Goal: Task Accomplishment & Management: Use online tool/utility

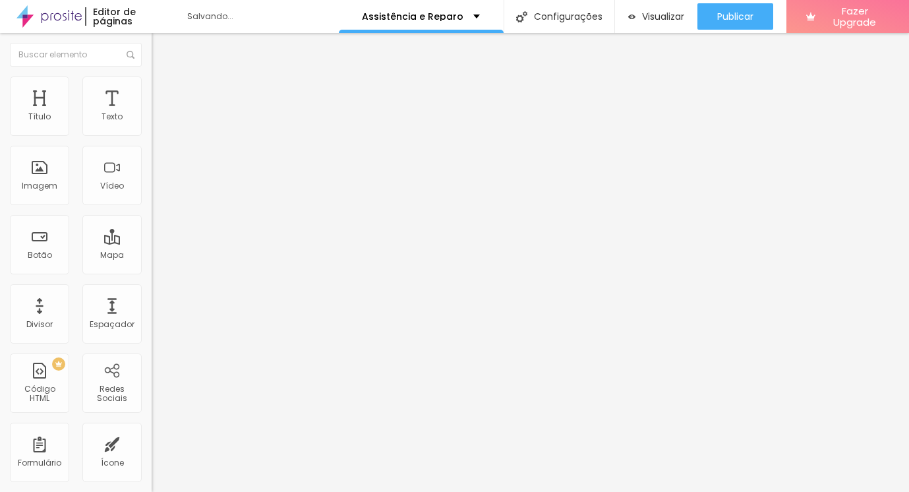
click at [163, 91] on span "Estilo" at bounding box center [173, 85] width 20 height 11
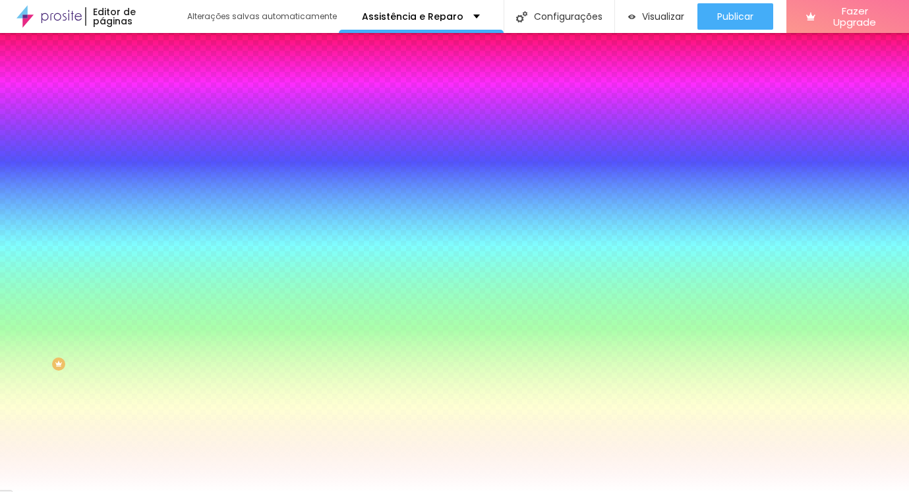
click at [152, 121] on span "Trocar imagem" at bounding box center [188, 115] width 72 height 11
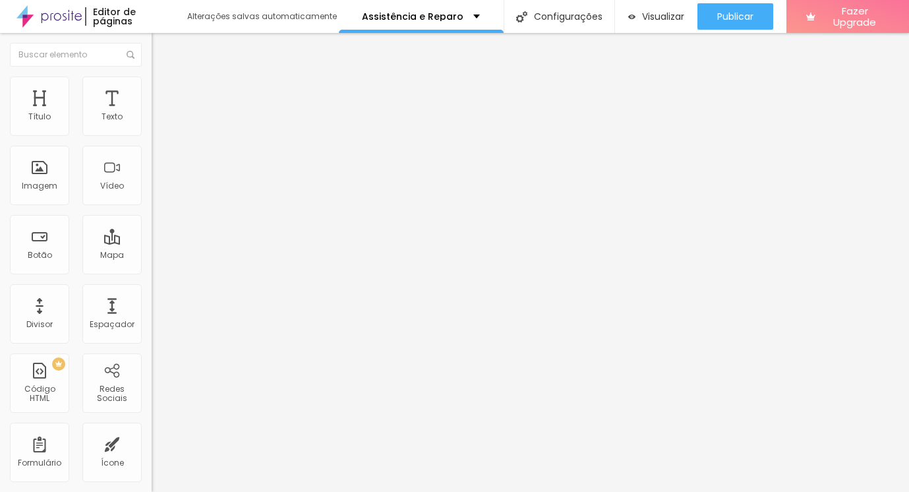
click at [223, 113] on span at bounding box center [227, 107] width 8 height 11
click at [152, 113] on span "Adicionar imagem" at bounding box center [194, 107] width 85 height 11
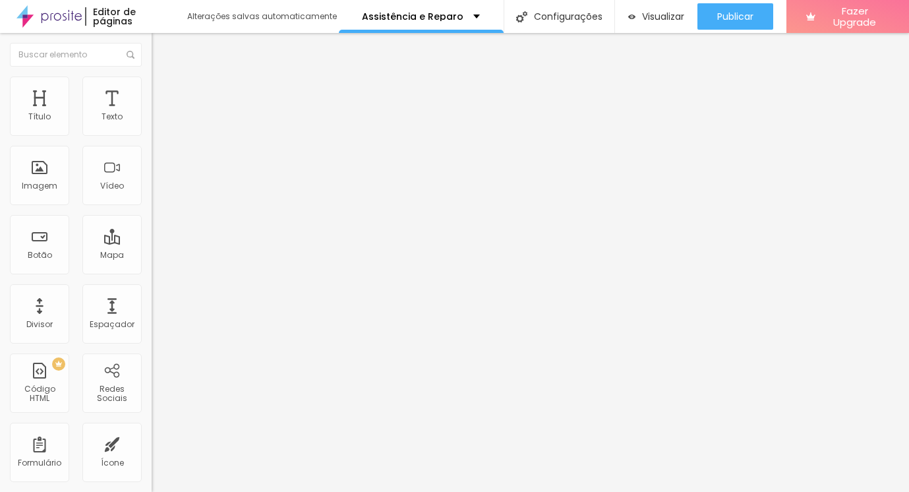
click at [152, 113] on span "Trocar imagem" at bounding box center [188, 107] width 72 height 11
click at [273, 491] on div "Subindo 0/8 arquivos" at bounding box center [454, 496] width 909 height 8
click at [217, 491] on div "Subindo 0/8 arquivos" at bounding box center [454, 496] width 909 height 8
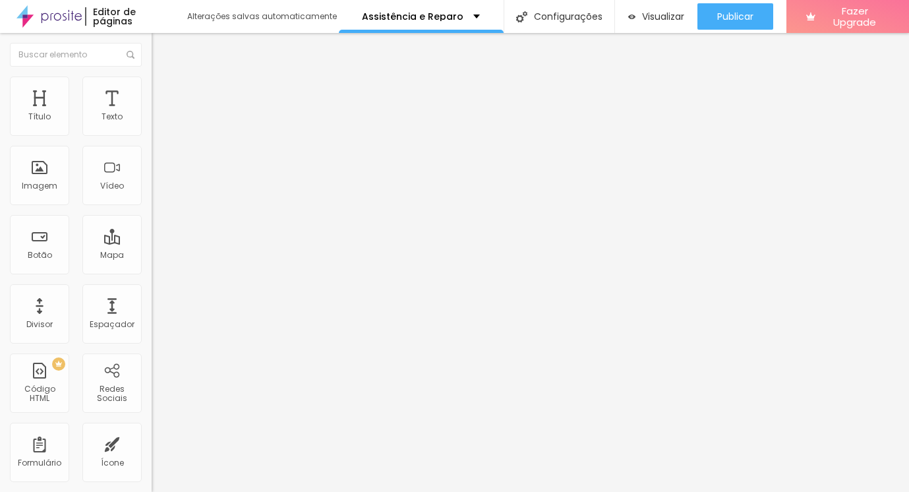
scroll to position [54, 0]
click at [222, 491] on div "Subindo 0/8 arquivos" at bounding box center [454, 496] width 909 height 8
click at [228, 491] on div "Subindo 0/8 arquivos" at bounding box center [454, 496] width 909 height 8
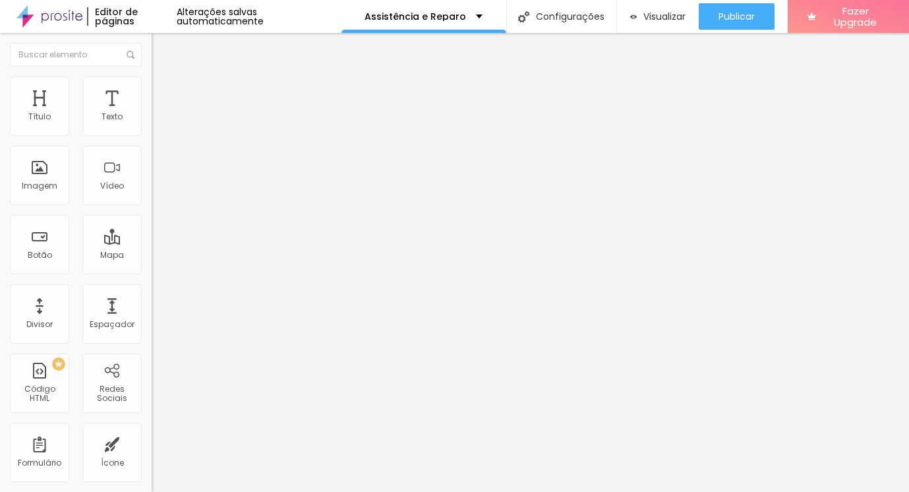
click at [152, 113] on span "Trocar imagem" at bounding box center [188, 107] width 72 height 11
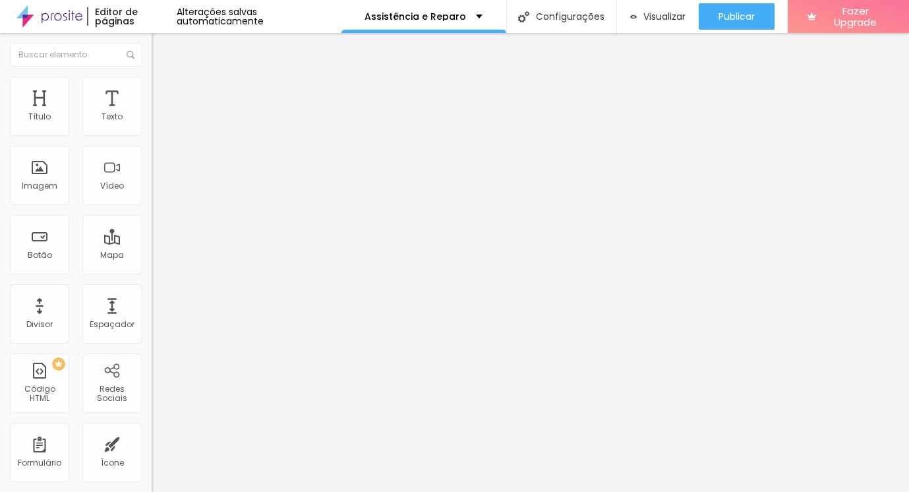
click at [152, 113] on span "Trocar imagem" at bounding box center [188, 107] width 72 height 11
click at [665, 15] on span "Visualizar" at bounding box center [664, 16] width 42 height 11
click at [162, 44] on div "Editar Imagem" at bounding box center [206, 48] width 88 height 11
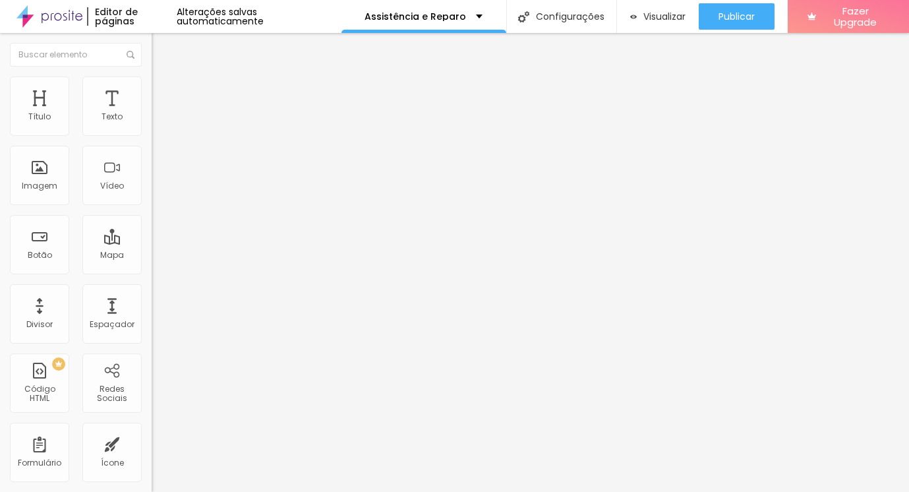
click at [227, 491] on div at bounding box center [454, 500] width 909 height 0
click at [78, 19] on img at bounding box center [49, 16] width 66 height 33
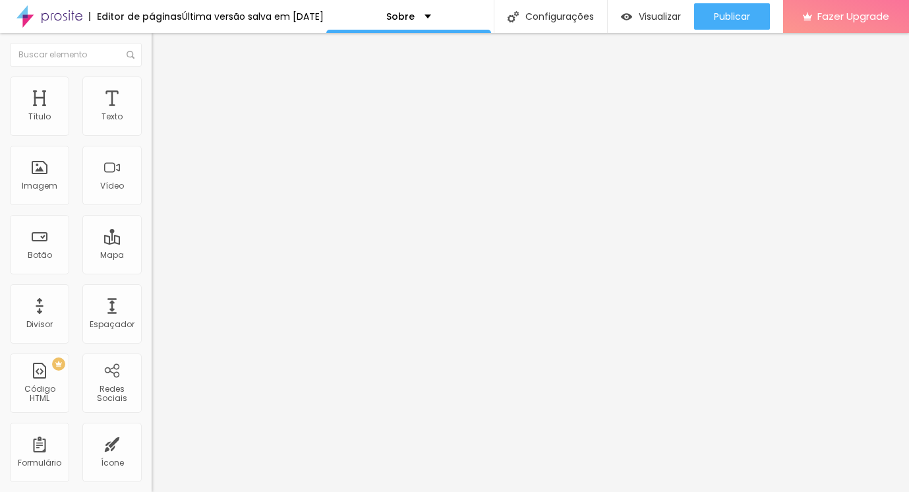
click at [152, 90] on li "Avançado" at bounding box center [228, 96] width 152 height 13
click at [152, 86] on li "Estilo" at bounding box center [228, 82] width 152 height 13
click at [152, 76] on li "Conteúdo" at bounding box center [228, 69] width 152 height 13
click at [152, 84] on li "Estilo" at bounding box center [228, 82] width 152 height 13
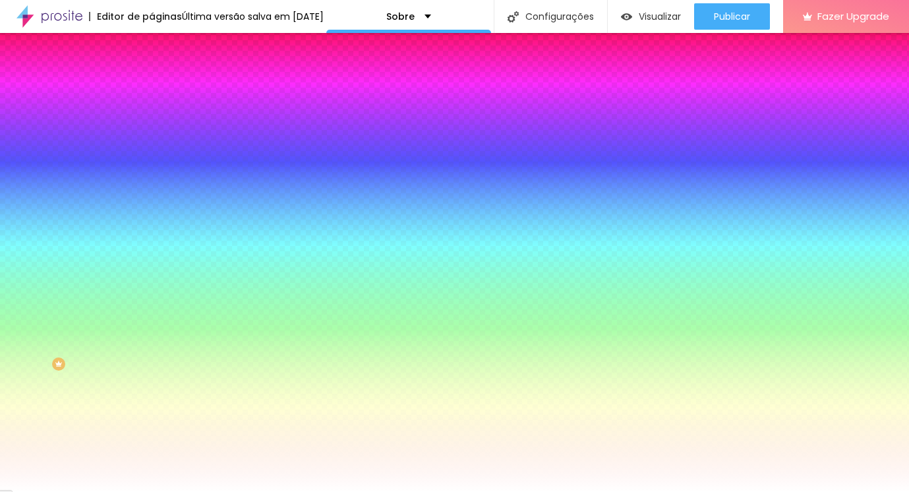
click at [152, 90] on li "Avançado" at bounding box center [228, 96] width 152 height 13
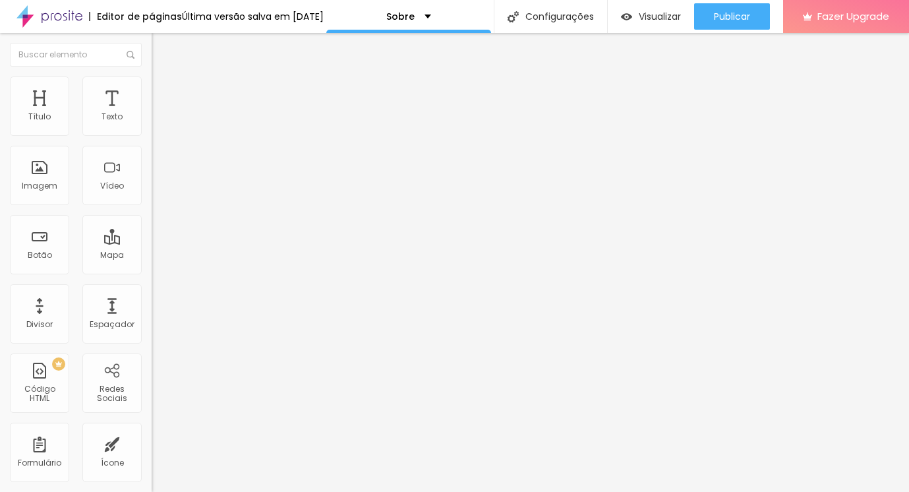
click at [152, 42] on button "Editar Seção" at bounding box center [228, 48] width 152 height 30
click at [152, 124] on input "https://youtu.be/HwQDidQ6Frg" at bounding box center [231, 117] width 158 height 13
paste input "www.youtube.com/shorts/OpMg4JzEMC8"
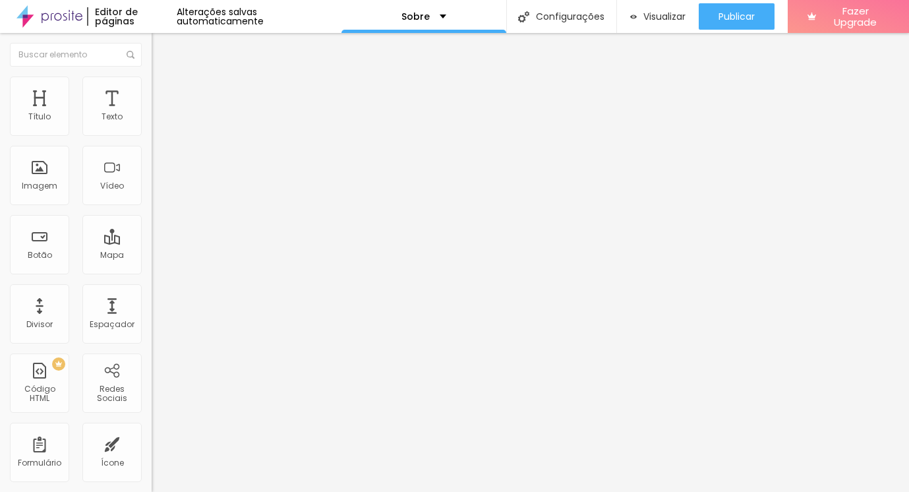
type input "https://www.youtube.com/shorts/OpMg4JzEMC8"
click at [152, 197] on span "4:3 Standard" at bounding box center [178, 191] width 53 height 11
click at [152, 213] on span "Wide" at bounding box center [162, 207] width 20 height 11
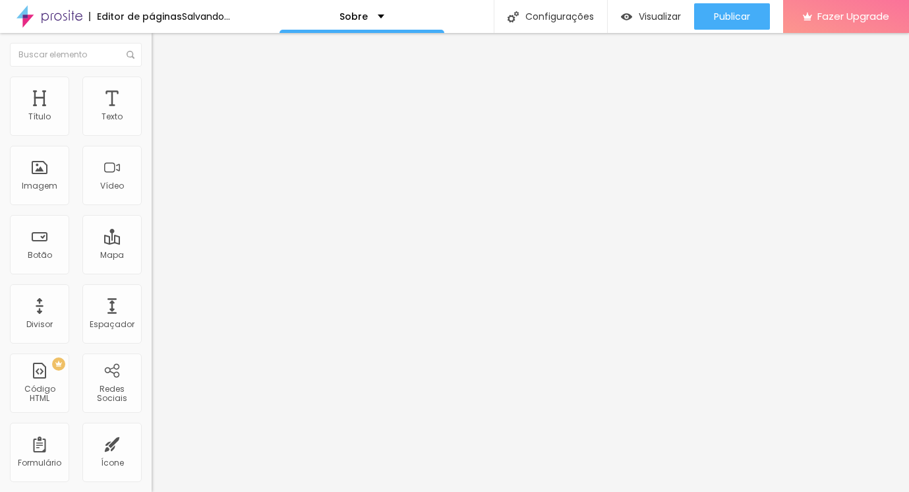
click at [152, 204] on div "Ultrawide 21:9" at bounding box center [228, 200] width 152 height 8
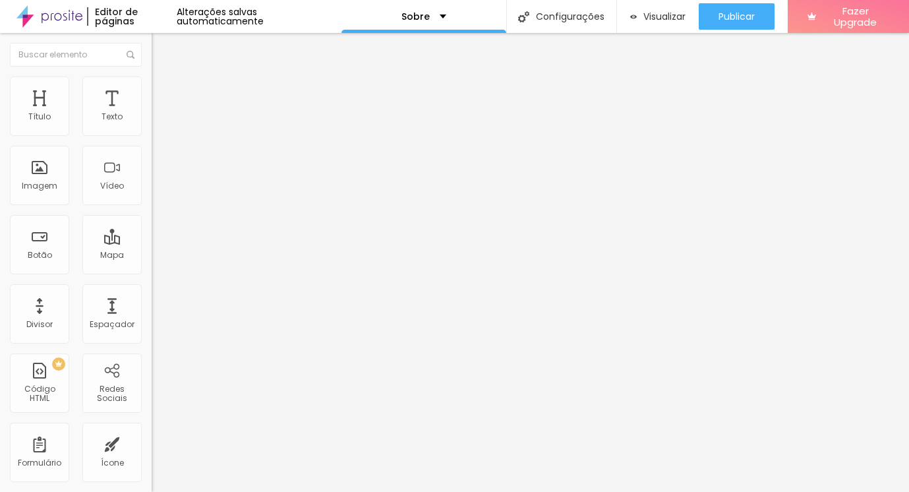
click at [152, 216] on div "Wide 16:9" at bounding box center [228, 212] width 152 height 8
click at [152, 225] on span "Standard" at bounding box center [172, 219] width 40 height 11
click at [152, 233] on span "Vertical 1" at bounding box center [169, 227] width 35 height 11
click at [152, 220] on div "Standard 4:3" at bounding box center [228, 216] width 152 height 8
click at [152, 241] on span "Vertical 2" at bounding box center [170, 235] width 37 height 11
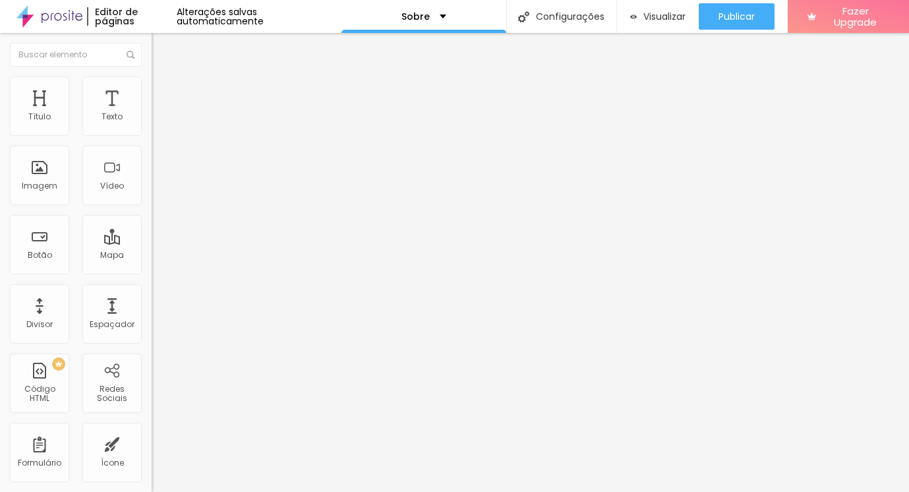
click at [152, 205] on span "Ultrawide" at bounding box center [171, 199] width 38 height 11
click at [152, 225] on span "Standard" at bounding box center [172, 219] width 40 height 11
click at [152, 124] on input "https://www.youtube.com/shorts/OpMg4JzEMC8" at bounding box center [231, 117] width 158 height 13
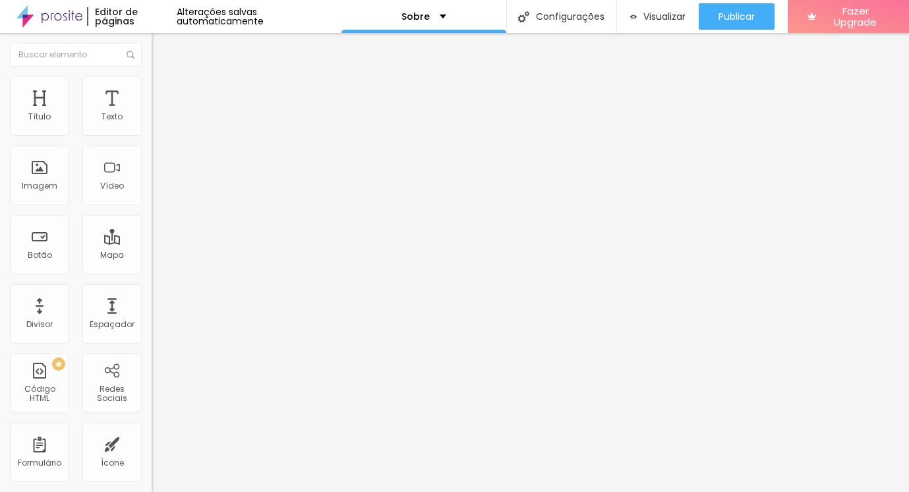
click at [152, 159] on div at bounding box center [228, 153] width 152 height 11
click at [152, 168] on img at bounding box center [156, 163] width 9 height 9
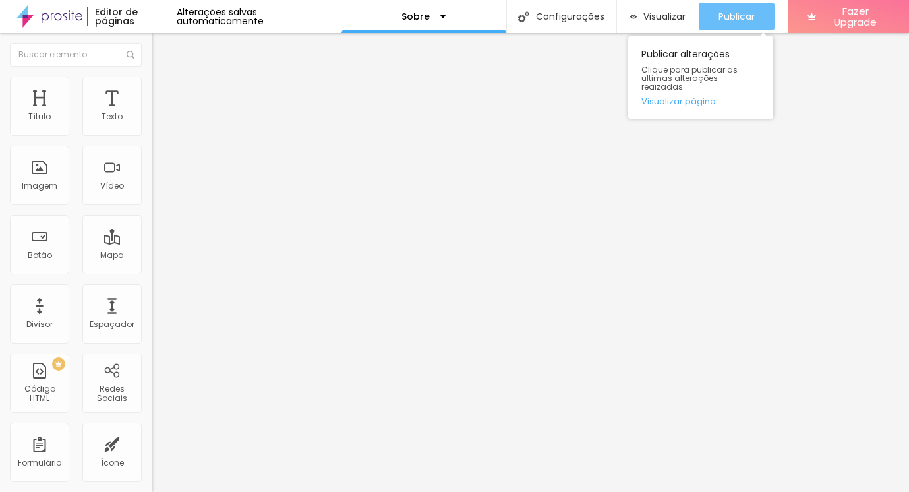
click at [733, 20] on span "Publicar" at bounding box center [737, 16] width 36 height 11
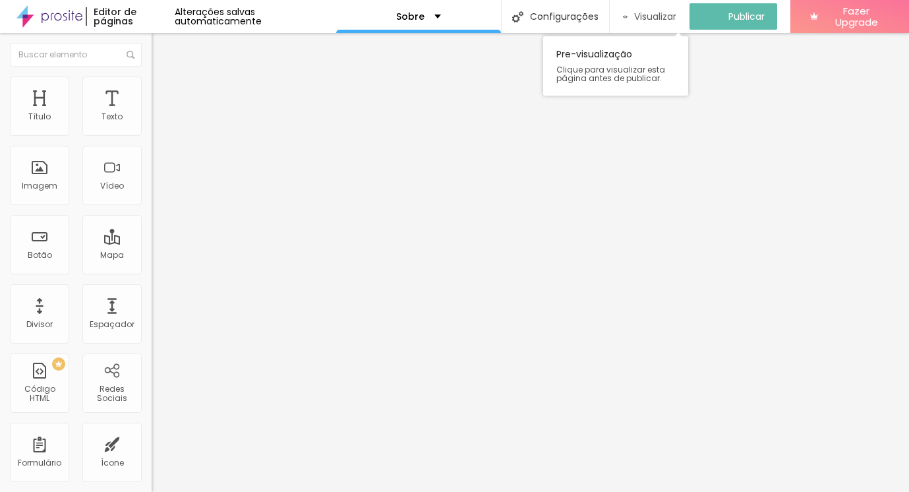
click at [665, 15] on span "Visualizar" at bounding box center [655, 16] width 42 height 11
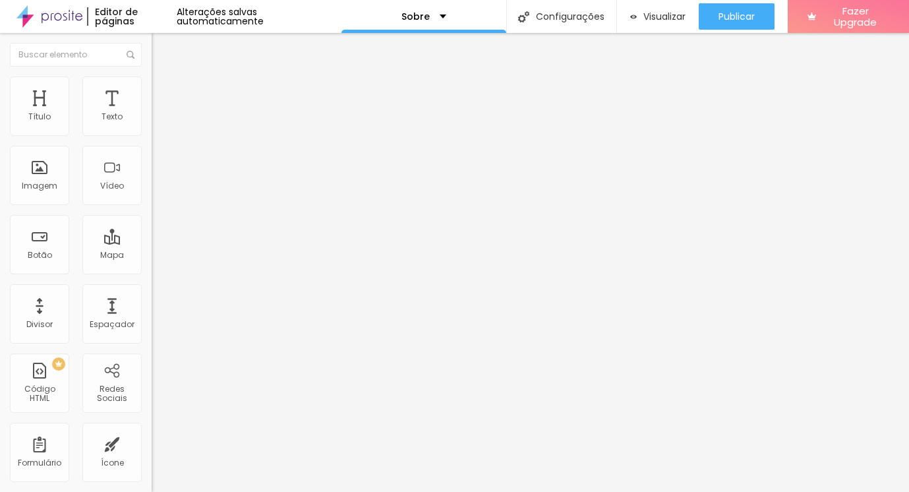
click at [163, 91] on span "Estilo" at bounding box center [173, 85] width 20 height 11
click at [163, 78] on span "Conteúdo" at bounding box center [183, 72] width 41 height 11
click at [162, 50] on img "button" at bounding box center [167, 48] width 11 height 11
click at [105, 179] on div "Vídeo" at bounding box center [111, 175] width 59 height 59
click at [152, 55] on button "Editar Seção" at bounding box center [228, 48] width 152 height 30
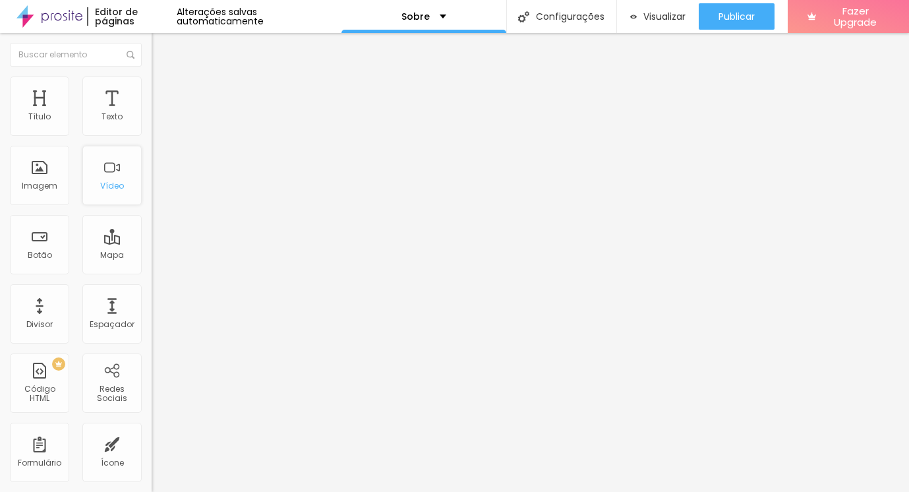
click at [89, 192] on div "Vídeo" at bounding box center [111, 175] width 59 height 59
click at [121, 174] on div "Vídeo" at bounding box center [111, 175] width 59 height 59
click at [117, 176] on div "Vídeo" at bounding box center [111, 175] width 59 height 59
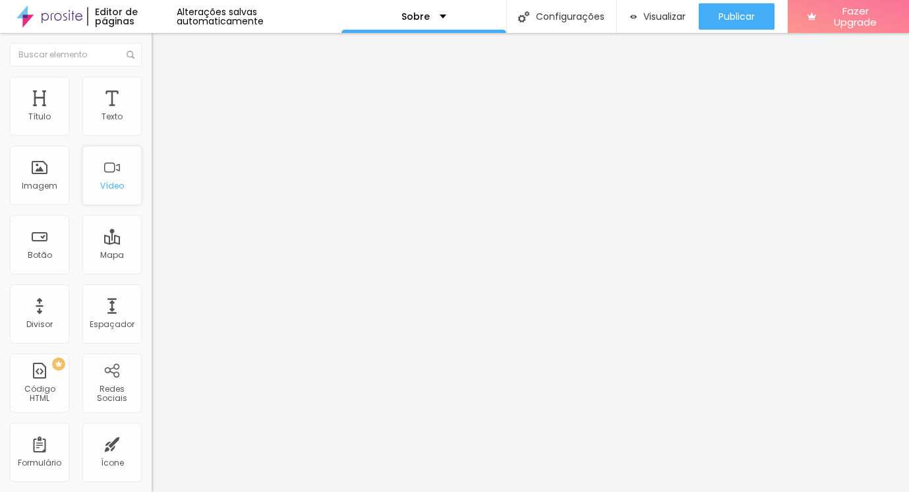
click at [115, 179] on div "Vídeo" at bounding box center [111, 175] width 59 height 59
click at [117, 189] on div "Vídeo" at bounding box center [112, 185] width 24 height 9
click at [113, 187] on div "Vídeo" at bounding box center [112, 185] width 24 height 9
click at [33, 243] on div "Botão" at bounding box center [39, 244] width 59 height 59
click at [98, 191] on div "Vídeo" at bounding box center [111, 175] width 59 height 59
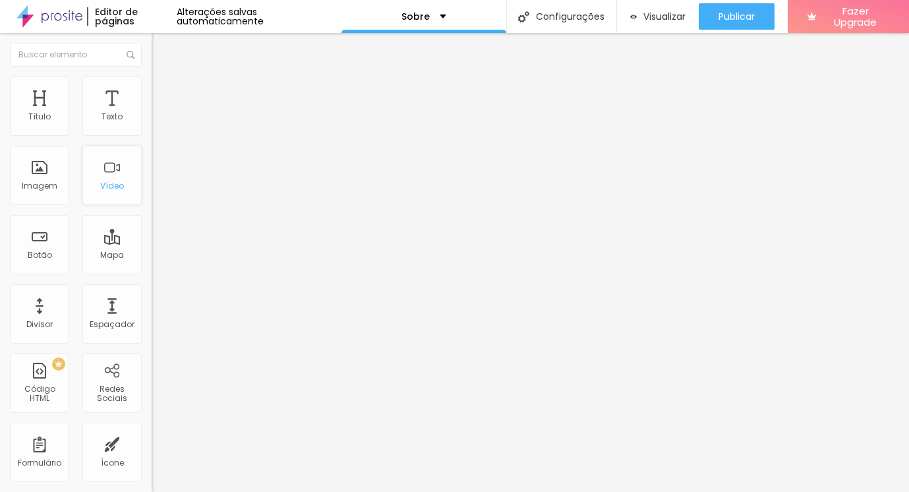
click at [107, 186] on div "Vídeo" at bounding box center [112, 185] width 24 height 9
click at [109, 168] on div "Vídeo" at bounding box center [111, 175] width 59 height 59
click at [96, 167] on div "Vídeo" at bounding box center [111, 175] width 59 height 59
click at [27, 184] on div "Imagem" at bounding box center [40, 185] width 36 height 9
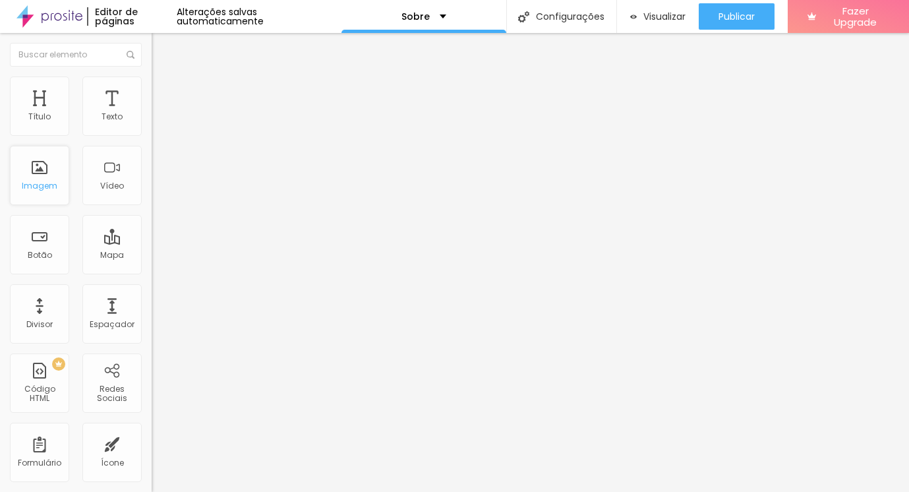
click at [30, 183] on div "Imagem" at bounding box center [40, 185] width 36 height 9
click at [30, 182] on div "Imagem" at bounding box center [40, 185] width 36 height 9
click at [152, 82] on li "Estilo" at bounding box center [228, 82] width 152 height 13
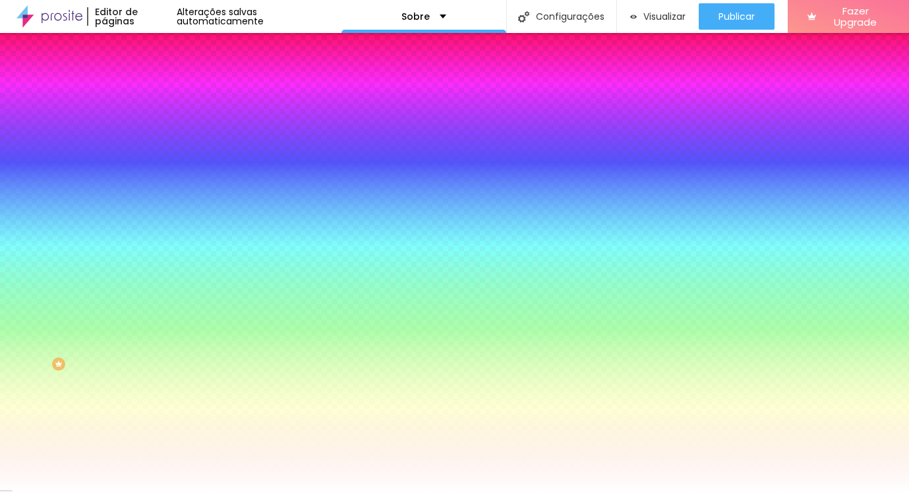
click at [152, 76] on li "Conteúdo" at bounding box center [228, 69] width 152 height 13
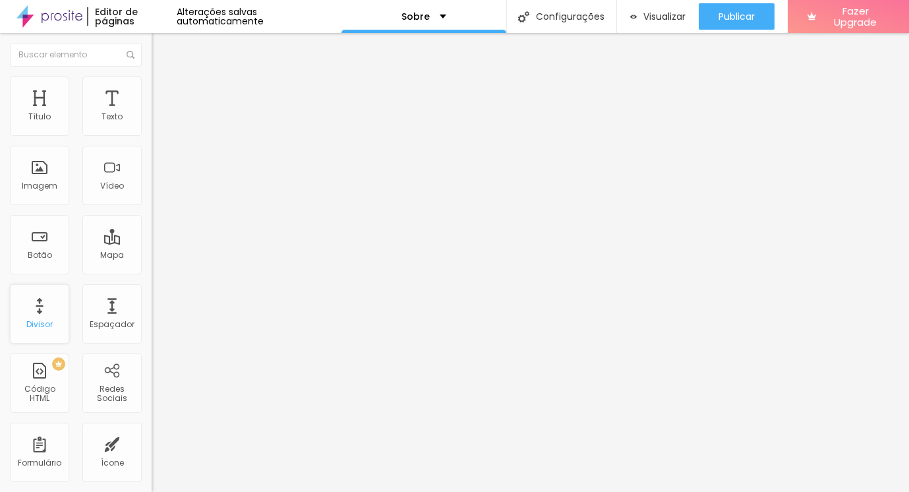
click at [45, 301] on div "Divisor" at bounding box center [39, 313] width 59 height 59
click at [152, 124] on input "text" at bounding box center [231, 117] width 158 height 13
paste input "https://www.youtube.com/shorts/OpMg4JzEMC8"
type input "https://www.youtube.com/shorts/OpMg4JzEMC8"
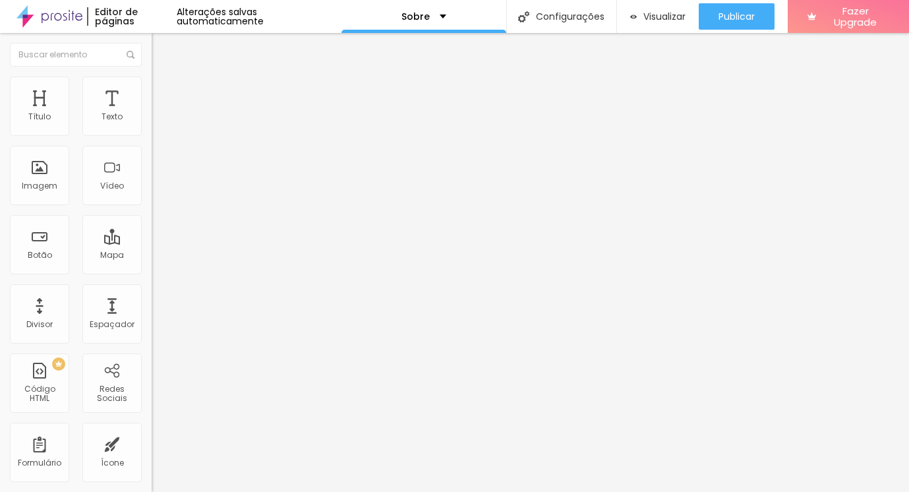
scroll to position [0, 0]
click at [163, 91] on span "Estilo" at bounding box center [173, 85] width 20 height 11
click at [163, 95] on span "Avançado" at bounding box center [185, 98] width 44 height 11
click at [163, 91] on span "Estilo" at bounding box center [173, 85] width 20 height 11
click at [163, 78] on span "Conteúdo" at bounding box center [183, 72] width 41 height 11
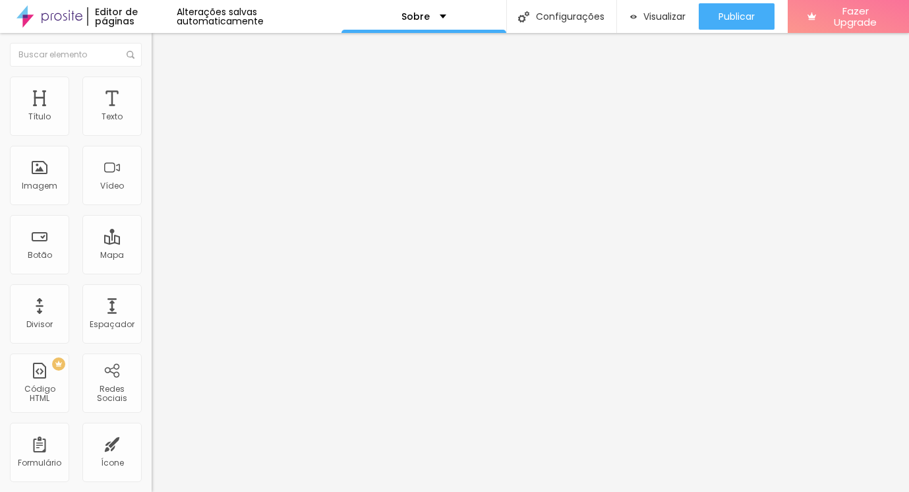
click at [152, 113] on span "Trocar imagem" at bounding box center [188, 107] width 72 height 11
click at [152, 206] on span "Original" at bounding box center [168, 200] width 32 height 11
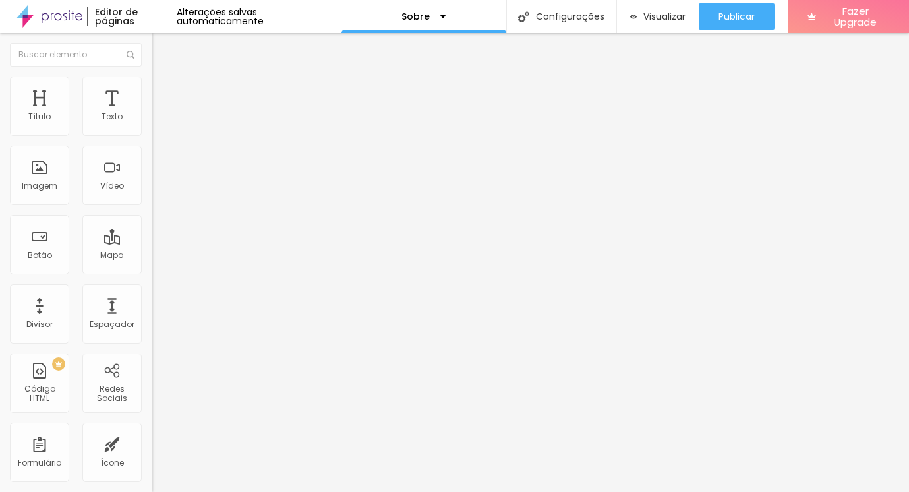
click at [152, 214] on span "Cinema" at bounding box center [168, 208] width 33 height 11
click at [152, 243] on span "Original" at bounding box center [168, 236] width 32 height 11
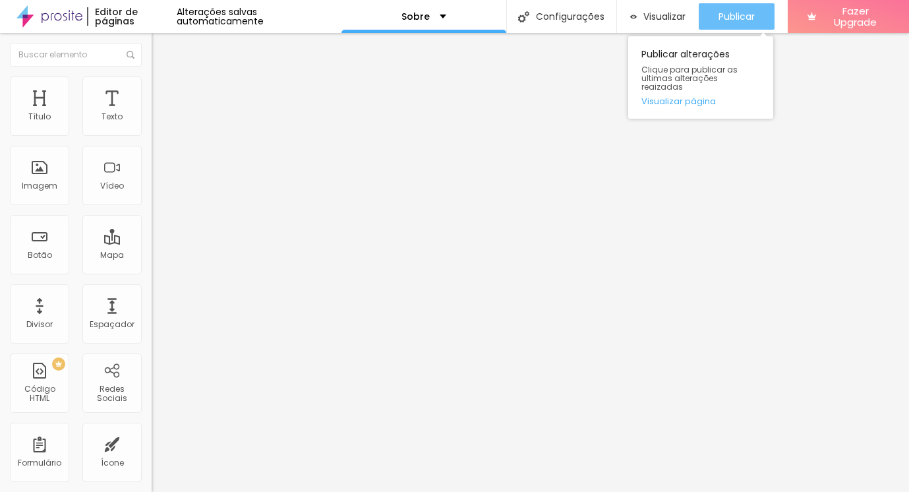
click at [745, 21] on span "Publicar" at bounding box center [737, 16] width 36 height 11
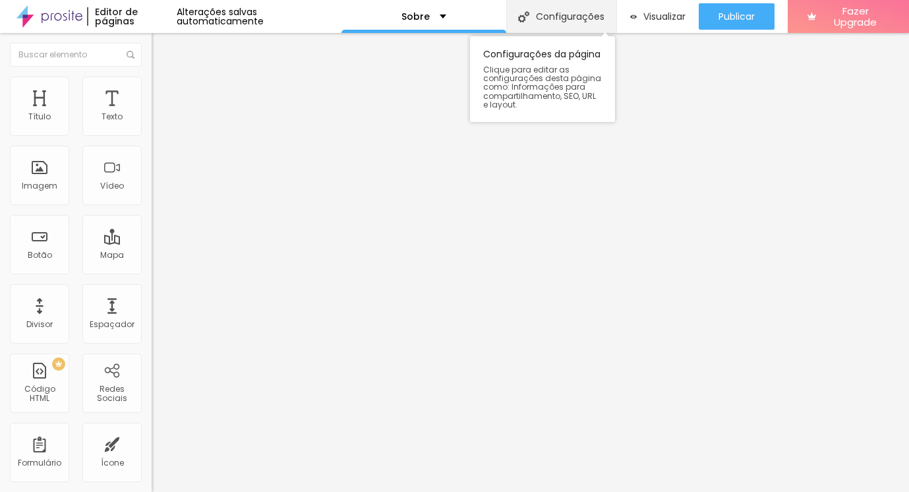
click at [521, 18] on img at bounding box center [523, 16] width 11 height 11
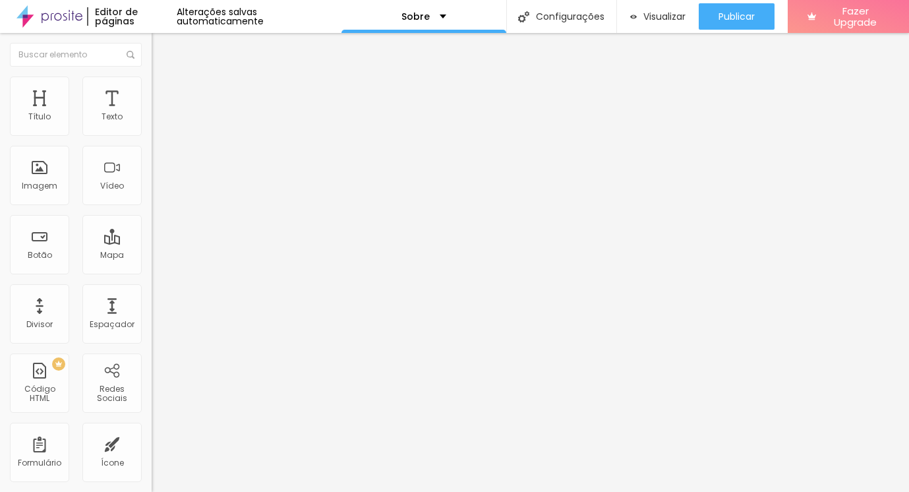
click at [416, 13] on p "Sobre" at bounding box center [415, 16] width 28 height 9
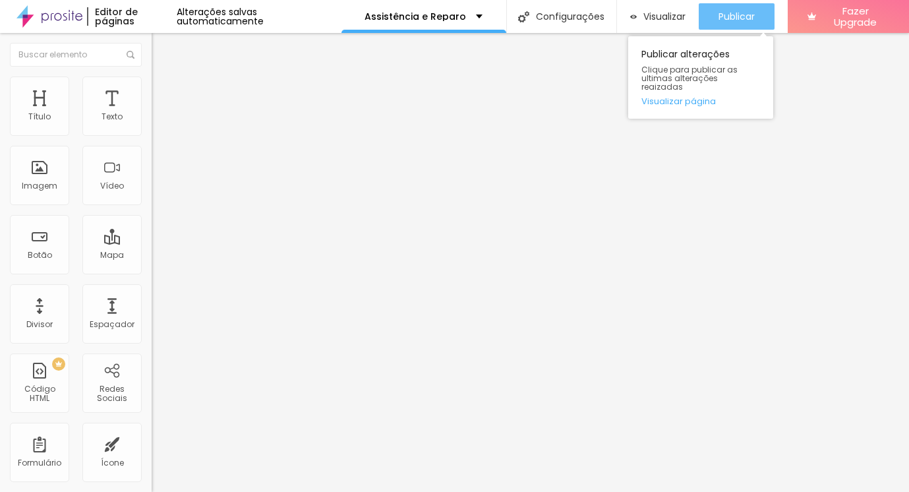
click at [731, 18] on span "Publicar" at bounding box center [737, 16] width 36 height 11
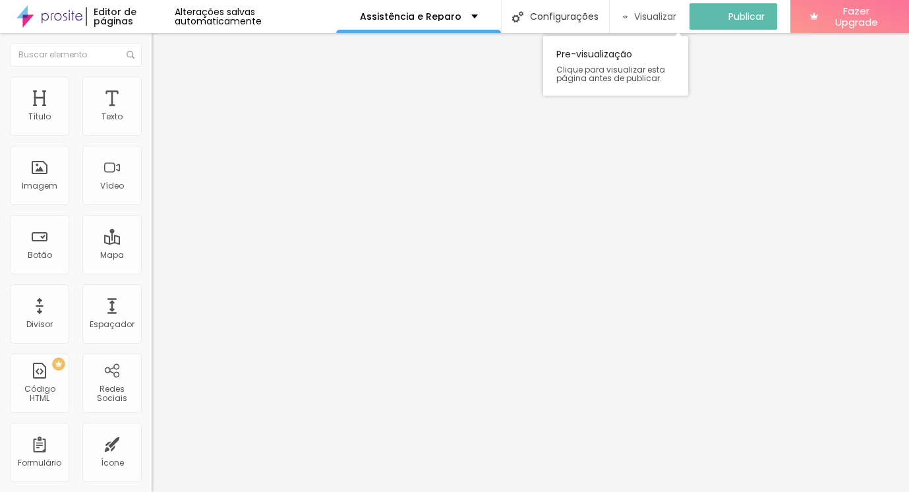
click at [676, 21] on span "Visualizar" at bounding box center [655, 16] width 42 height 11
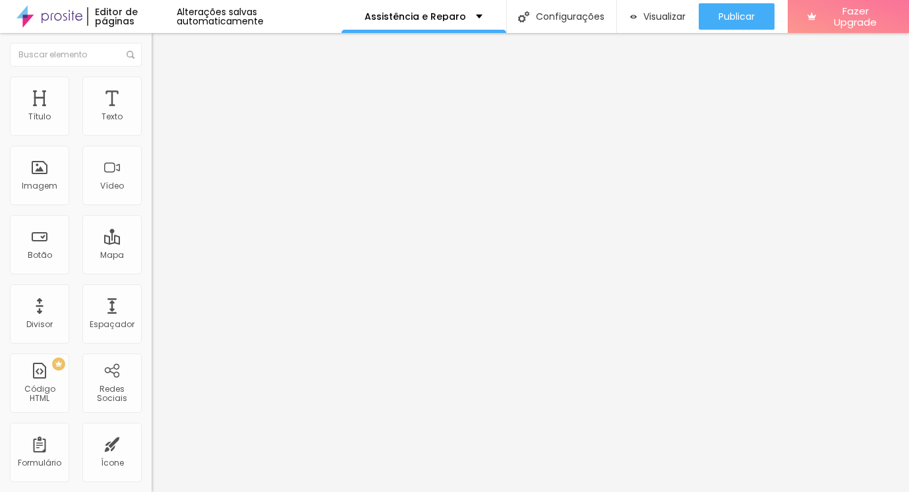
click at [152, 113] on span "Trocar imagem" at bounding box center [188, 107] width 72 height 11
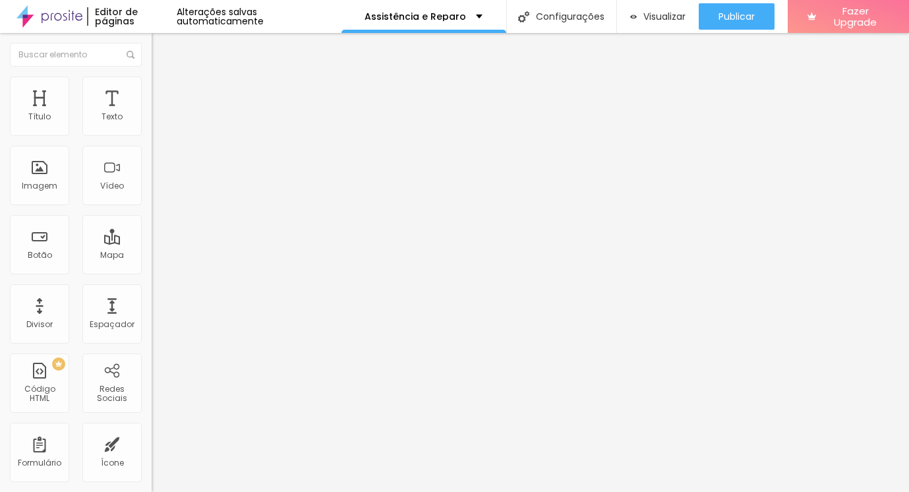
click at [152, 113] on span "Trocar imagem" at bounding box center [188, 107] width 72 height 11
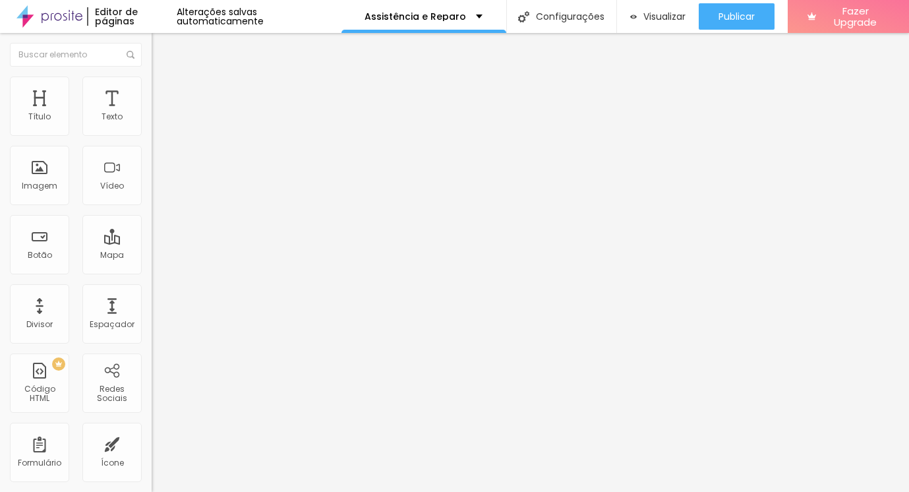
click at [231, 491] on div at bounding box center [454, 500] width 909 height 0
click at [152, 113] on span "Trocar imagem" at bounding box center [188, 107] width 72 height 11
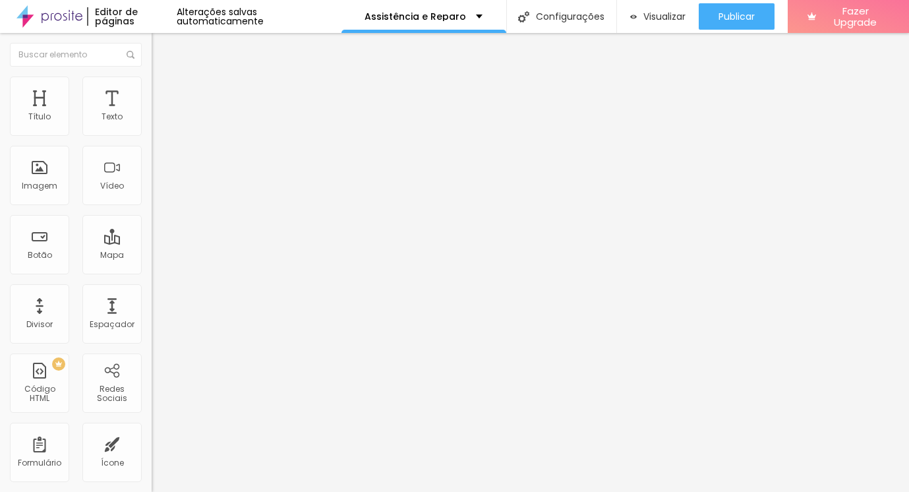
click at [152, 113] on span "Trocar imagem" at bounding box center [188, 107] width 72 height 11
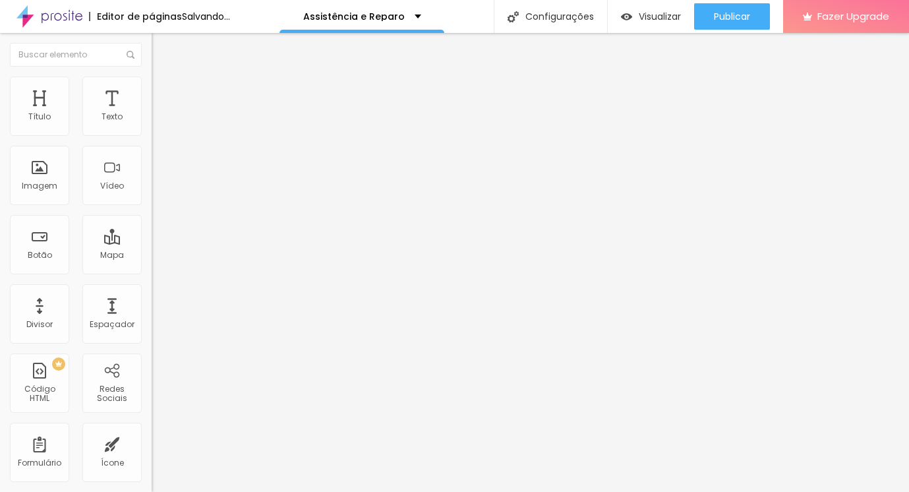
click at [152, 113] on span "Trocar imagem" at bounding box center [188, 107] width 72 height 11
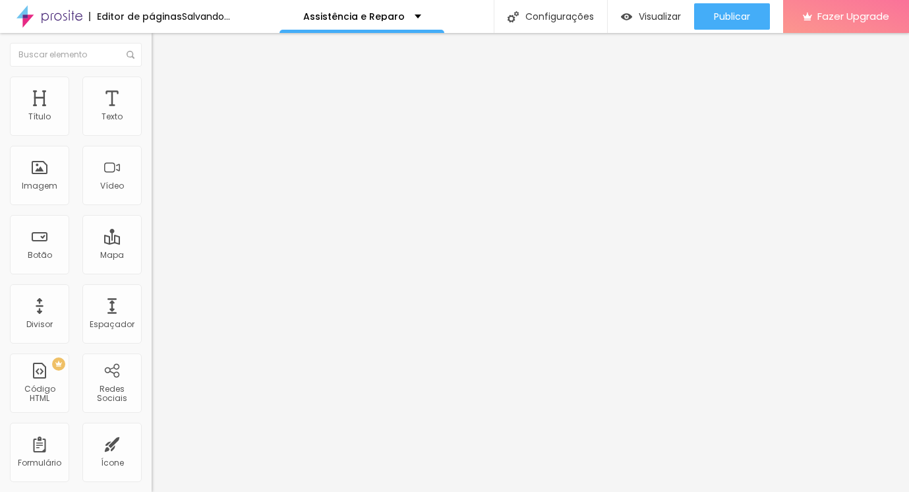
click at [152, 113] on span "Trocar imagem" at bounding box center [188, 107] width 72 height 11
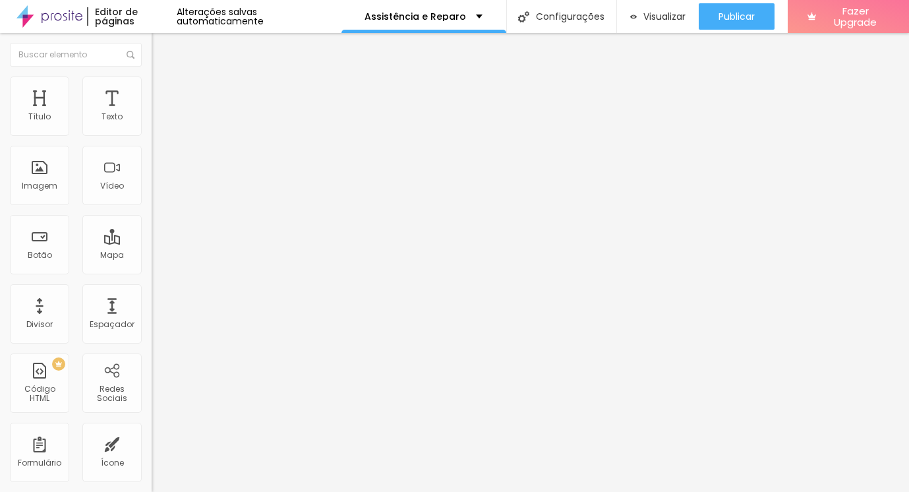
click at [152, 113] on span "Trocar imagem" at bounding box center [188, 107] width 72 height 11
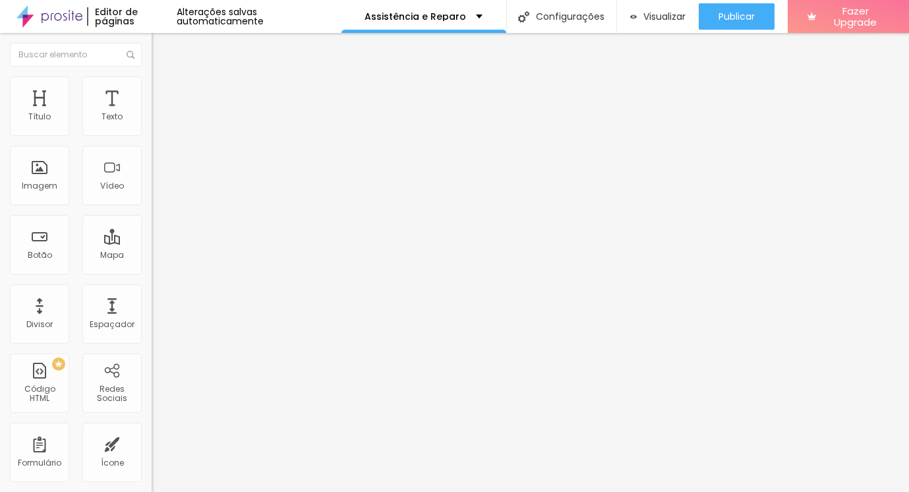
click at [152, 113] on span "Trocar imagem" at bounding box center [188, 107] width 72 height 11
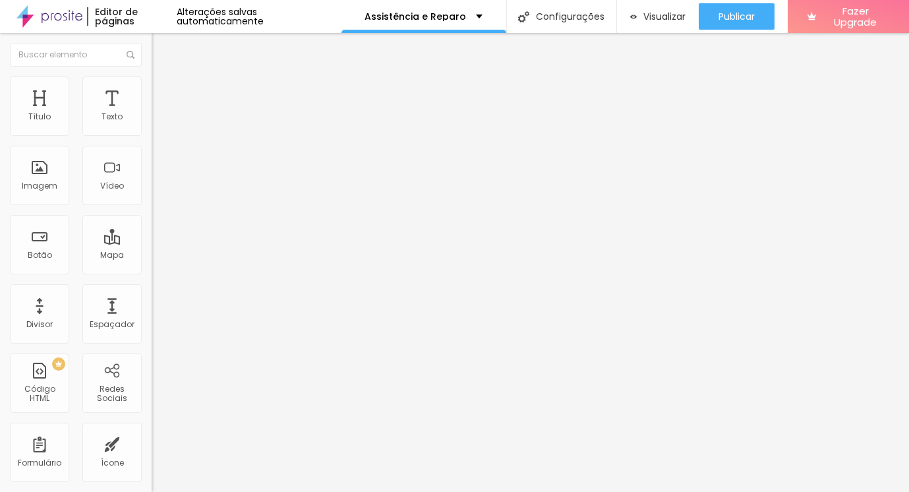
click at [152, 113] on span "Trocar imagem" at bounding box center [188, 107] width 72 height 11
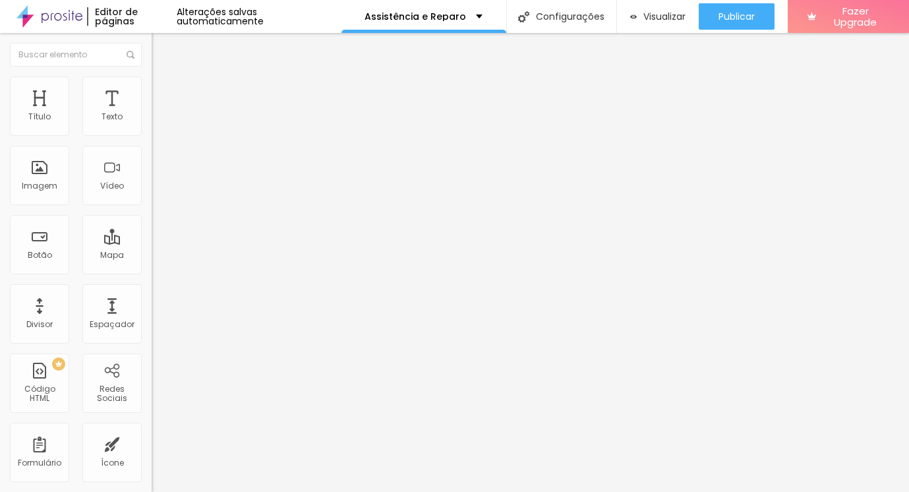
click at [234, 491] on div "Subindo 8/11 arquivos" at bounding box center [454, 496] width 909 height 8
click at [268, 491] on div at bounding box center [454, 500] width 909 height 0
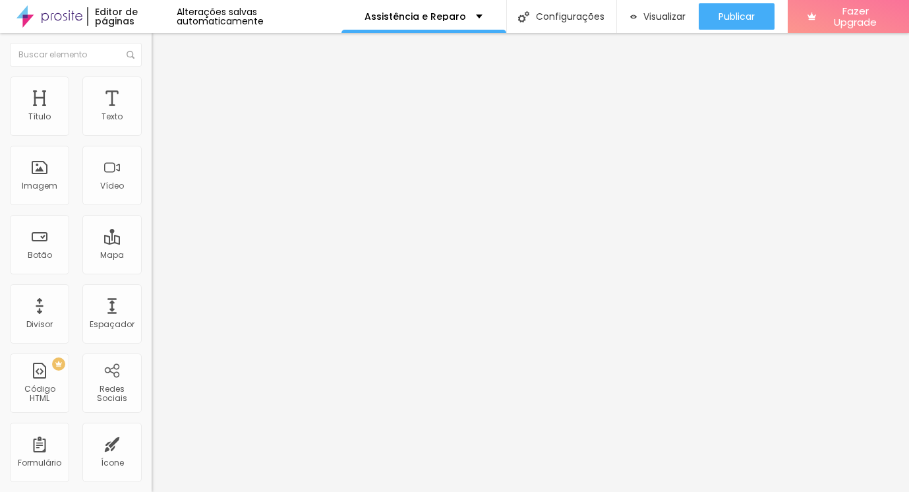
click at [152, 113] on span "Trocar imagem" at bounding box center [188, 107] width 72 height 11
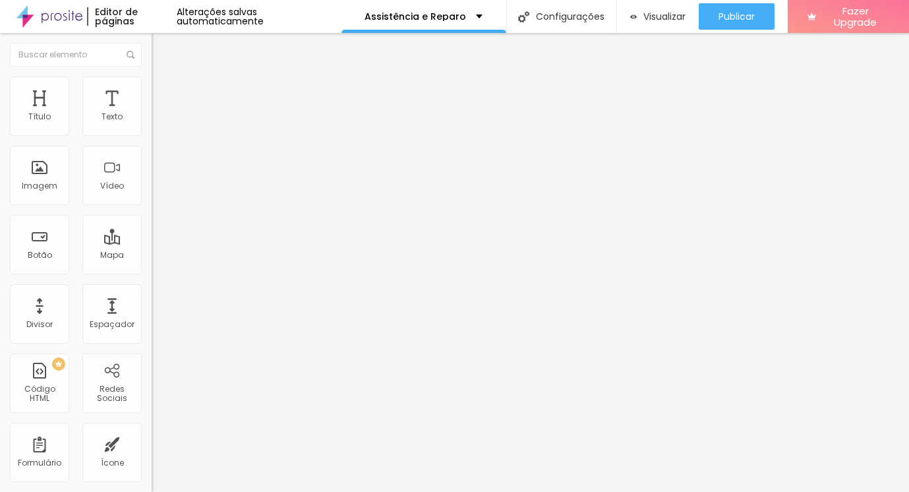
click at [152, 113] on span "Trocar imagem" at bounding box center [188, 107] width 72 height 11
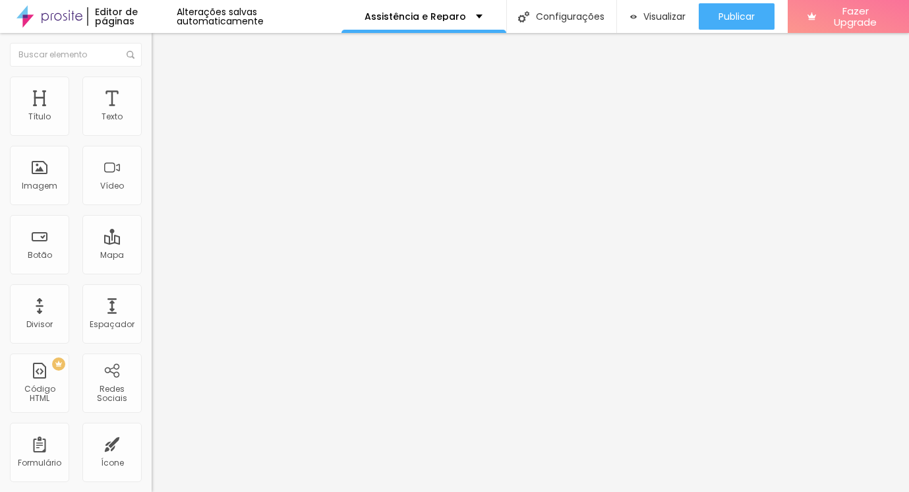
click at [152, 113] on span "Trocar imagem" at bounding box center [188, 107] width 72 height 11
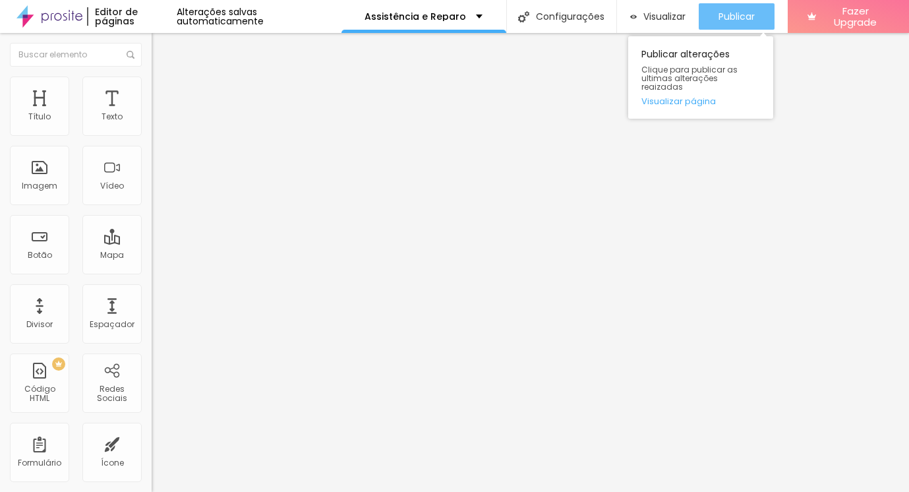
click at [704, 15] on button "Publicar" at bounding box center [737, 16] width 76 height 26
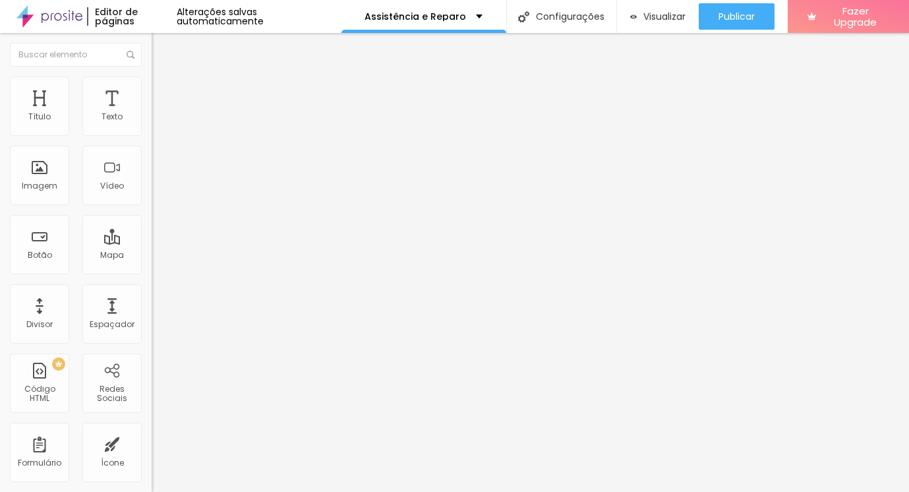
click at [152, 270] on input "https://" at bounding box center [231, 263] width 158 height 13
paste input "www.gophoneunique.com.br/post/80520-face-id-apple"
type input "https://www.gophoneunique.com.br/post/80520-face-id-apple"
click at [152, 301] on div "Trocar imagem Descrição da imagem (Alt) Alinhamento Proporção 16:9 Cinema Cinem…" at bounding box center [228, 202] width 152 height 198
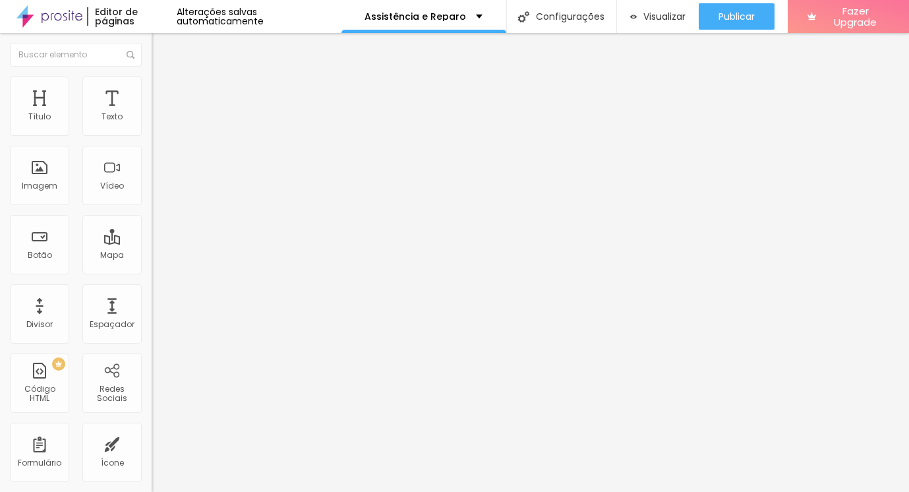
scroll to position [0, 0]
click at [152, 133] on input "text" at bounding box center [231, 126] width 158 height 13
type input "Face Id não funciona"
click at [152, 133] on input "text" at bounding box center [231, 126] width 158 height 13
type input "Reparo em Placa"
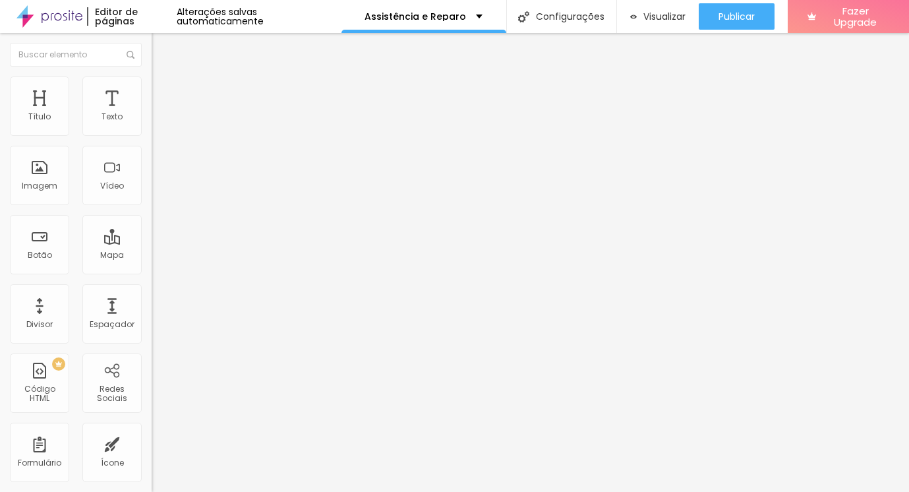
click at [152, 133] on input "text" at bounding box center [231, 126] width 158 height 13
type input "Molhou, Desoxidação"
click at [152, 133] on input "text" at bounding box center [231, 126] width 158 height 13
type input "Higienização Completa"
click at [152, 113] on span "Trocar imagem" at bounding box center [188, 107] width 72 height 11
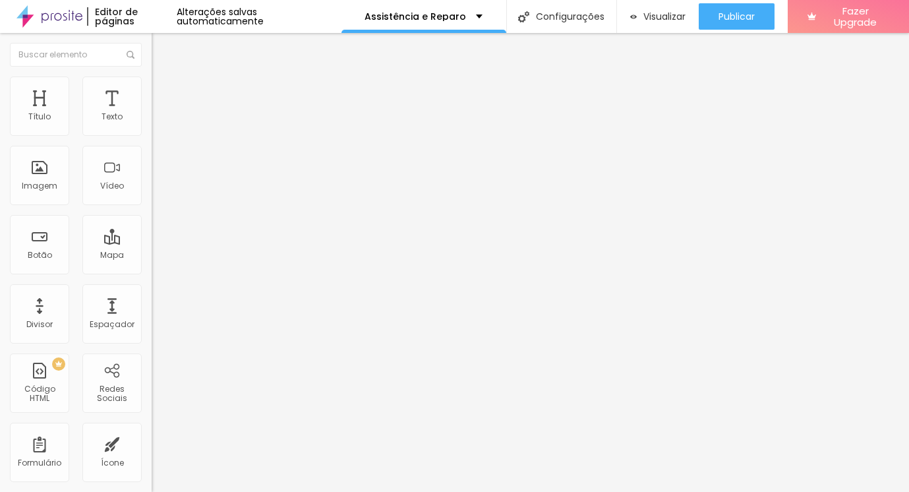
click at [152, 113] on span "Trocar imagem" at bounding box center [188, 107] width 72 height 11
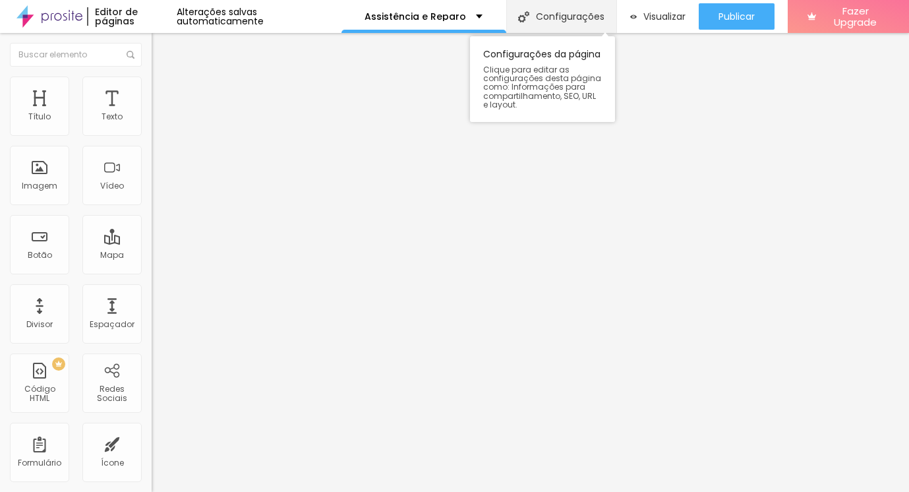
click at [570, 18] on div "Configurações" at bounding box center [561, 16] width 110 height 33
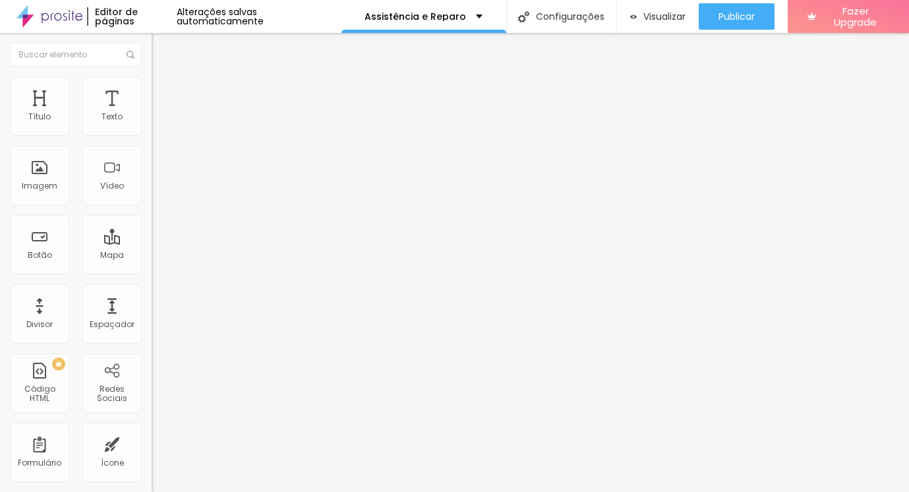
drag, startPoint x: 471, startPoint y: 195, endPoint x: 373, endPoint y: 192, distance: 98.3
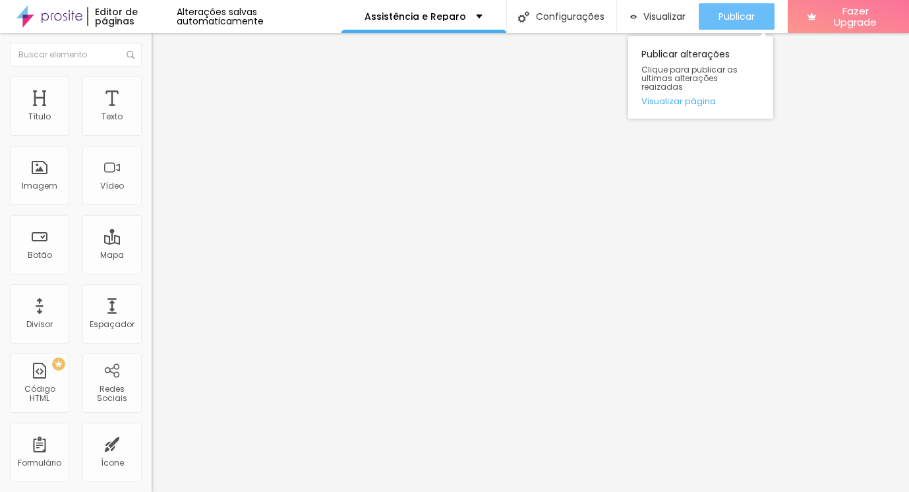
click at [723, 18] on span "Publicar" at bounding box center [737, 16] width 36 height 11
click at [699, 13] on button "Publicar" at bounding box center [737, 16] width 76 height 26
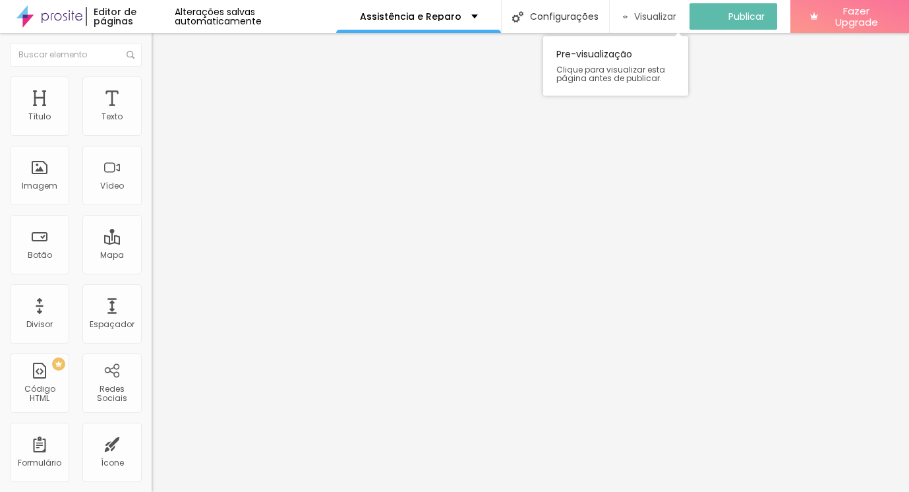
click at [641, 8] on div "Visualizar" at bounding box center [649, 16] width 53 height 26
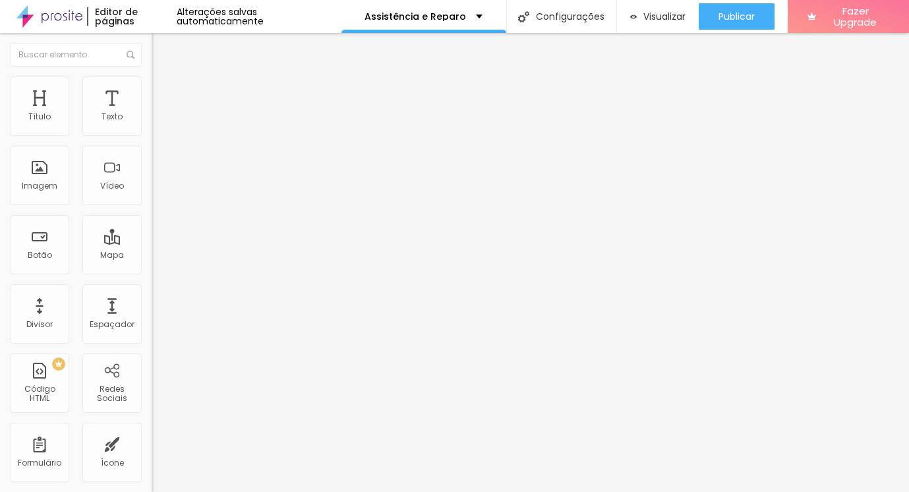
click at [76, 18] on img at bounding box center [49, 16] width 66 height 33
click at [665, 9] on div "Visualizar" at bounding box center [657, 16] width 55 height 26
click at [643, 12] on span "Visualizar" at bounding box center [664, 16] width 42 height 11
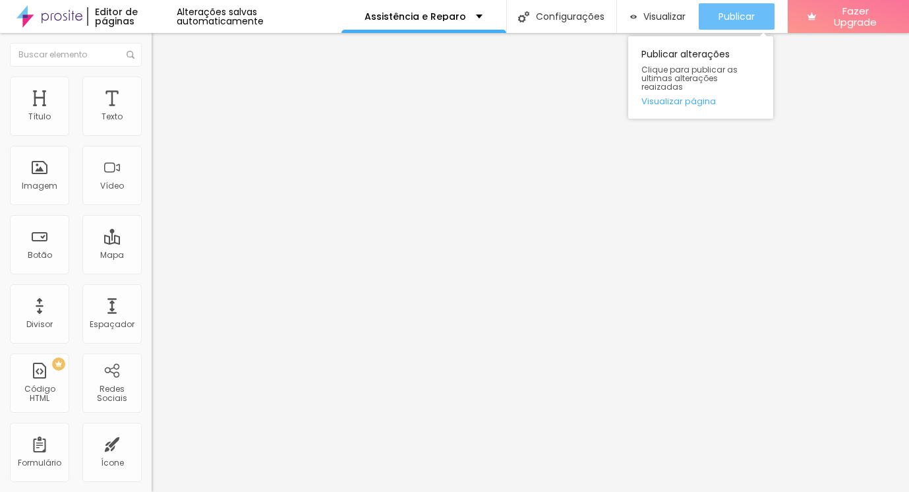
click at [738, 17] on span "Publicar" at bounding box center [737, 16] width 36 height 11
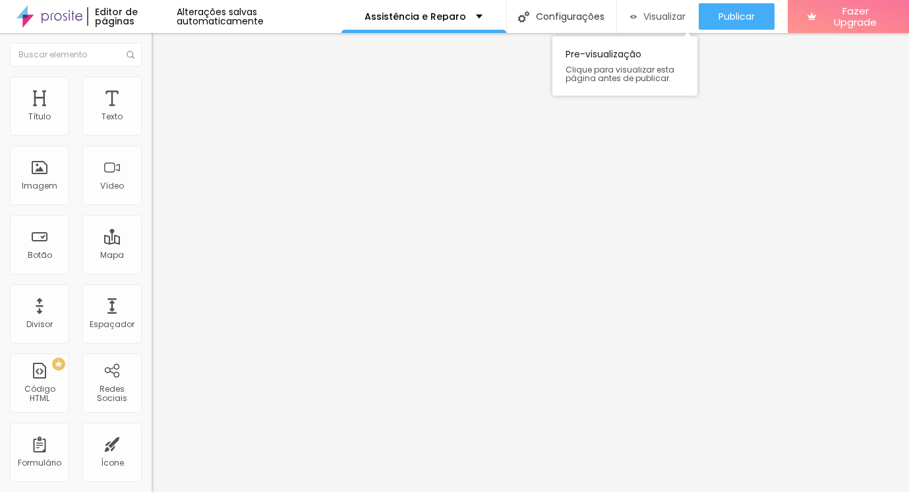
click at [670, 18] on span "Visualizar" at bounding box center [664, 16] width 42 height 11
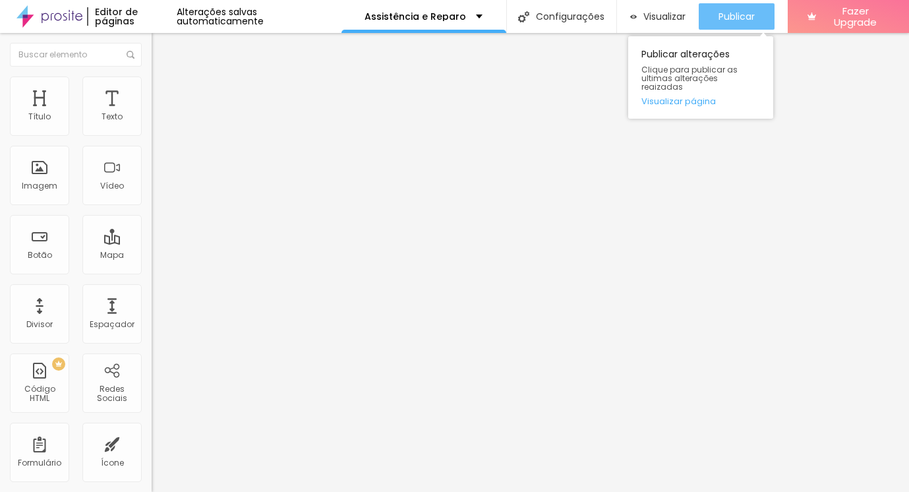
click at [711, 17] on button "Publicar" at bounding box center [737, 16] width 76 height 26
click at [719, 19] on span "Publicar" at bounding box center [737, 16] width 36 height 11
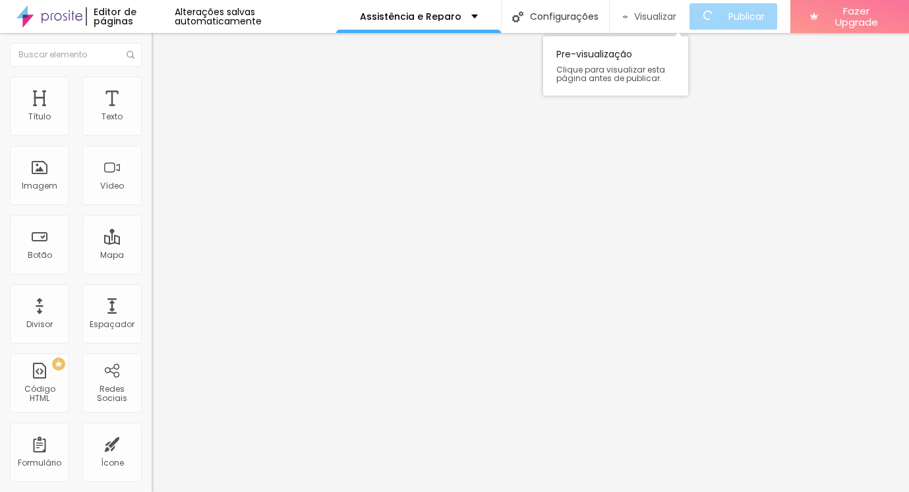
click at [666, 15] on span "Visualizar" at bounding box center [655, 16] width 42 height 11
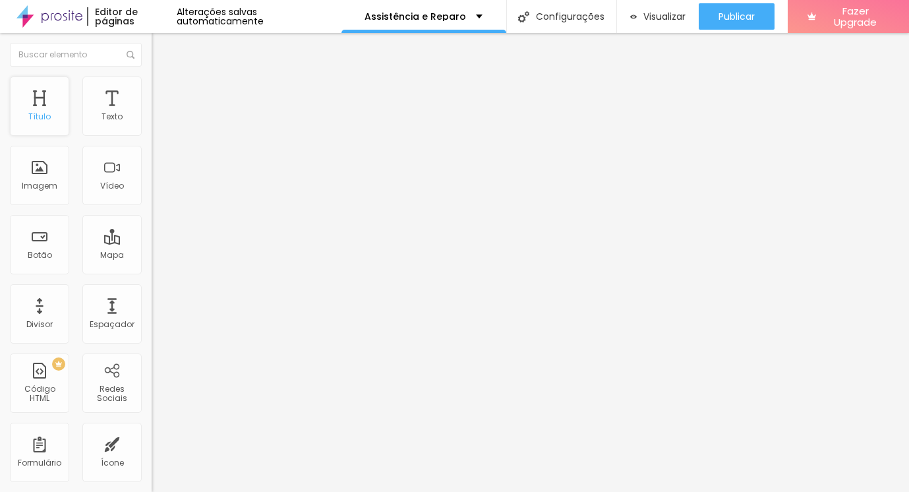
click at [58, 125] on div "Título" at bounding box center [39, 105] width 59 height 59
click at [162, 48] on div "Editar Seção" at bounding box center [201, 48] width 78 height 11
click at [90, 104] on div "Texto" at bounding box center [111, 105] width 59 height 59
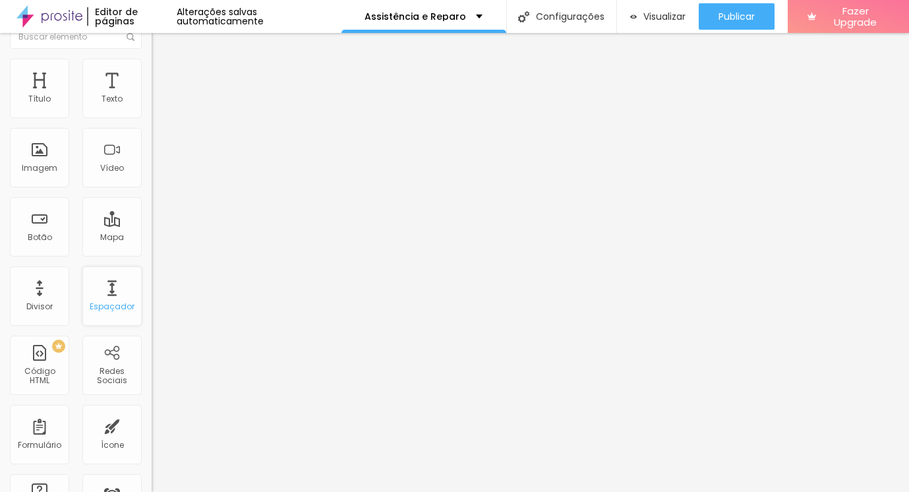
scroll to position [30, 0]
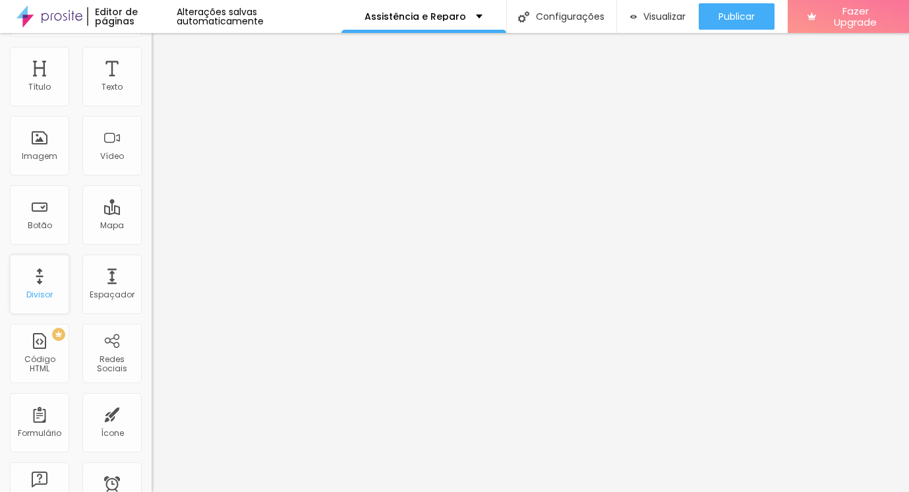
click at [49, 290] on div "Divisor" at bounding box center [39, 294] width 26 height 9
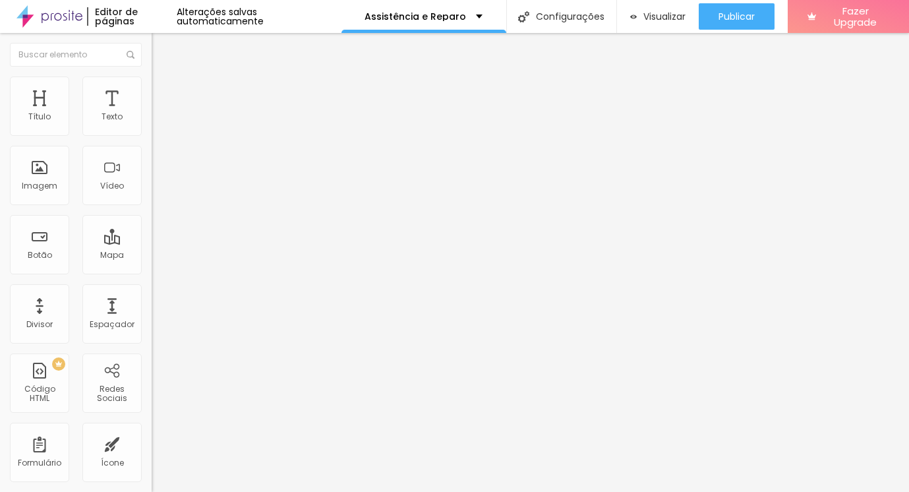
click at [162, 47] on div "Editar Coluna" at bounding box center [203, 48] width 82 height 11
click at [152, 113] on span "Adicionar imagem" at bounding box center [194, 107] width 85 height 11
click at [152, 123] on span "Titulo 2" at bounding box center [173, 117] width 43 height 11
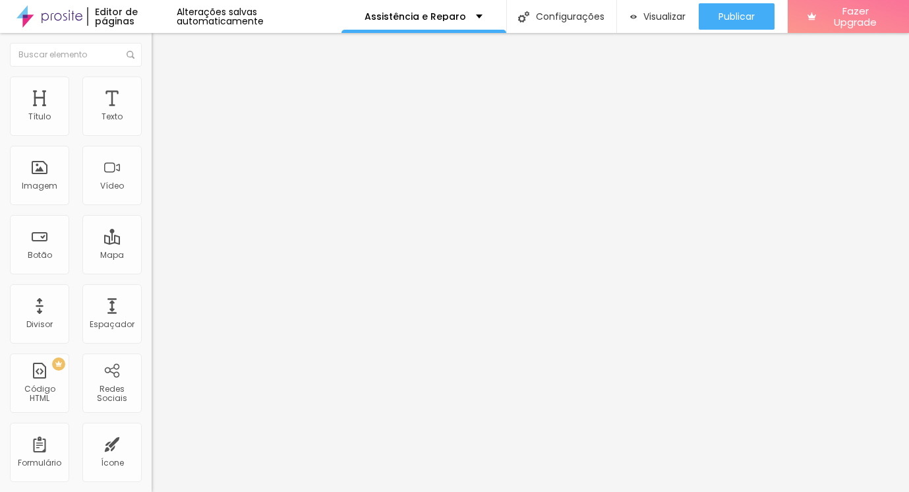
click at [152, 111] on span "Titulo 1" at bounding box center [173, 105] width 43 height 11
click at [163, 91] on span "Avançado" at bounding box center [185, 85] width 44 height 11
type input "8"
type input "9"
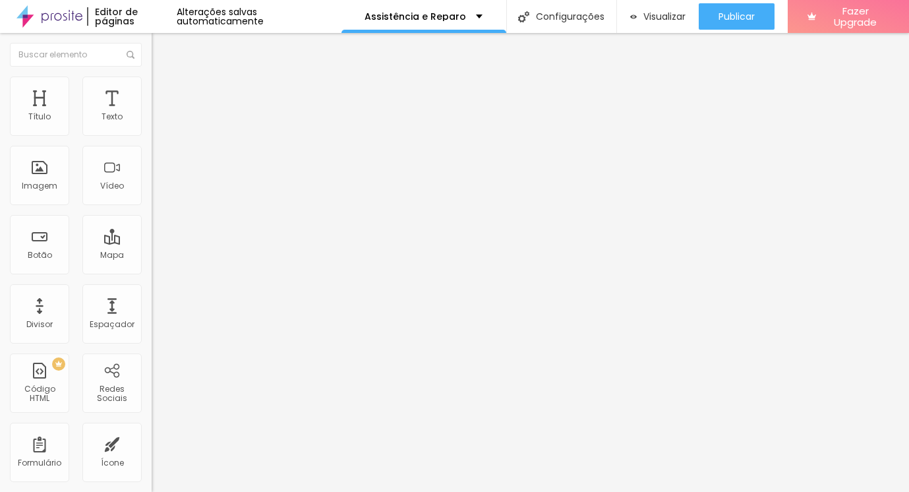
type input "9"
type input "10"
type input "11"
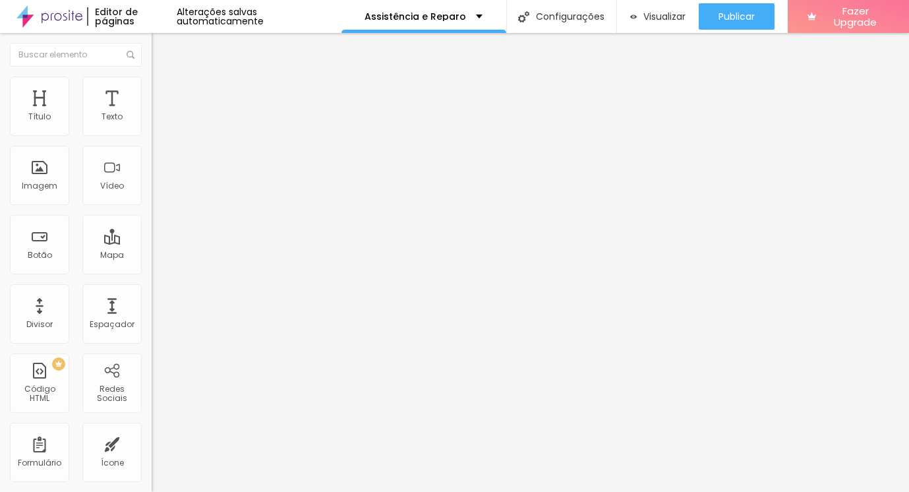
type input "12"
type input "13"
type input "14"
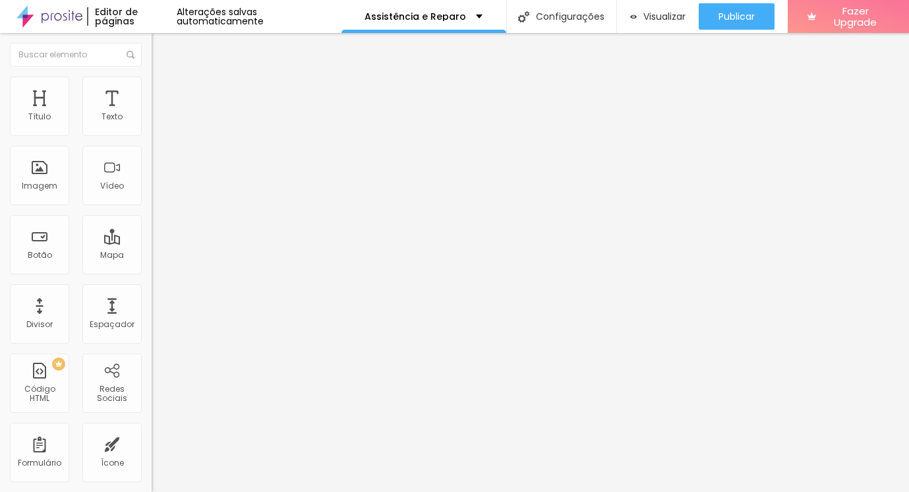
type input "14"
type input "16"
type input "18"
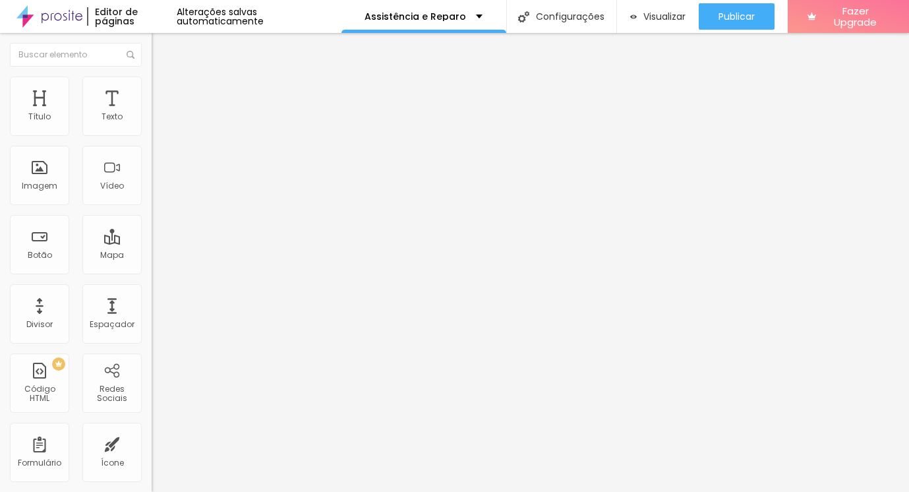
type input "20"
type input "22"
type input "23"
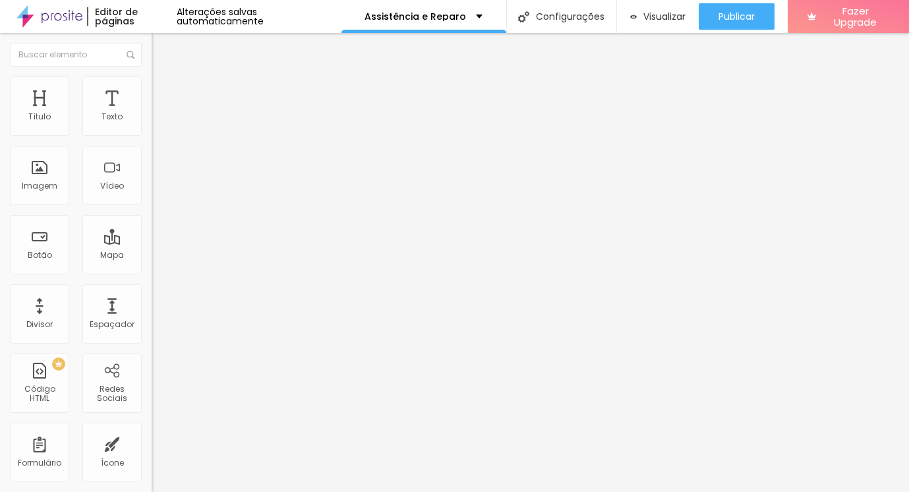
type input "23"
type input "24"
type input "25"
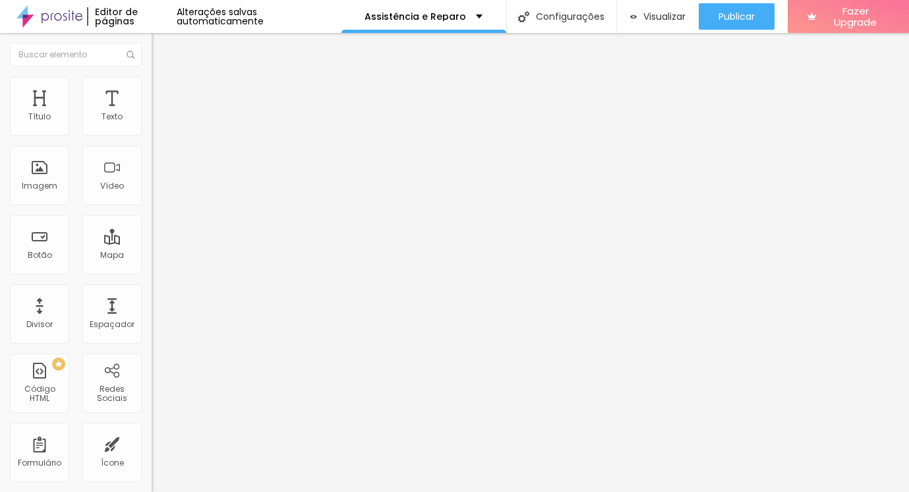
type input "27"
type input "28"
type input "29"
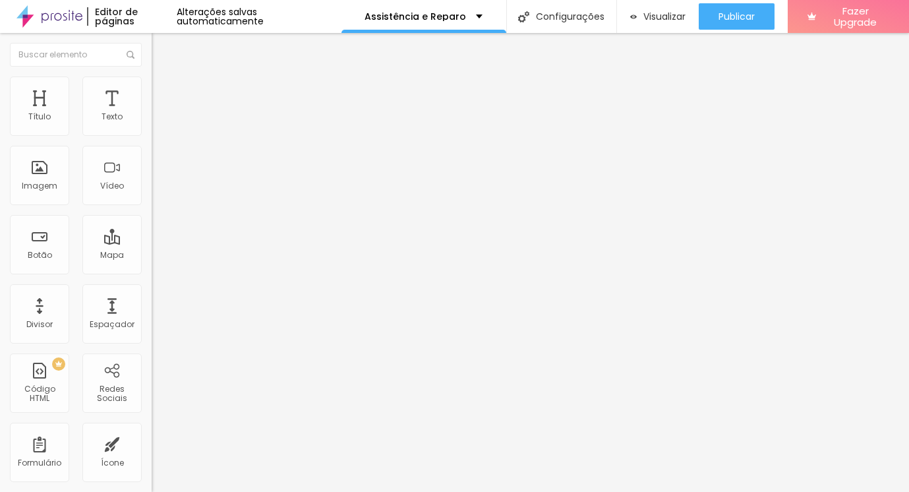
type input "29"
type input "31"
type input "29"
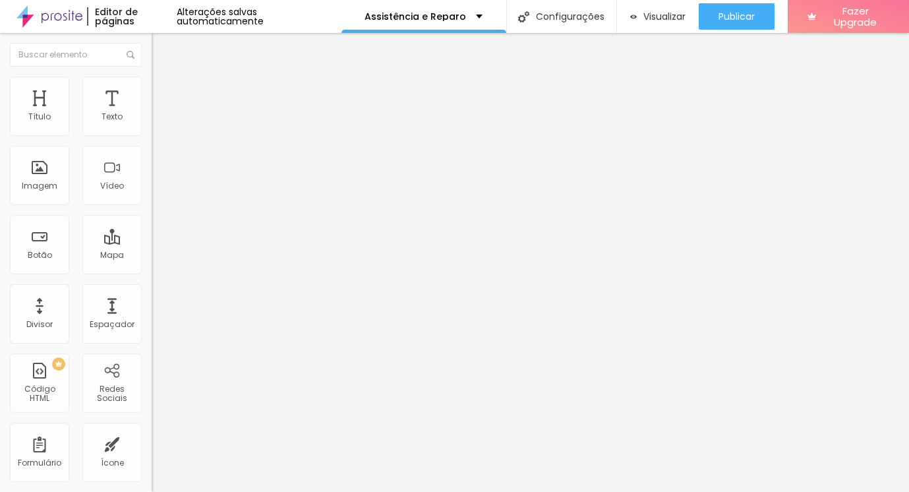
type input "27"
type input "25"
type input "24"
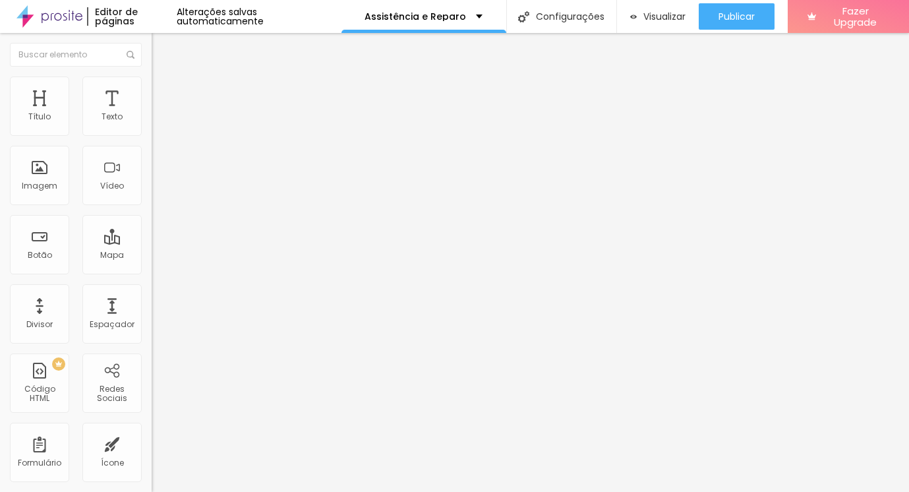
type input "24"
type input "23"
type input "22"
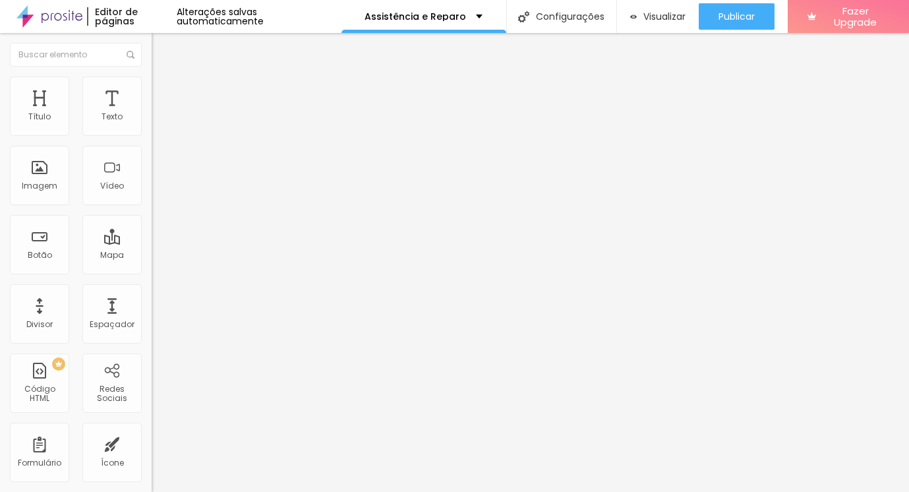
type input "21"
type input "20"
type input "19"
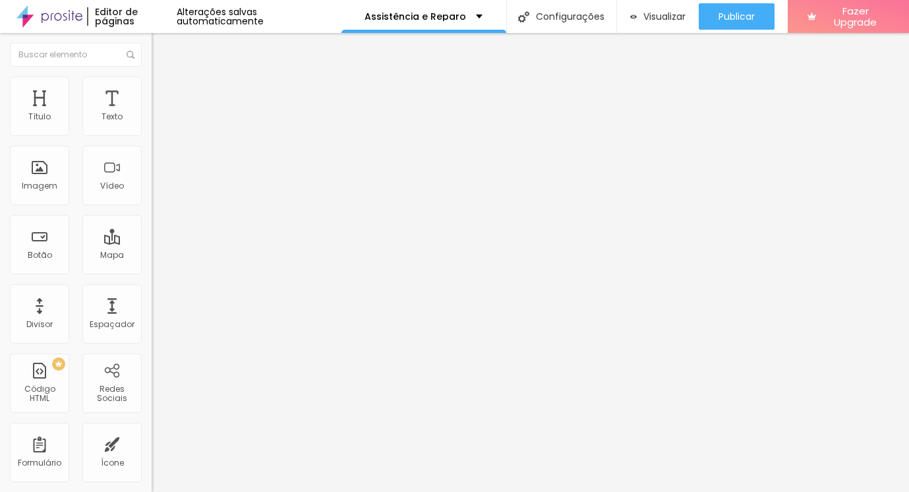
type input "19"
type input "18"
type input "17"
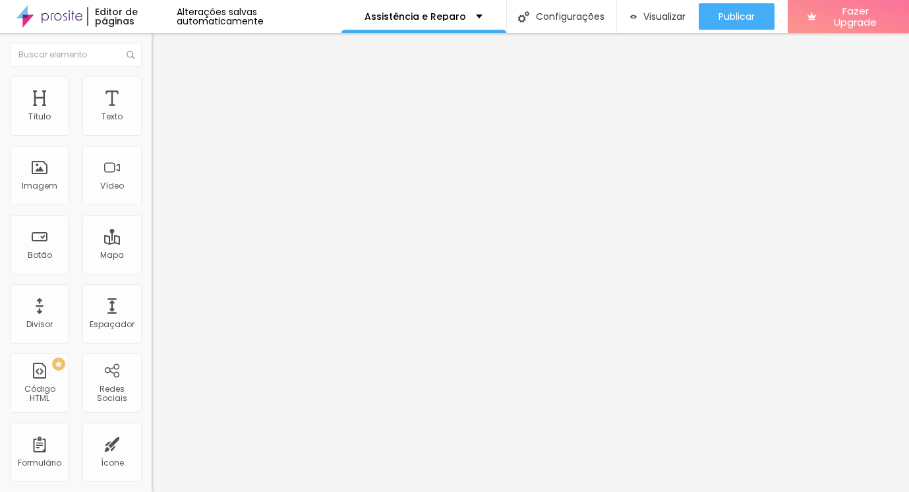
type input "16"
type input "14"
type input "13"
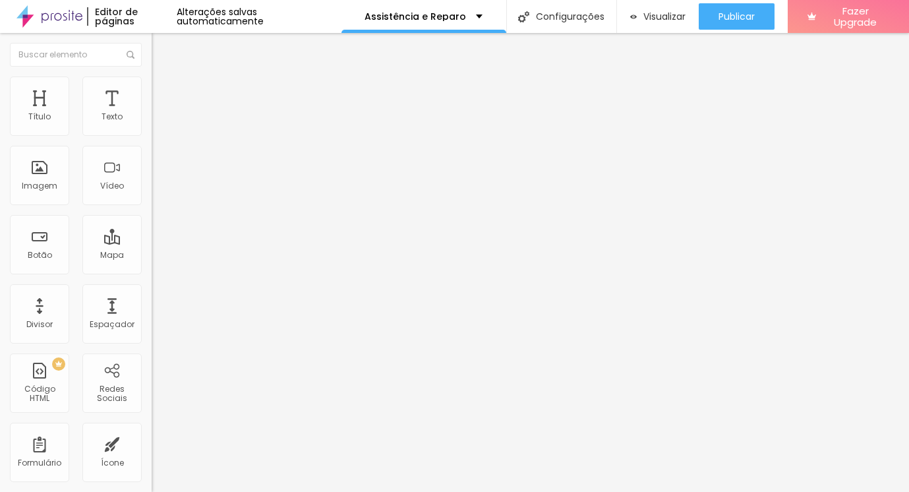
type input "13"
type input "12"
type input "11"
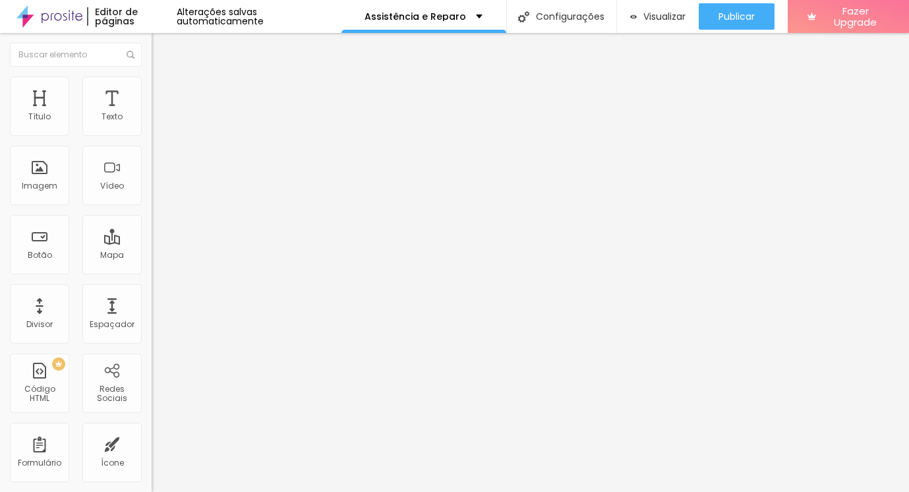
type input "10"
type input "9"
type input "8"
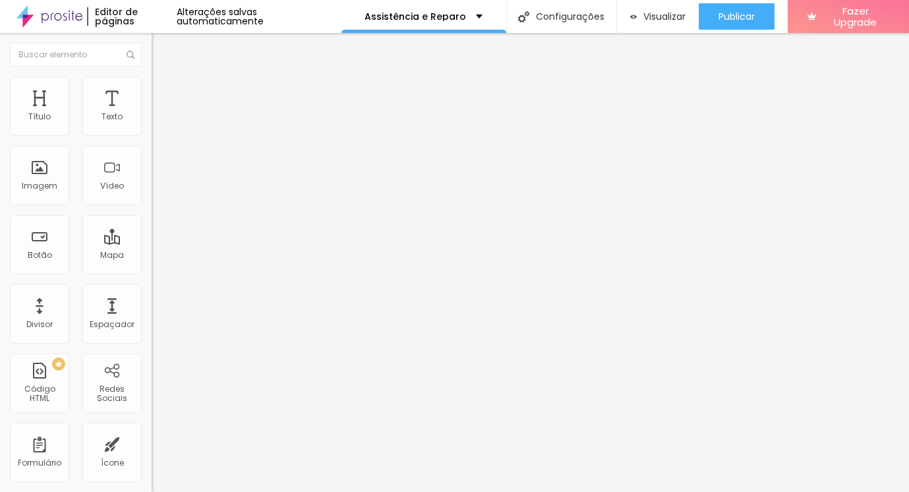
type input "8"
type input "7"
type input "6"
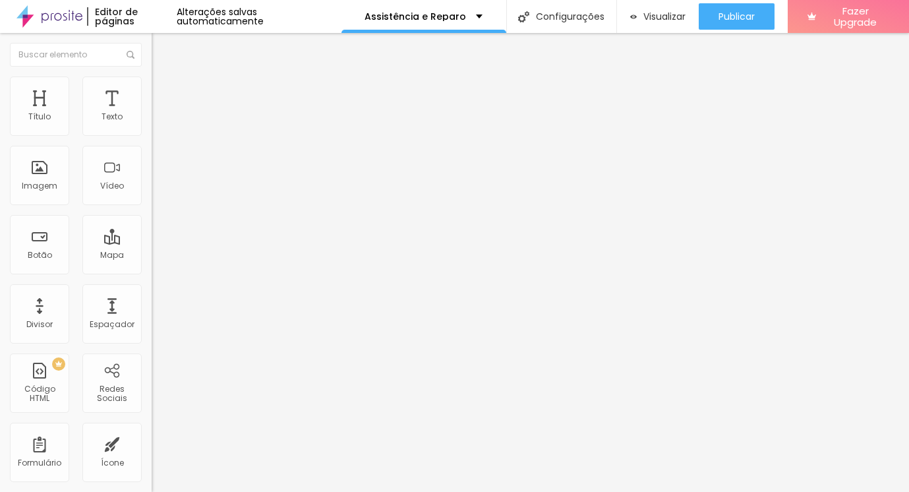
type input "5"
type input "3"
type input "2"
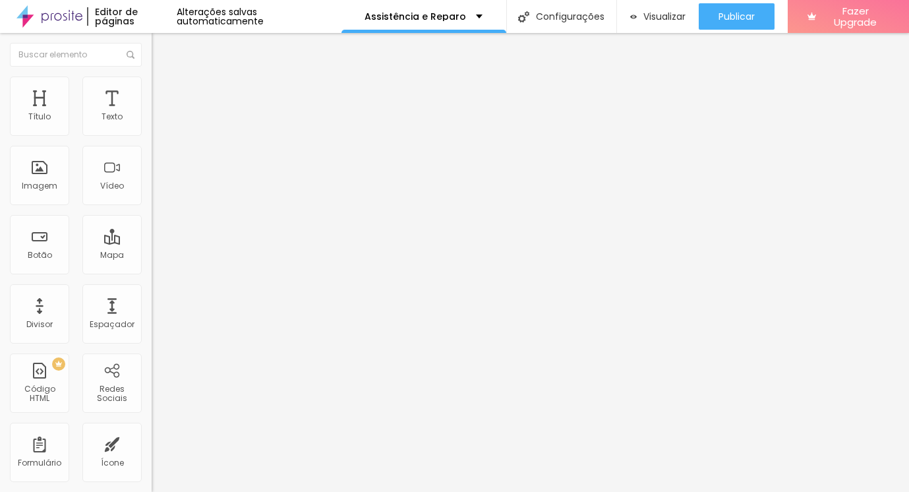
type input "2"
type input "0"
drag, startPoint x: 38, startPoint y: 131, endPoint x: 30, endPoint y: 131, distance: 7.9
type input "0"
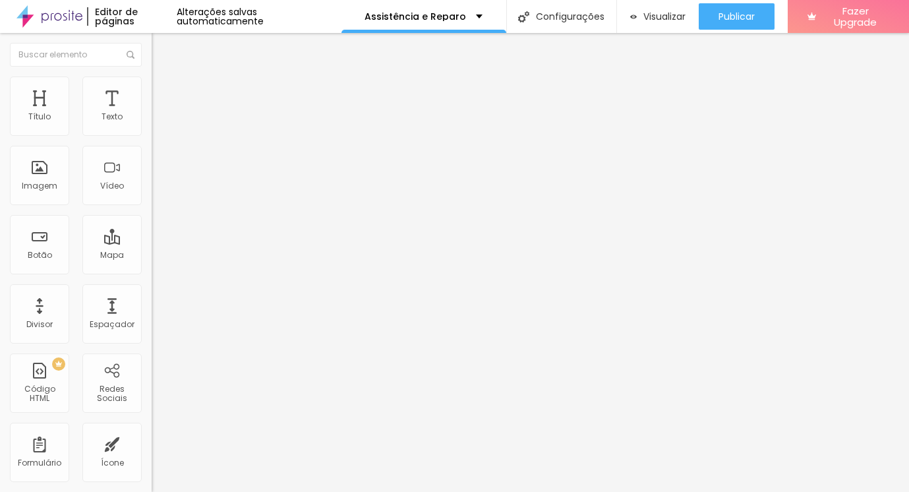
click at [152, 243] on input "range" at bounding box center [194, 248] width 85 height 11
type input "11"
type input "13"
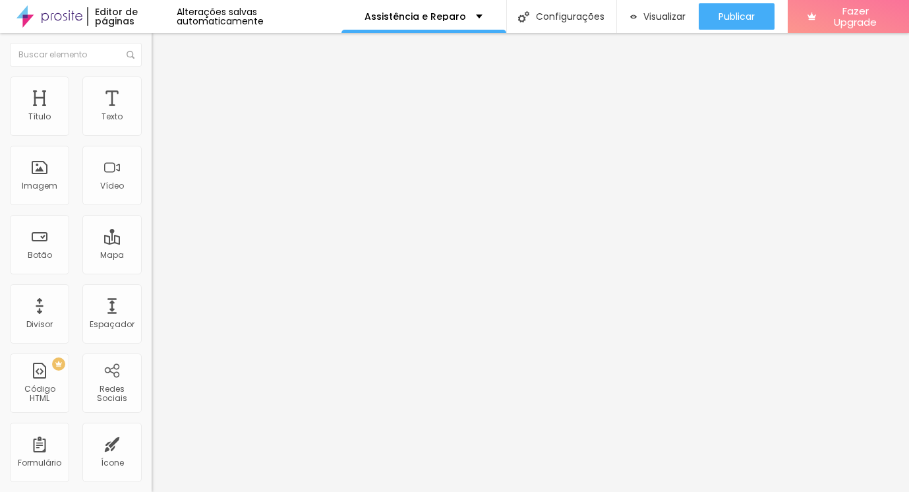
type input "15"
type input "17"
type input "19"
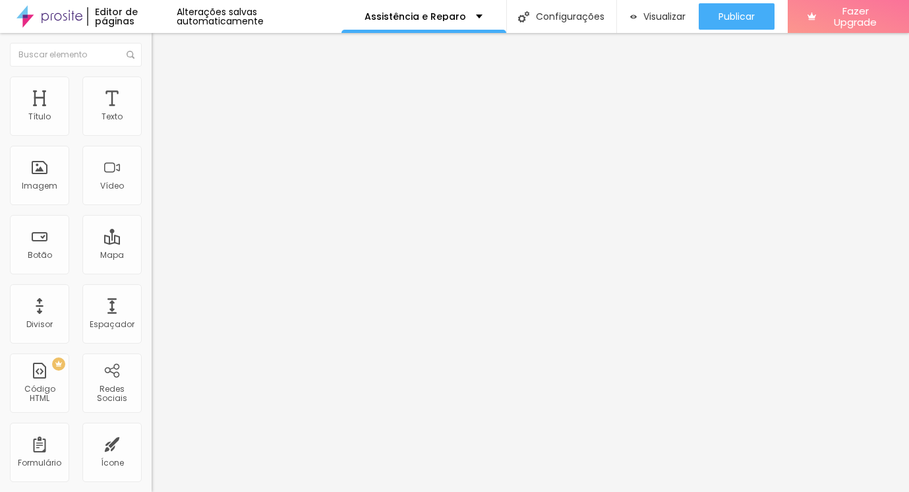
type input "19"
type input "21"
type input "23"
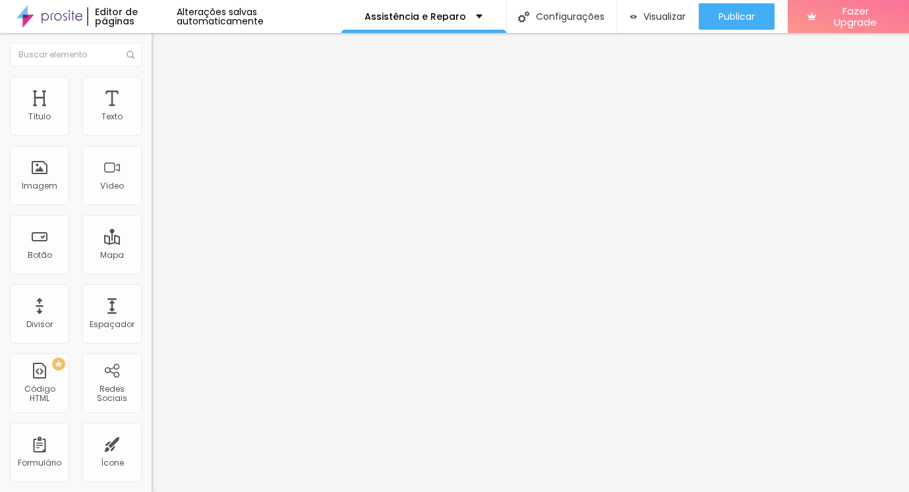
type input "24"
type input "25"
type input "24"
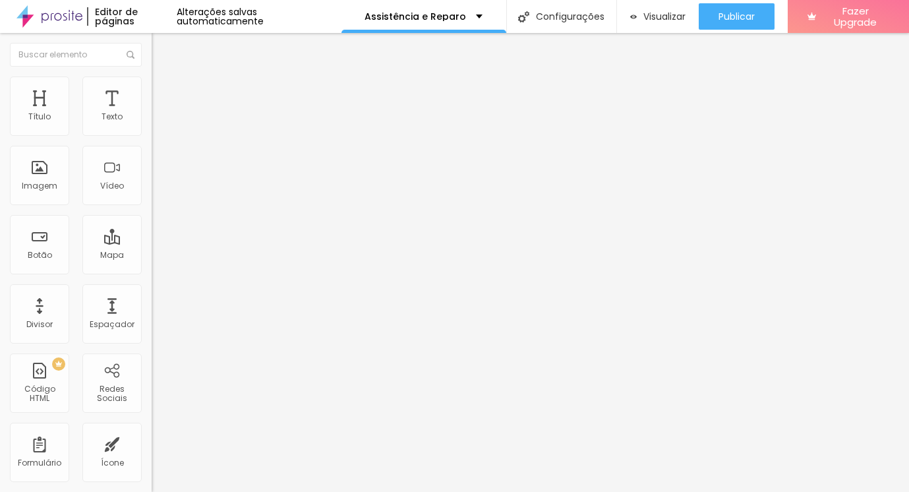
type input "24"
type input "22"
type input "20"
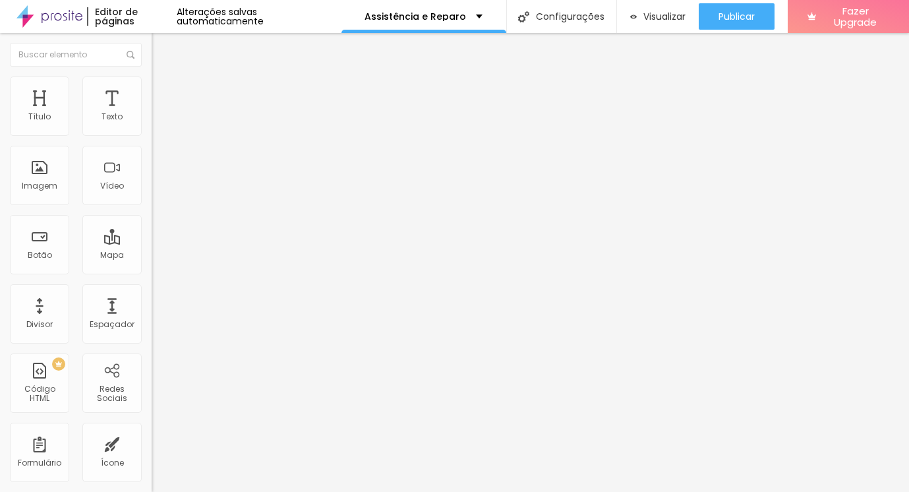
type input "19"
type input "18"
type input "17"
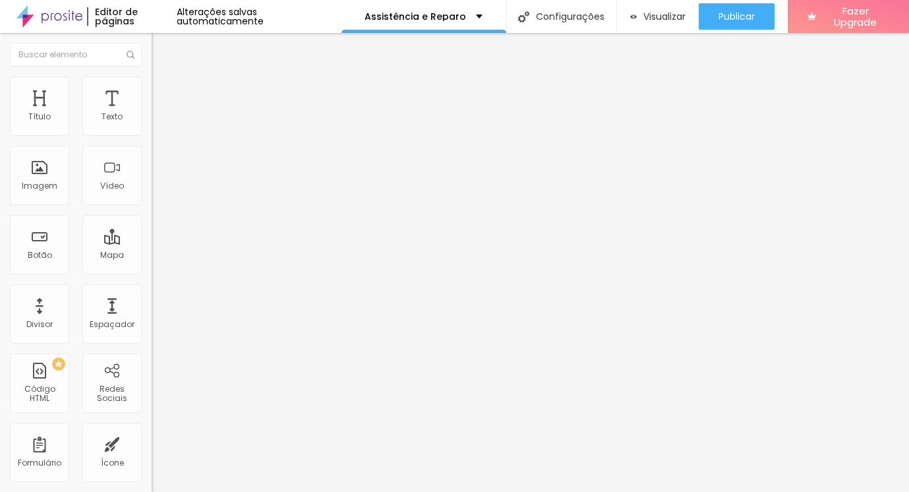
type input "17"
type input "16"
type input "15"
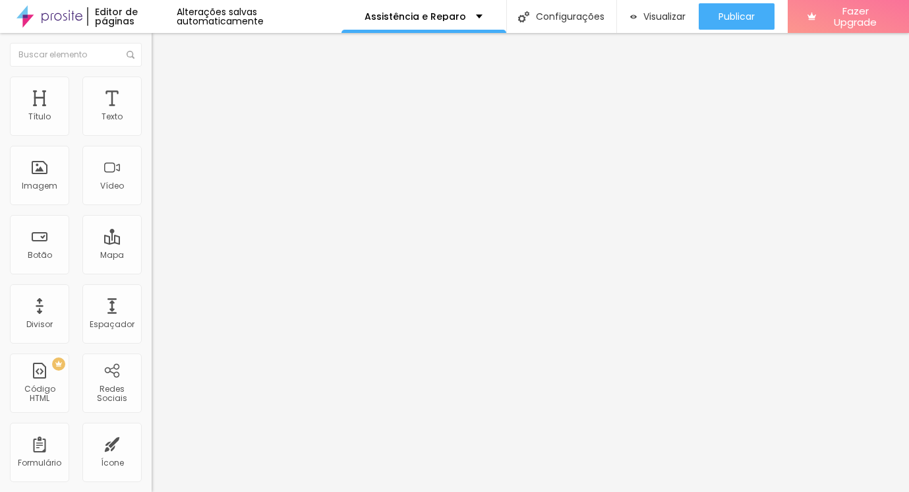
type input "14"
type input "13"
type input "11"
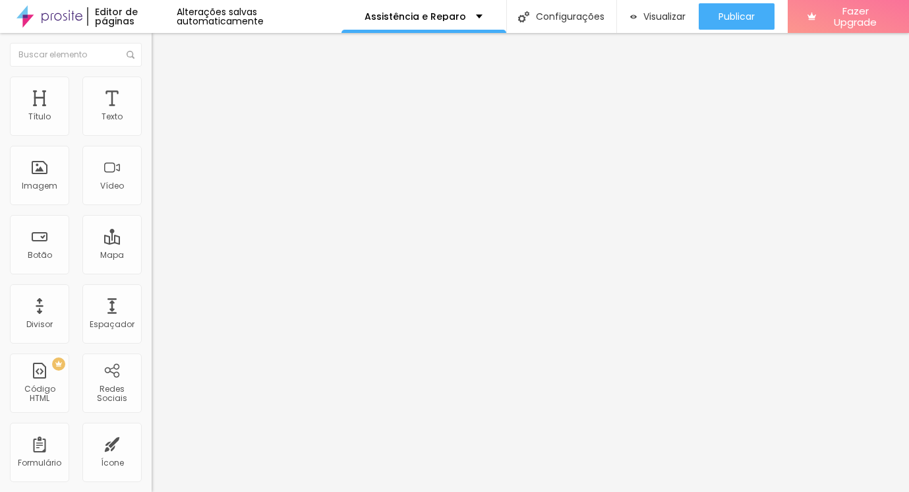
type input "11"
type input "10"
type input "8"
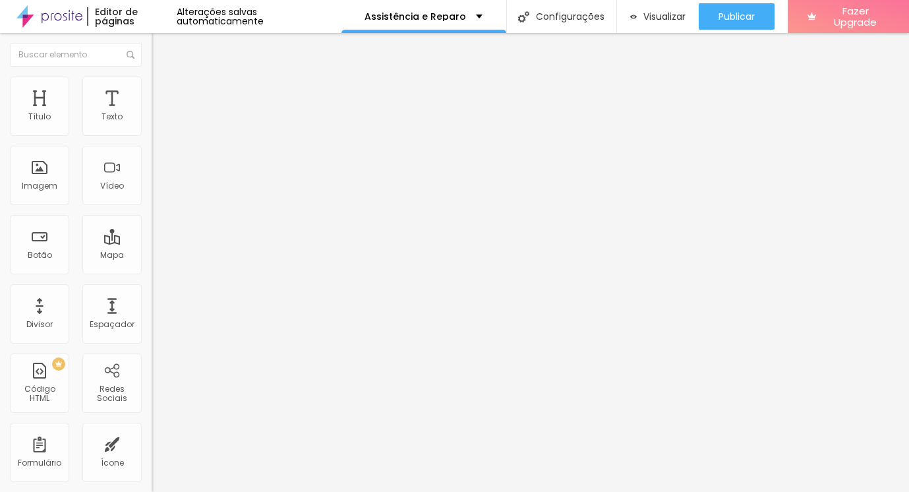
type input "7"
type input "6"
type input "5"
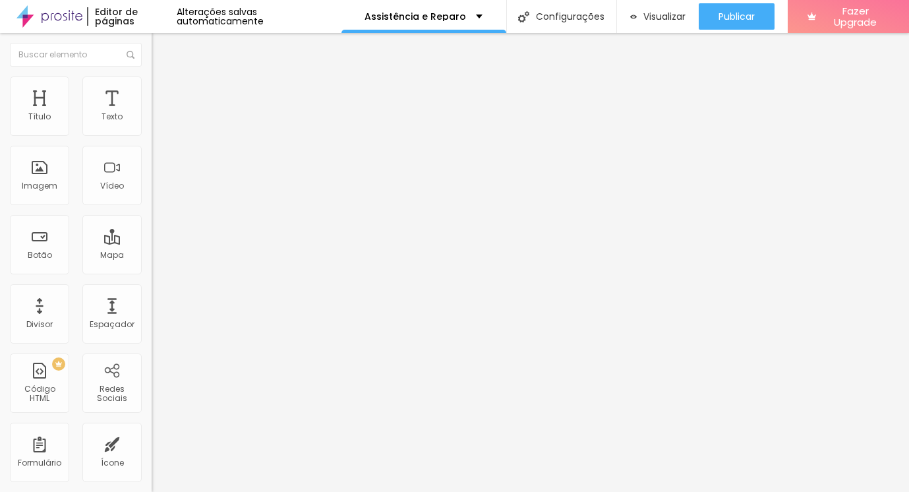
type input "5"
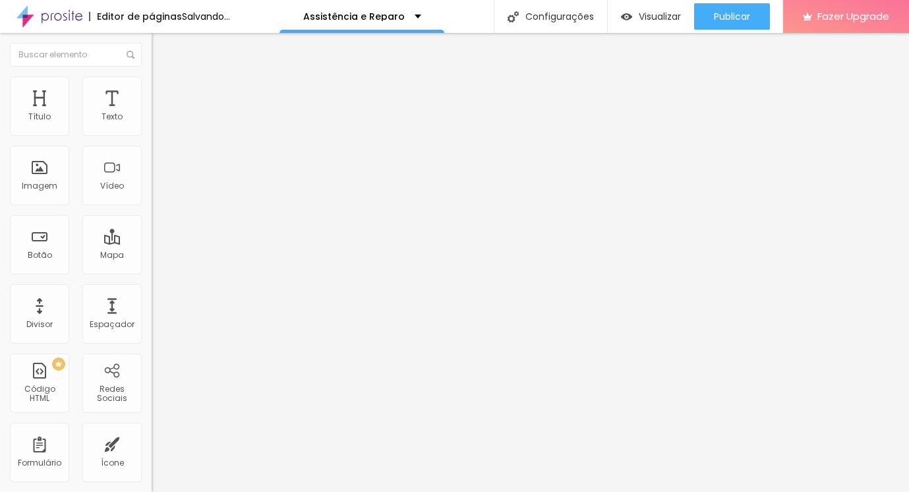
type input "6"
type input "7"
type input "8"
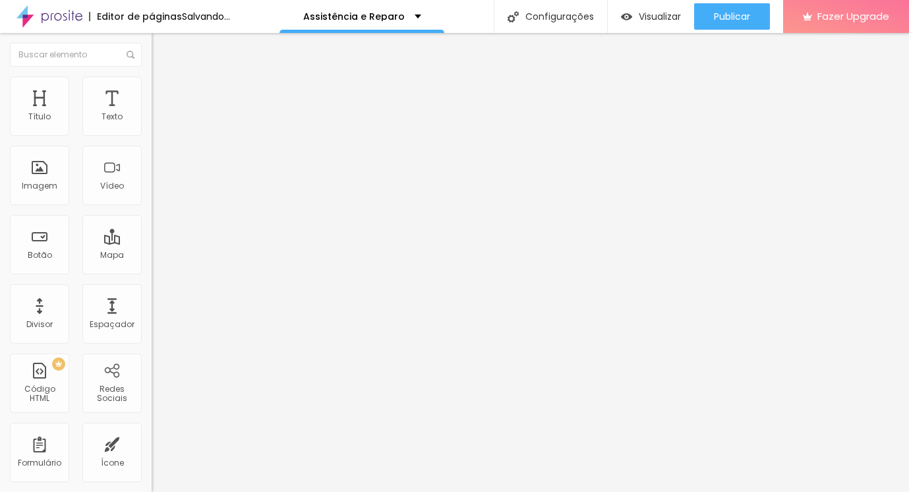
type input "8"
click at [152, 429] on input "range" at bounding box center [194, 434] width 85 height 11
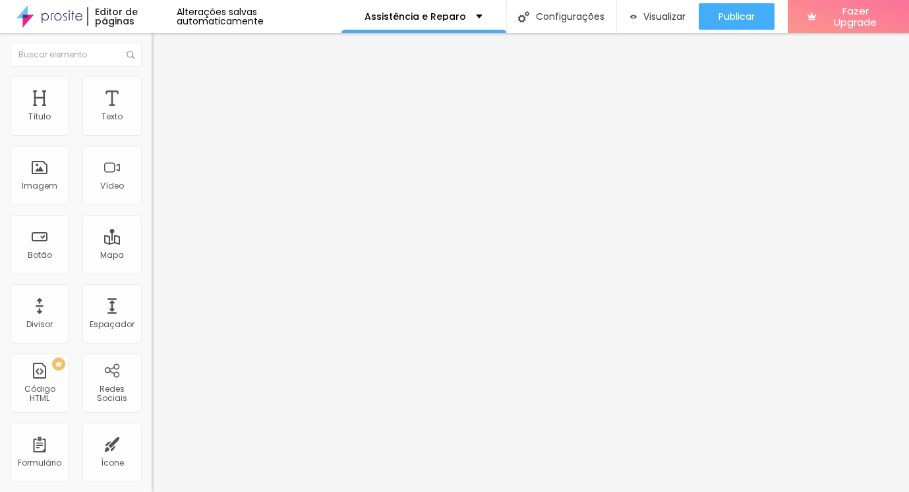
type input "1"
type input "2"
type input "3"
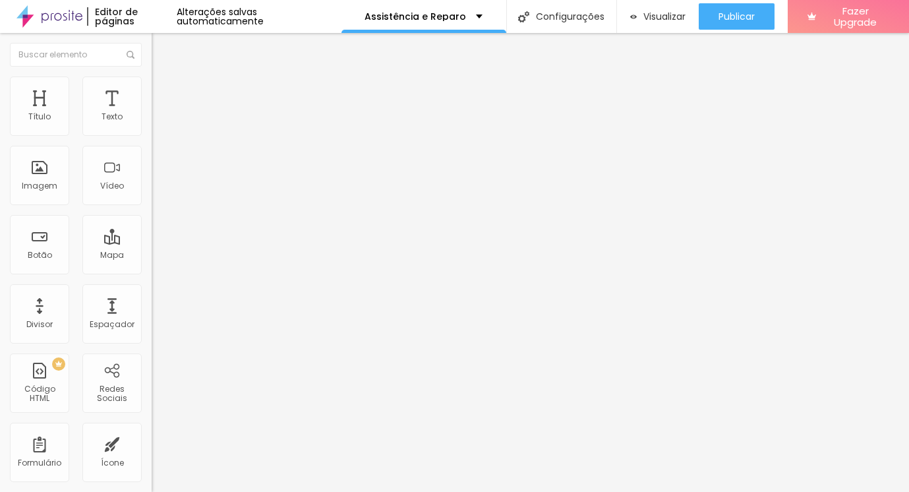
type input "3"
type input "4"
type input "5"
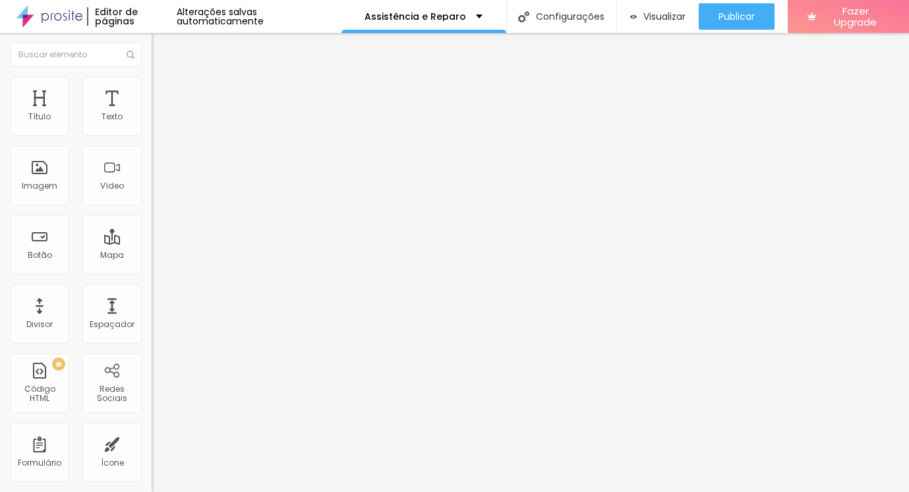
type input "5"
click at [152, 243] on input "range" at bounding box center [194, 248] width 85 height 11
type input "7"
type input "6"
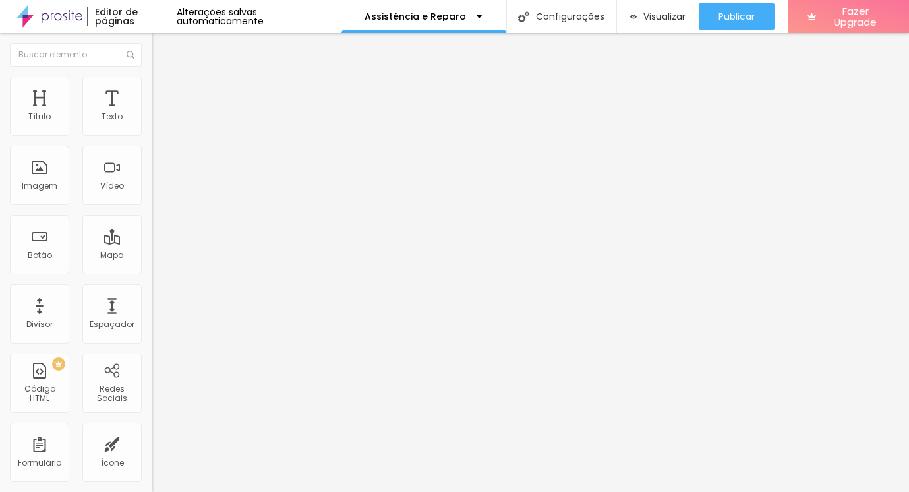
type input "6"
type input "5"
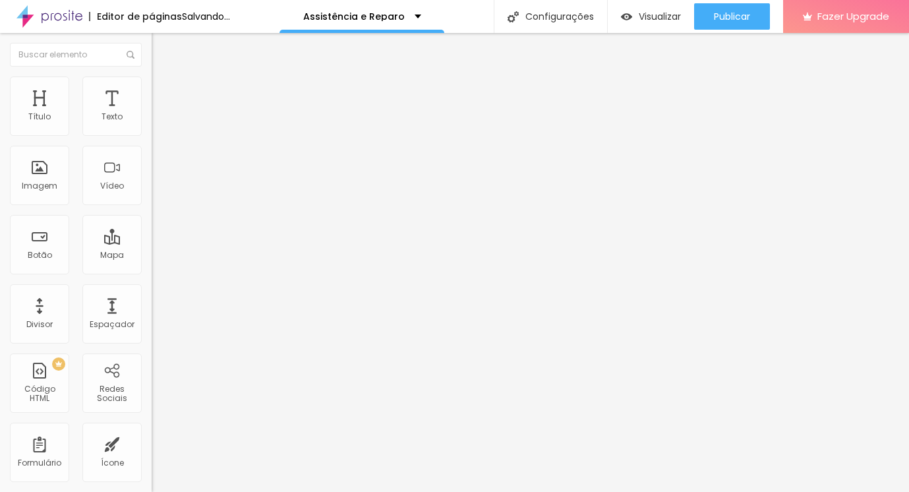
type input "5"
click at [152, 429] on input "range" at bounding box center [194, 434] width 85 height 11
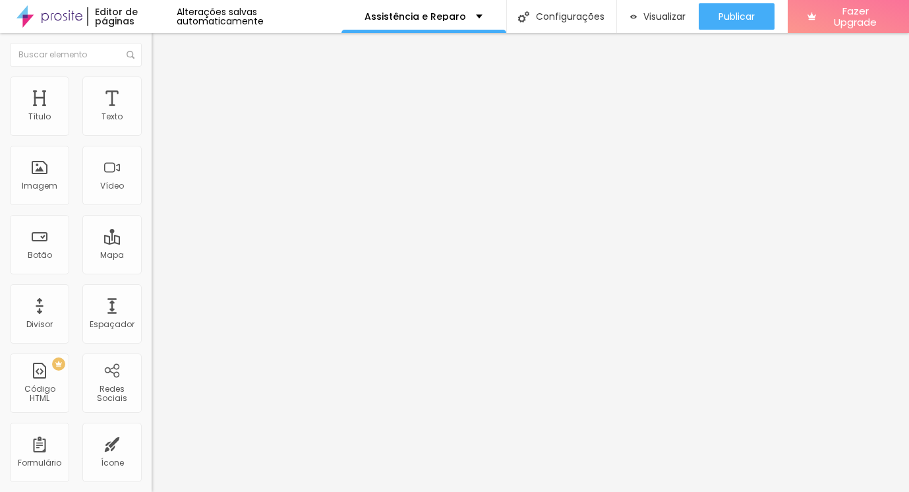
click at [152, 113] on span "Adicionar imagem" at bounding box center [194, 107] width 85 height 11
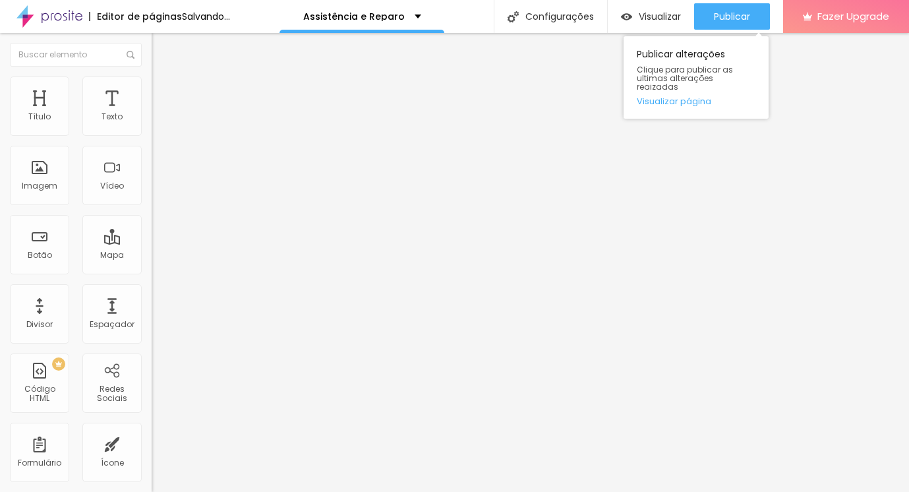
drag, startPoint x: 44, startPoint y: 194, endPoint x: 763, endPoint y: 2, distance: 745.2
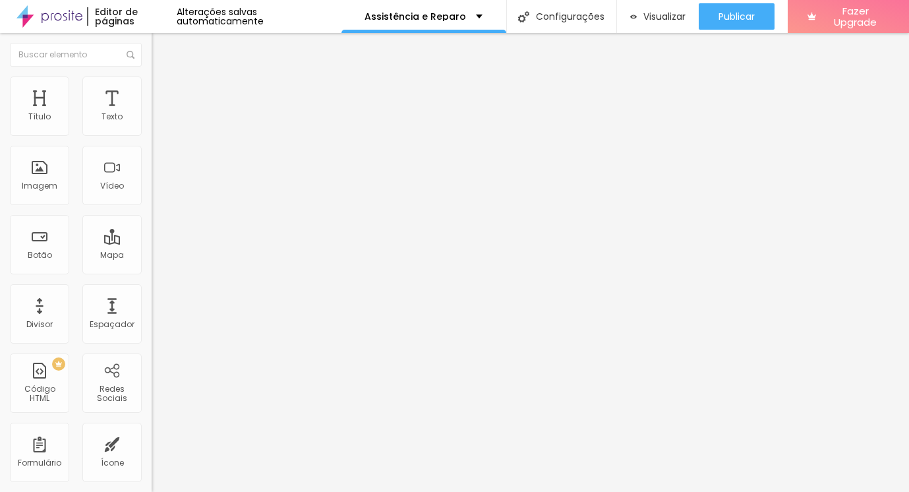
click at [152, 113] on span "Adicionar imagem" at bounding box center [194, 107] width 85 height 11
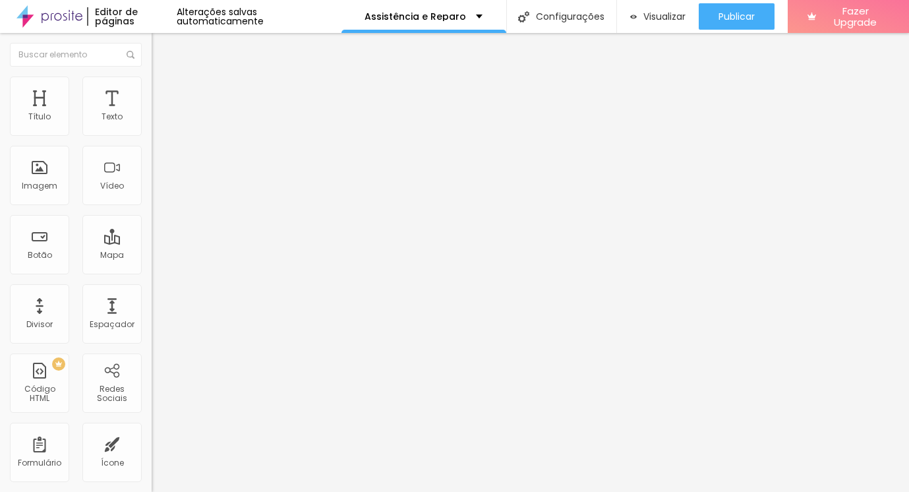
scroll to position [0, 0]
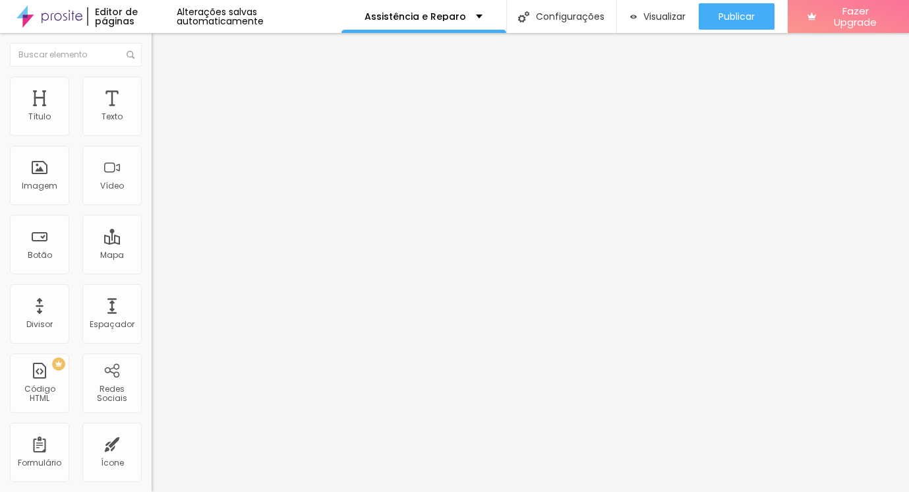
click at [235, 491] on div "Subindo 2/3 arquivos" at bounding box center [454, 496] width 909 height 8
click at [152, 241] on div "Proporção Original Cinema 16:9 Padrão 4:3 Quadrado 1:1 Original" at bounding box center [228, 215] width 152 height 52
click at [152, 206] on span "Original" at bounding box center [168, 200] width 32 height 11
click at [152, 221] on div "Padrão 4:3" at bounding box center [228, 217] width 152 height 8
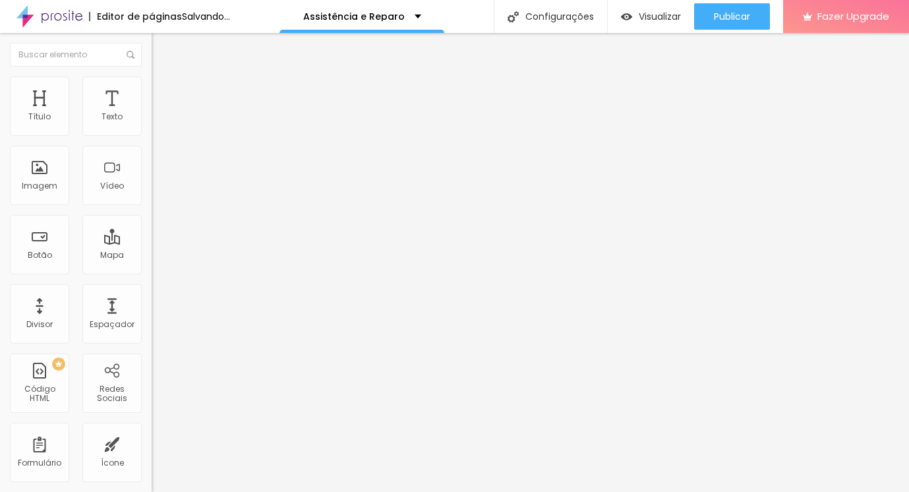
click at [152, 241] on div "Cinema 16:9 Padrão 4:3 Quadrado 1:1 Original" at bounding box center [228, 223] width 152 height 36
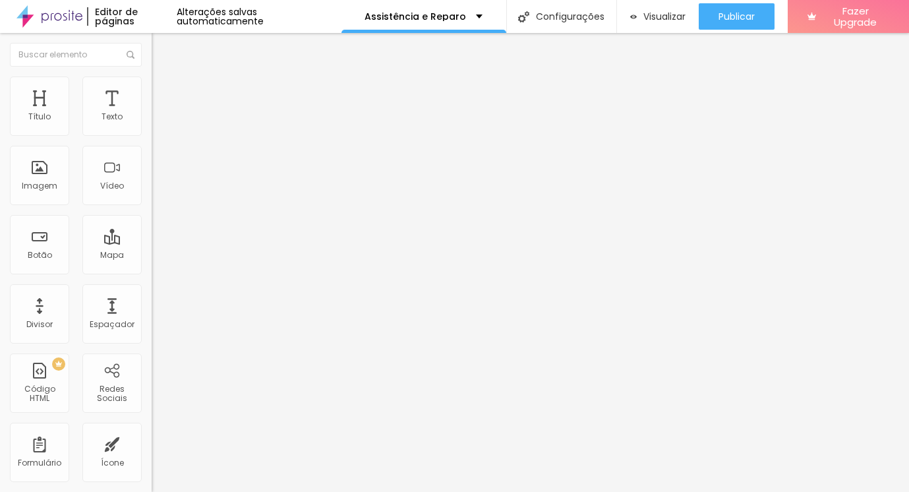
click at [152, 214] on span "Cinema" at bounding box center [168, 208] width 33 height 11
click at [152, 167] on img at bounding box center [156, 162] width 9 height 9
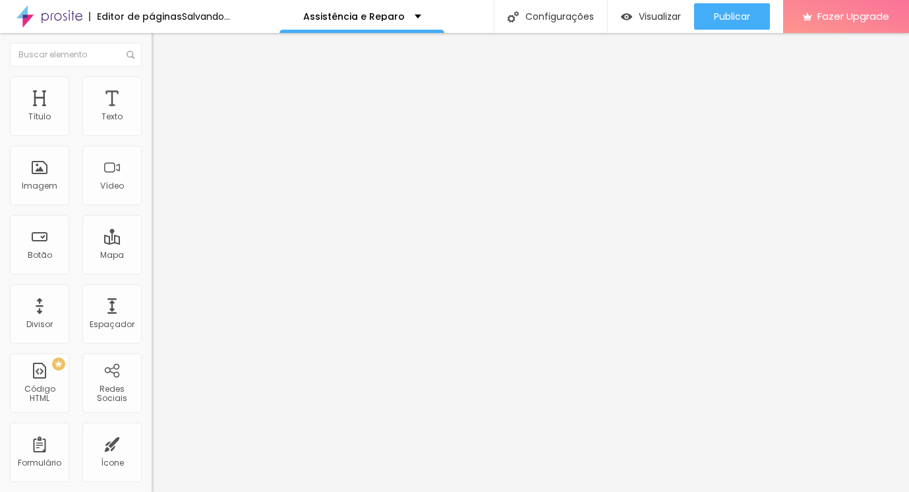
click at [152, 177] on img at bounding box center [156, 172] width 9 height 9
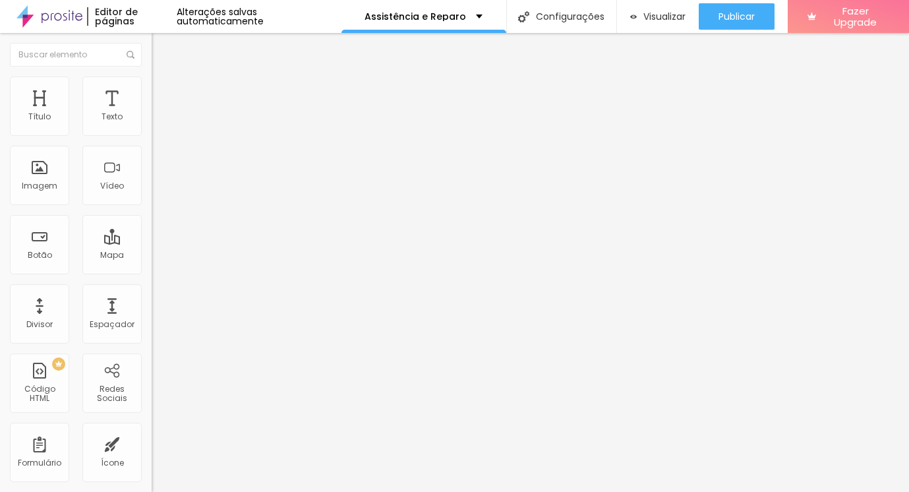
click at [152, 188] on img at bounding box center [156, 183] width 9 height 9
click at [163, 91] on span "Estilo" at bounding box center [173, 85] width 20 height 11
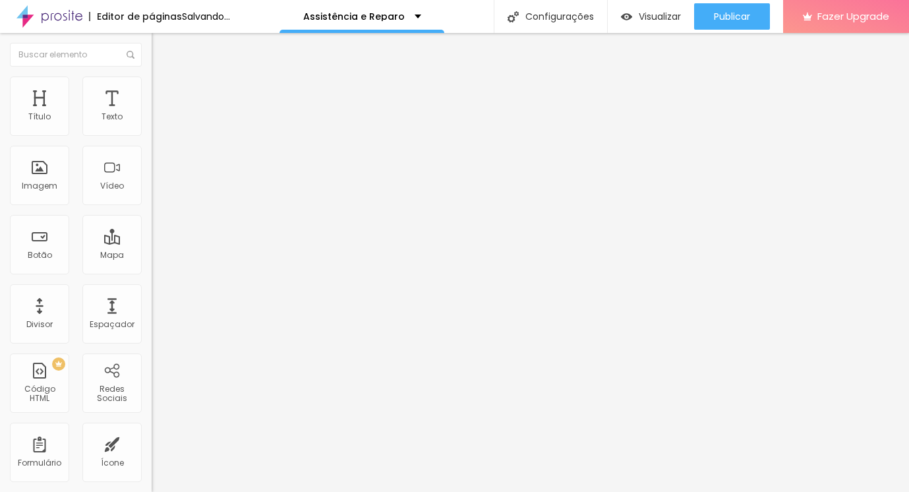
type input "90"
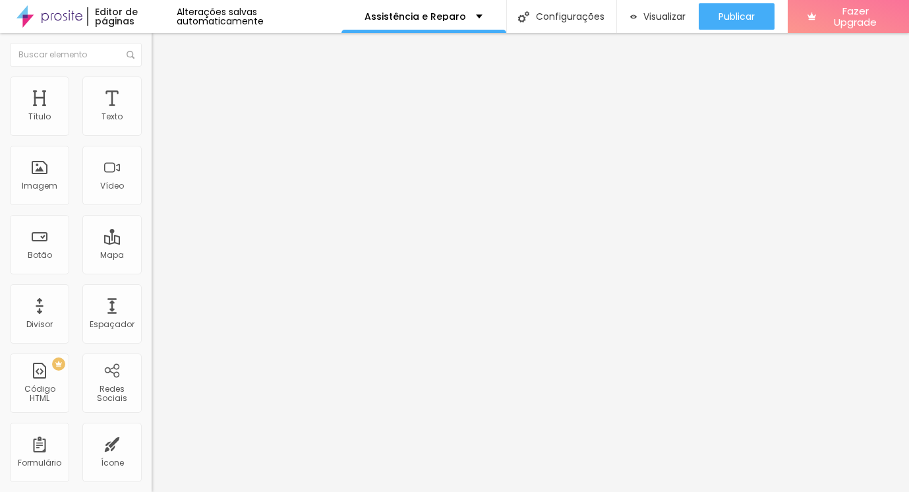
type input "85"
type input "80"
drag, startPoint x: 133, startPoint y: 141, endPoint x: 111, endPoint y: 142, distance: 21.1
type input "80"
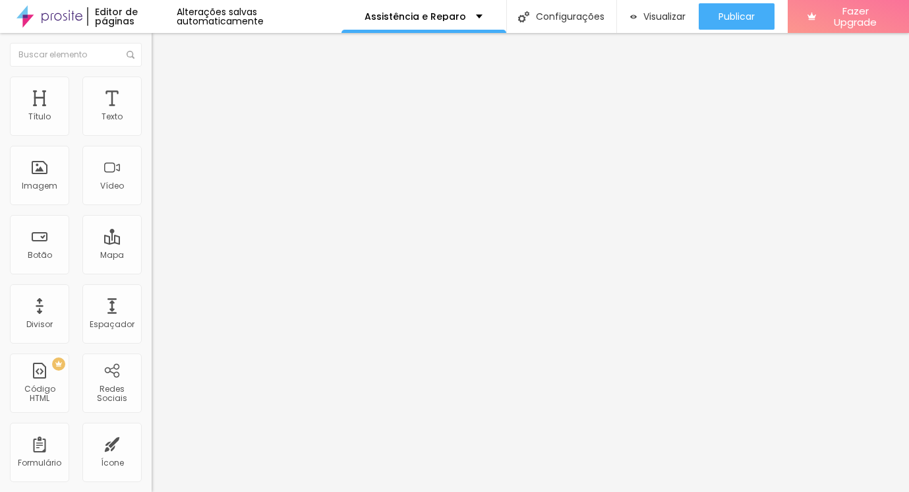
click at [152, 135] on input "range" at bounding box center [194, 130] width 85 height 11
click at [163, 78] on span "Conteúdo" at bounding box center [183, 72] width 41 height 11
click at [152, 177] on img at bounding box center [156, 172] width 9 height 9
click at [163, 90] on span "Estilo" at bounding box center [173, 85] width 20 height 11
type input "13"
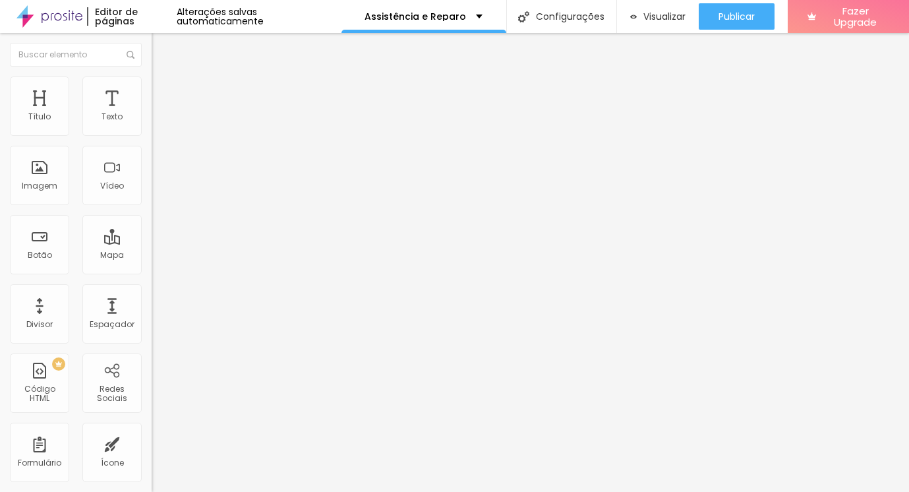
type input "13"
type input "14"
type input "15"
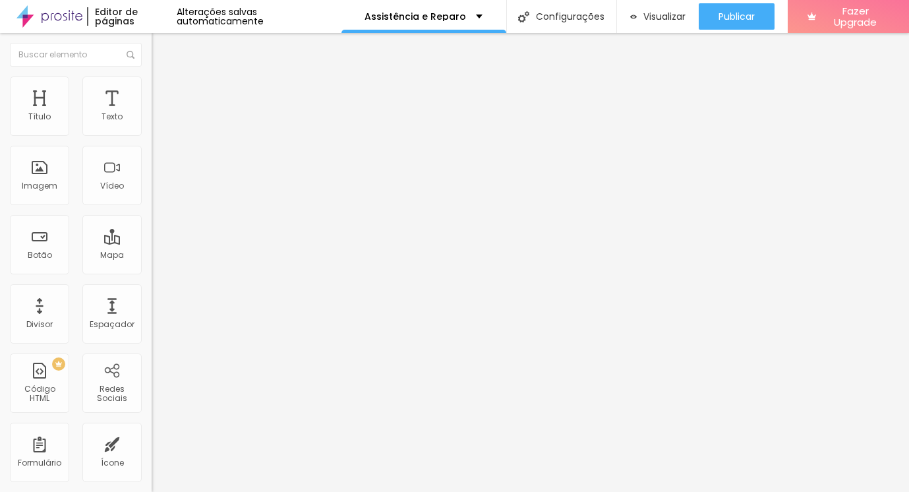
type input "52"
drag, startPoint x: 35, startPoint y: 168, endPoint x: 51, endPoint y: 167, distance: 16.5
click at [152, 289] on input "range" at bounding box center [194, 294] width 85 height 11
type input "48"
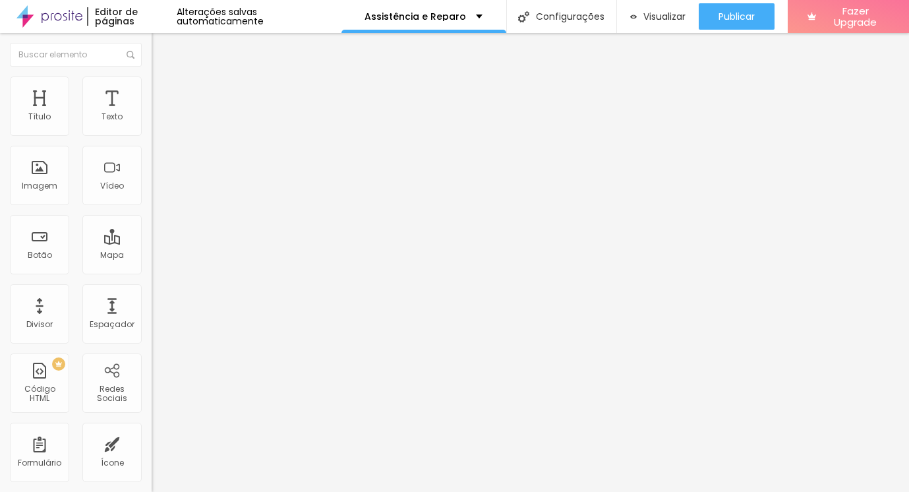
type input "48"
type input "47"
type input "43"
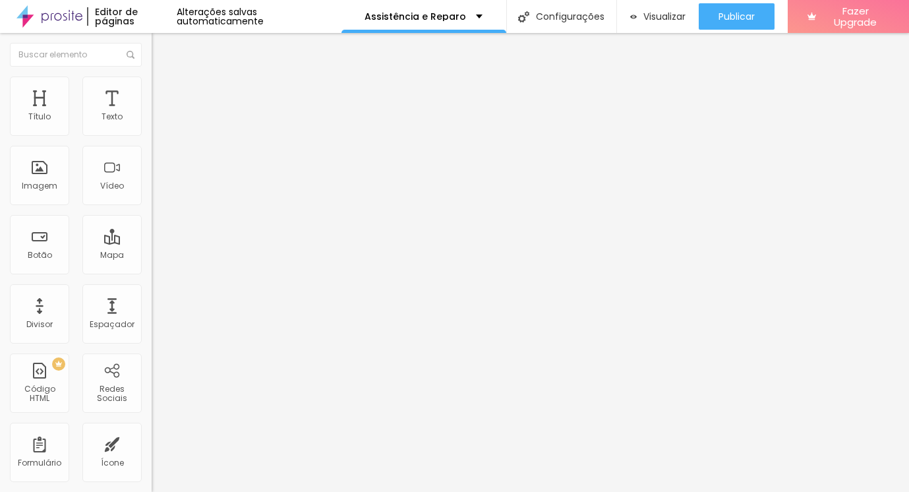
type input "32"
type input "16"
type input "0"
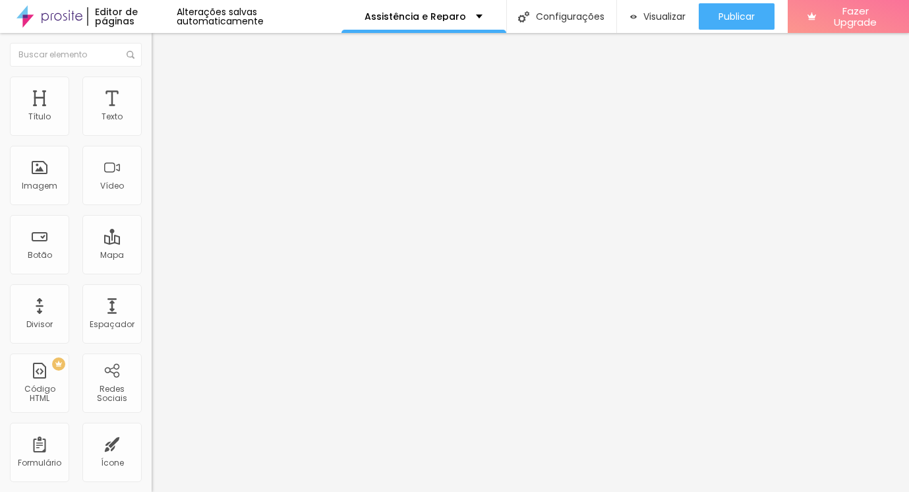
type input "0"
type input "1"
type input "3"
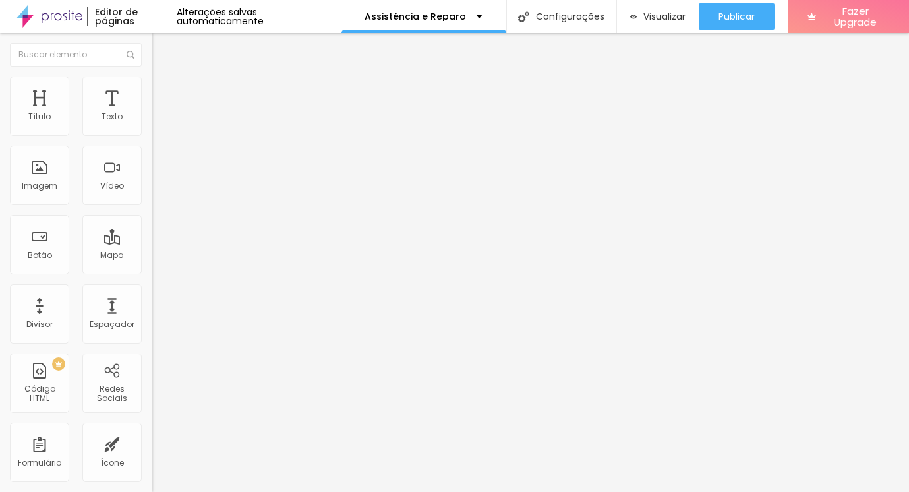
type input "5"
type input "13"
type input "15"
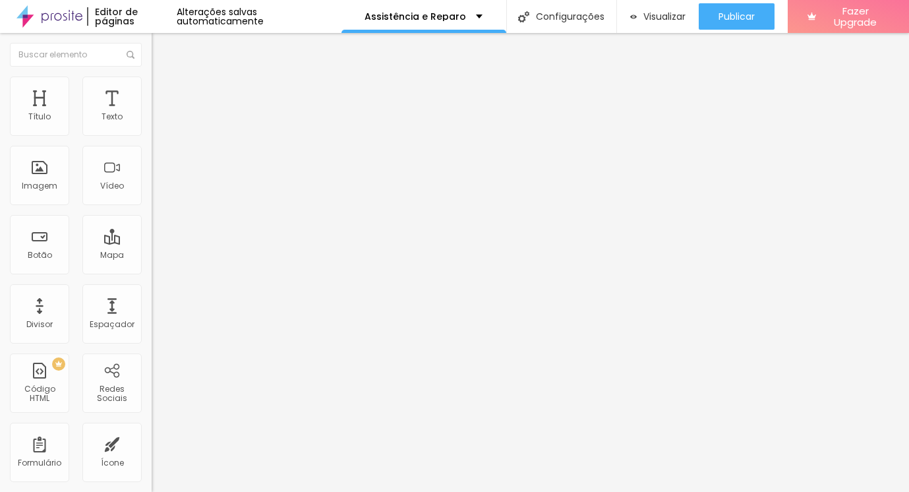
type input "15"
type input "16"
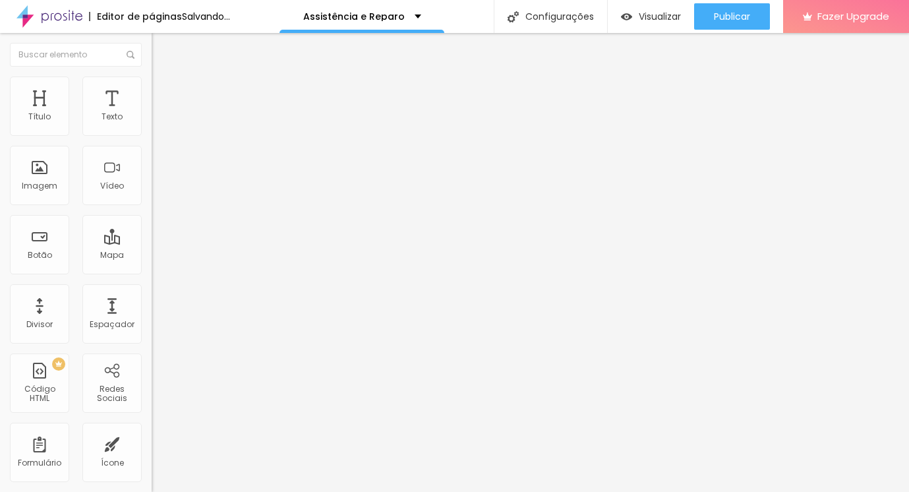
drag, startPoint x: 49, startPoint y: 167, endPoint x: 41, endPoint y: 164, distance: 9.2
click at [152, 289] on input "range" at bounding box center [194, 294] width 85 height 11
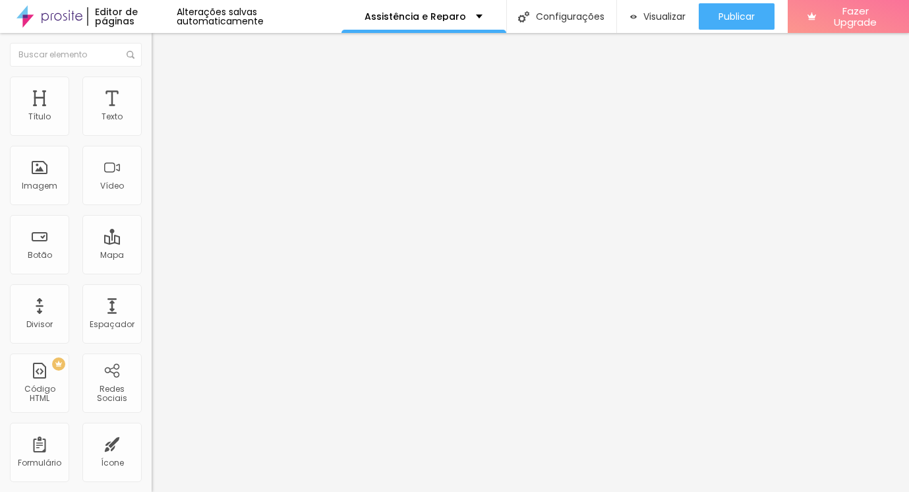
drag, startPoint x: 111, startPoint y: 141, endPoint x: 65, endPoint y: 143, distance: 46.2
click at [152, 135] on input "range" at bounding box center [194, 130] width 85 height 11
drag, startPoint x: 73, startPoint y: 142, endPoint x: 96, endPoint y: 143, distance: 23.7
click at [152, 135] on input "range" at bounding box center [194, 130] width 85 height 11
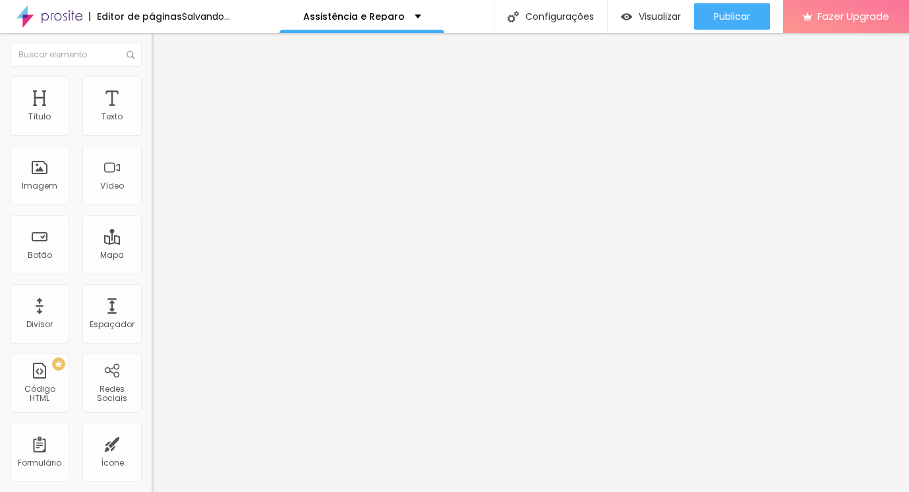
click at [152, 75] on img at bounding box center [158, 69] width 12 height 12
click at [152, 113] on span "Trocar imagem" at bounding box center [188, 107] width 72 height 11
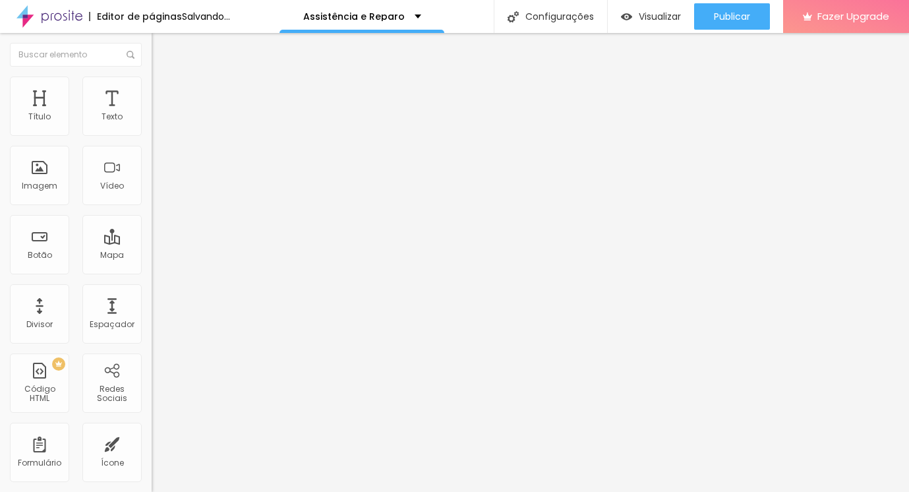
click at [163, 91] on span "Estilo" at bounding box center [173, 85] width 20 height 11
drag, startPoint x: 104, startPoint y: 140, endPoint x: 142, endPoint y: 141, distance: 37.6
click at [152, 135] on input "range" at bounding box center [194, 130] width 85 height 11
click at [152, 98] on ul "Conteúdo Estilo Avançado" at bounding box center [228, 83] width 152 height 40
click at [163, 78] on span "Conteúdo" at bounding box center [183, 72] width 41 height 11
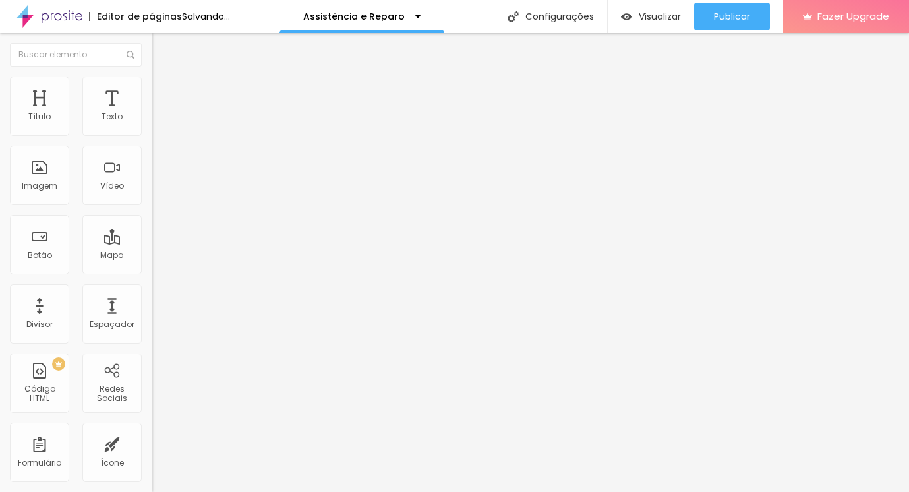
click at [152, 206] on span "16:9 Cinema" at bounding box center [177, 200] width 50 height 11
click at [152, 243] on span "Original" at bounding box center [168, 236] width 32 height 11
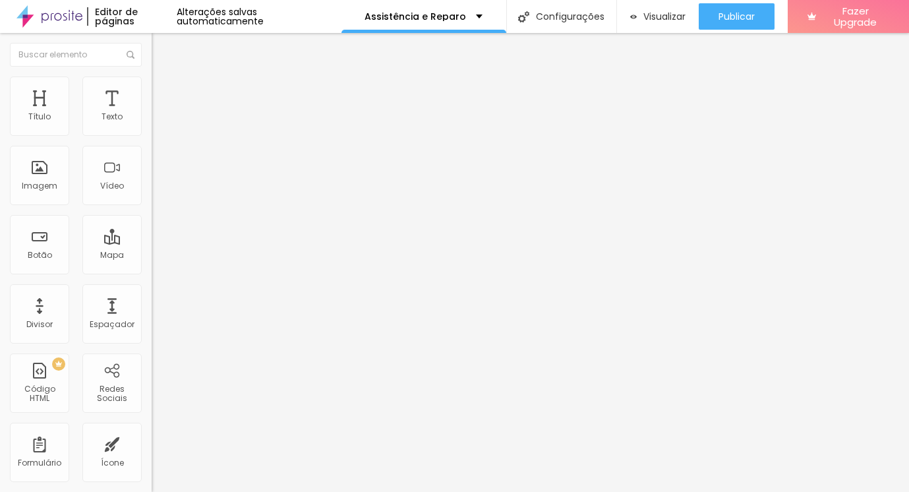
click at [152, 133] on input "text" at bounding box center [231, 126] width 158 height 13
click at [152, 270] on input "https://" at bounding box center [231, 263] width 158 height 13
click at [694, 28] on button "Visualizar" at bounding box center [658, 16] width 82 height 26
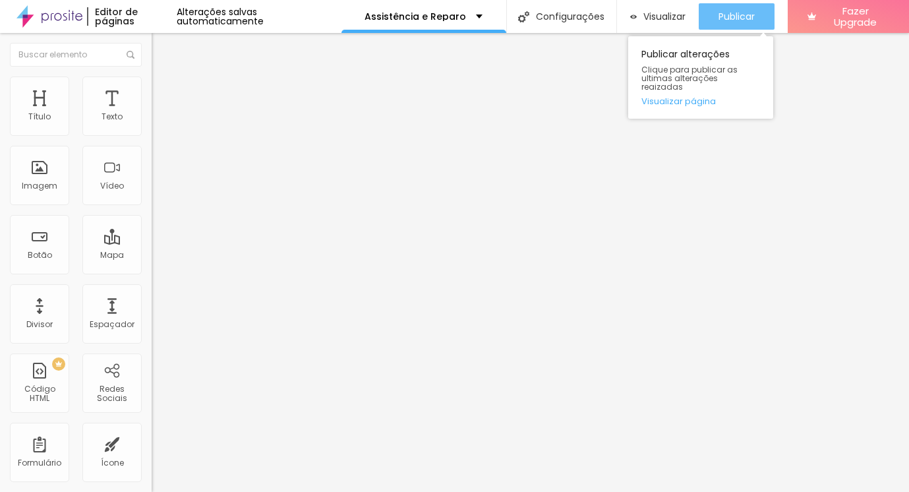
click at [719, 13] on span "Publicar" at bounding box center [737, 16] width 36 height 11
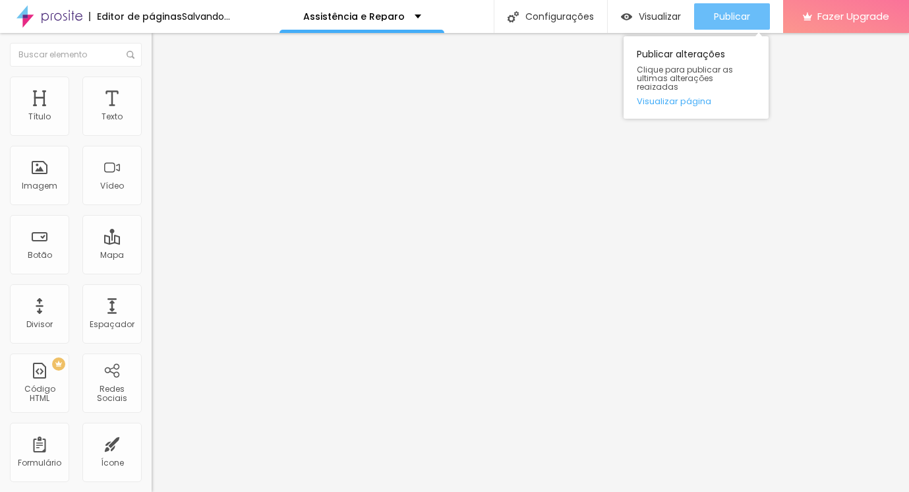
click at [743, 14] on span "Publicar" at bounding box center [732, 16] width 36 height 11
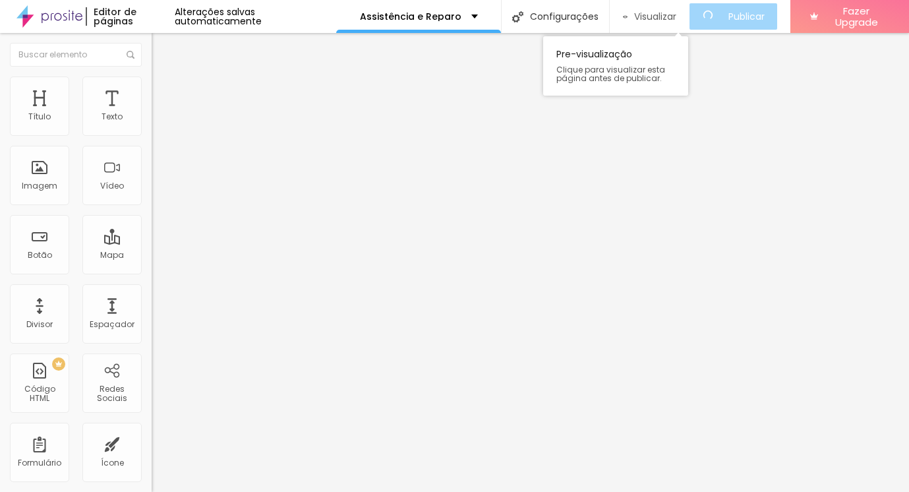
click at [666, 17] on span "Visualizar" at bounding box center [655, 16] width 42 height 11
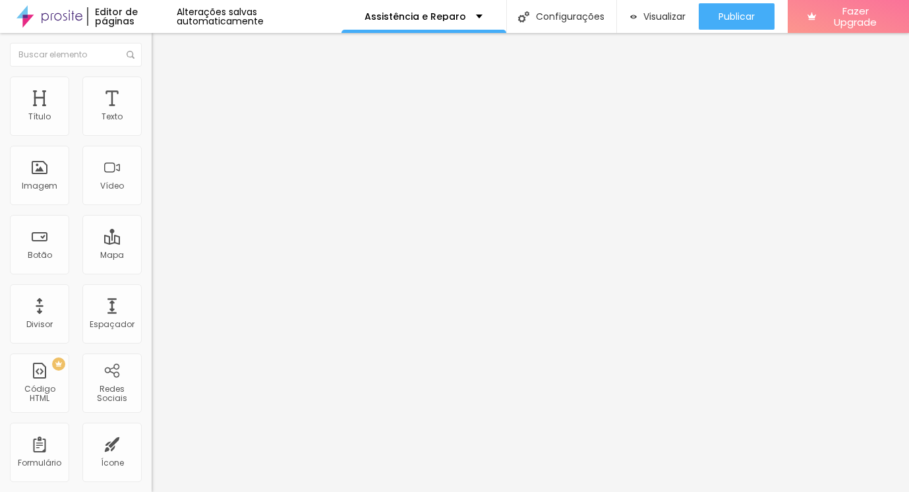
click at [106, 15] on div "Editor de páginas" at bounding box center [132, 16] width 90 height 18
click at [60, 15] on img at bounding box center [49, 16] width 66 height 33
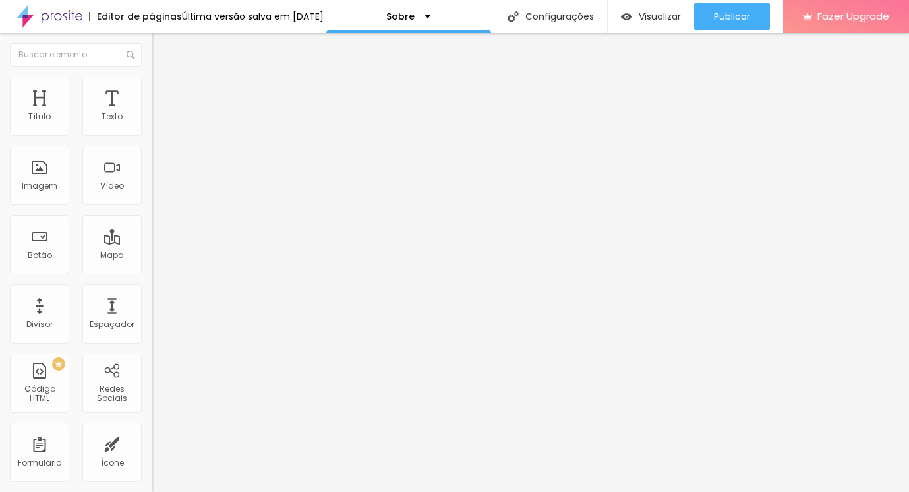
click at [163, 91] on span "Estilo" at bounding box center [173, 85] width 20 height 11
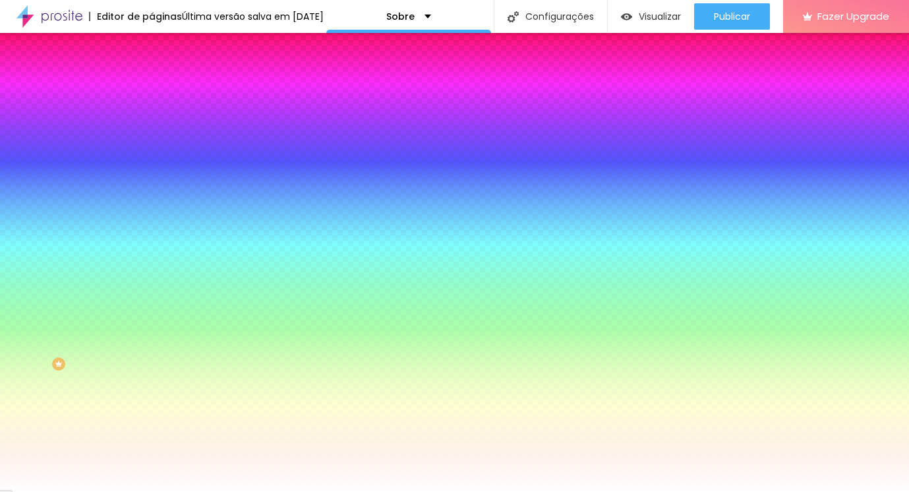
click at [152, 89] on ul "Conteúdo Estilo Avançado" at bounding box center [228, 83] width 152 height 40
click at [163, 93] on span "Avançado" at bounding box center [185, 98] width 44 height 11
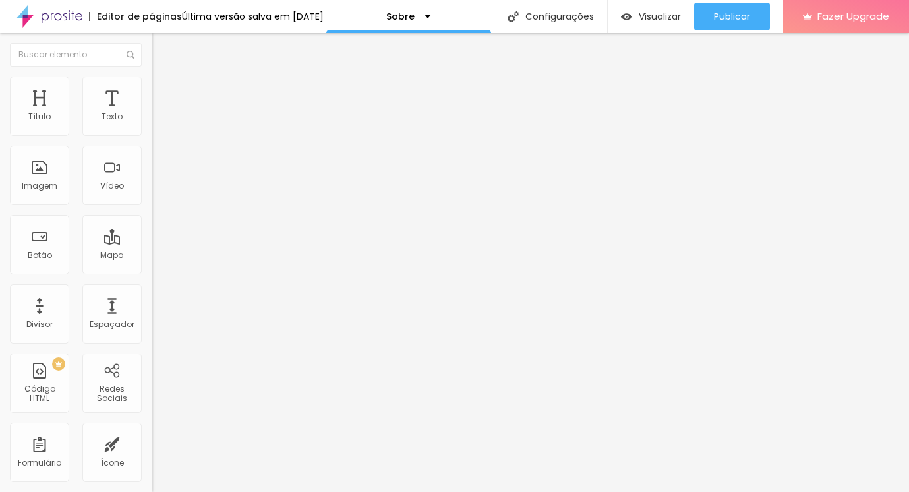
type input "235"
type input "233"
type input "231"
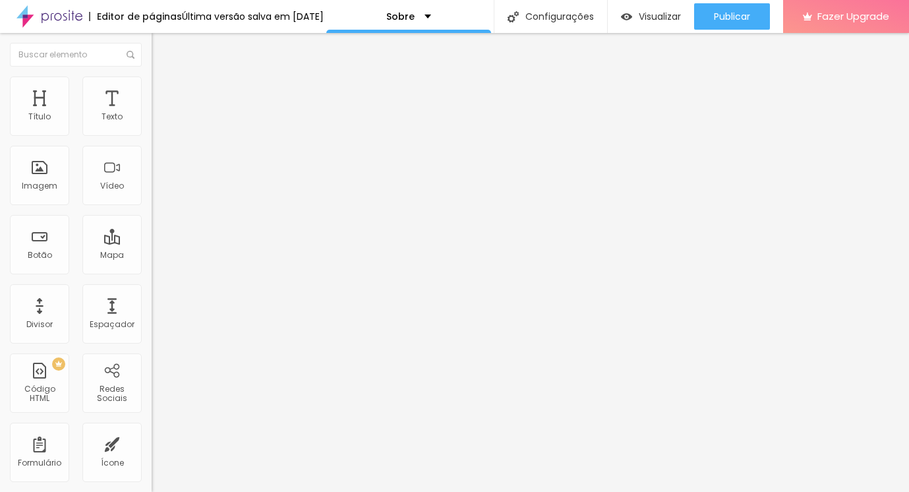
type input "231"
type input "227"
type input "223"
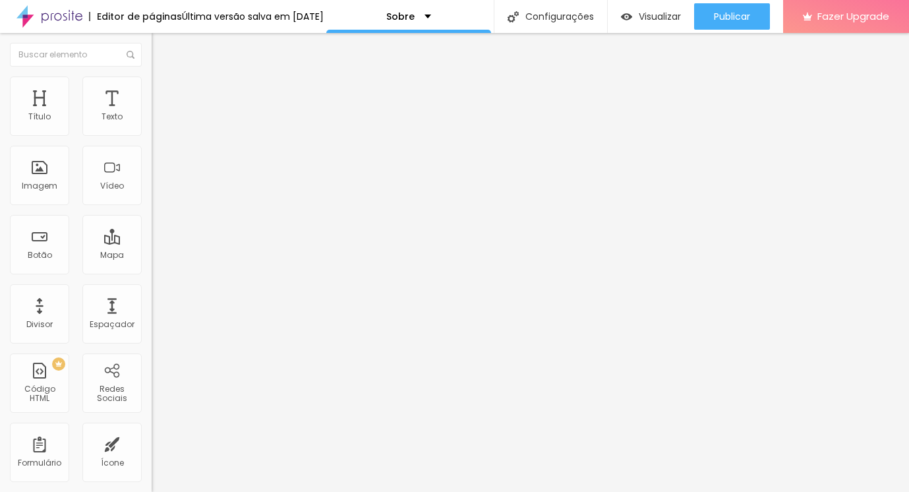
type input "219"
type input "214"
type input "210"
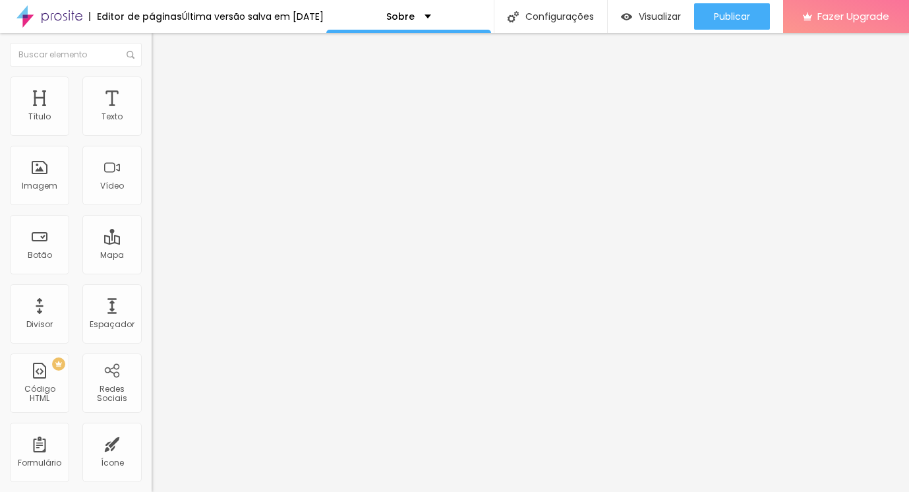
type input "210"
type input "205"
type input "201"
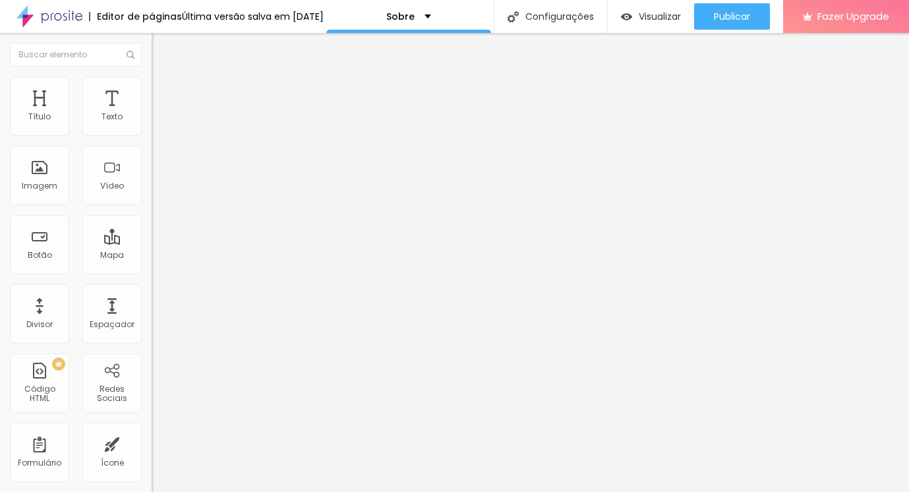
type input "197"
type input "192"
type input "185"
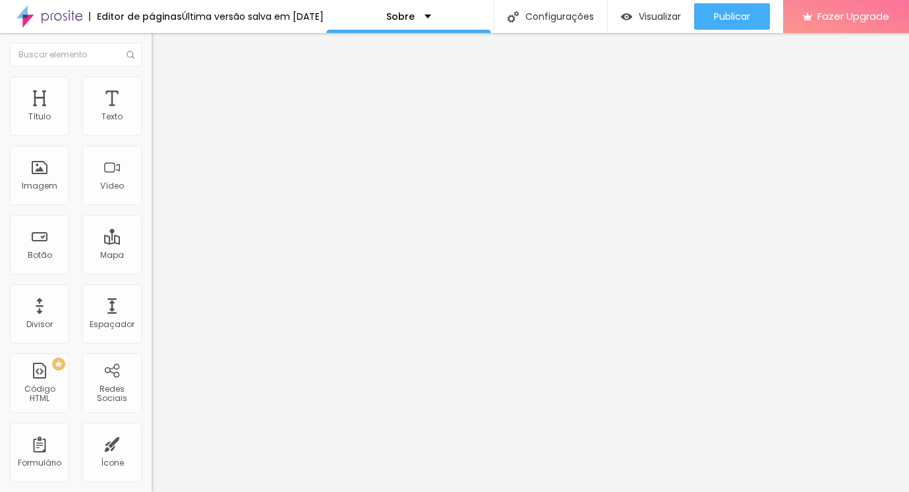
type input "185"
type input "178"
type input "171"
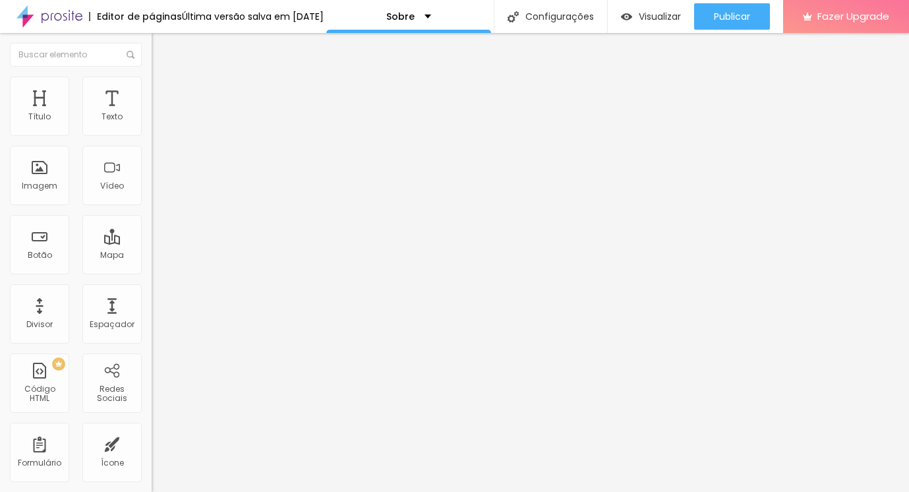
type input "167"
type input "166"
type input "164"
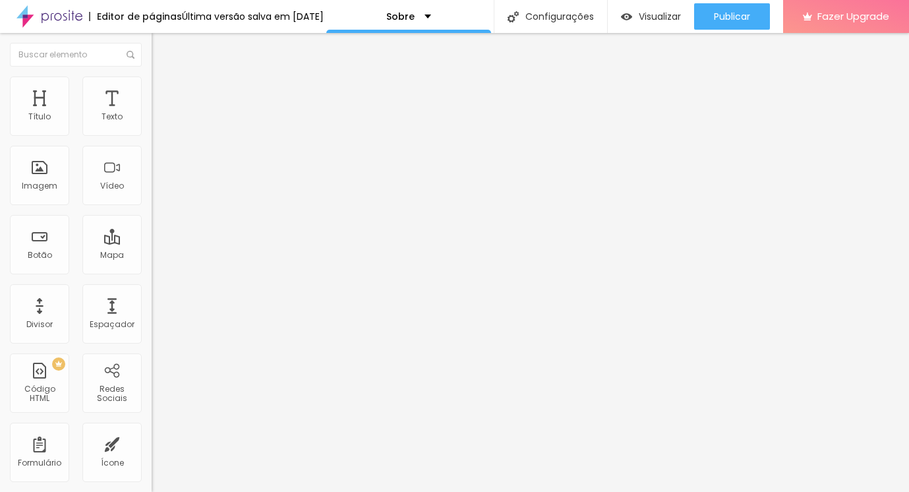
type input "164"
type input "162"
type input "161"
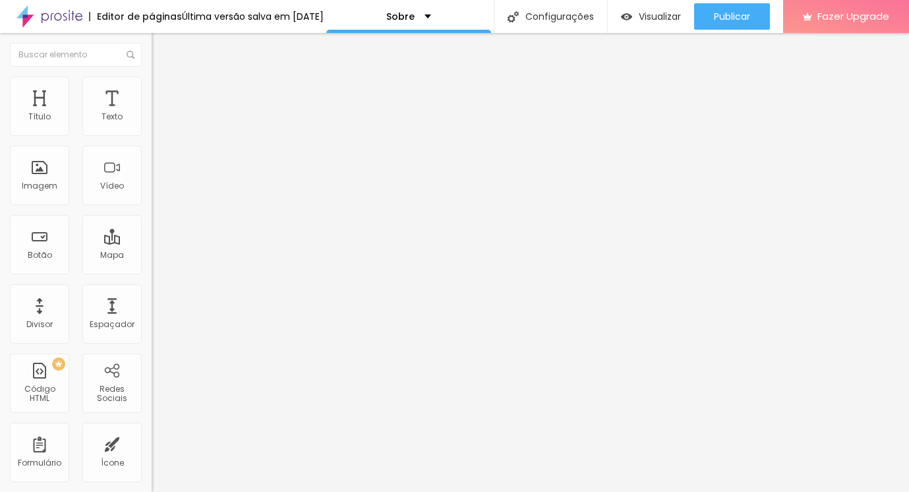
type input "158"
type input "154"
type input "149"
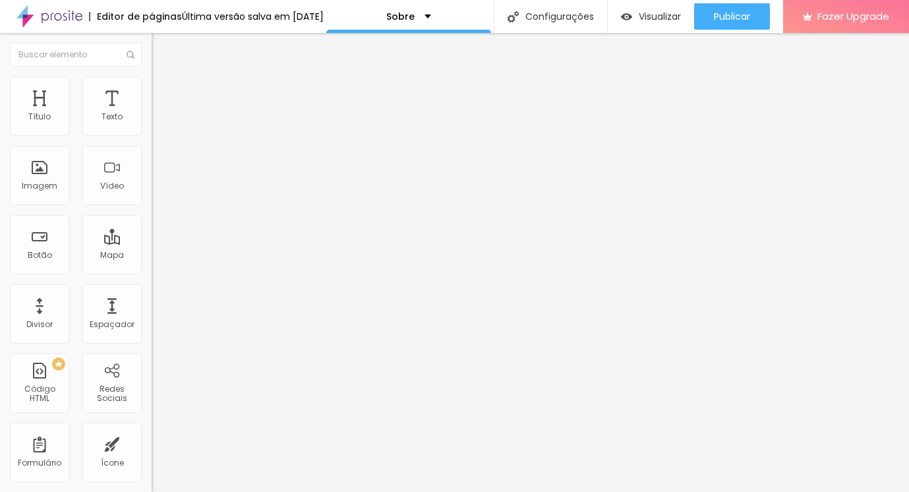
type input "149"
type input "143"
type input "138"
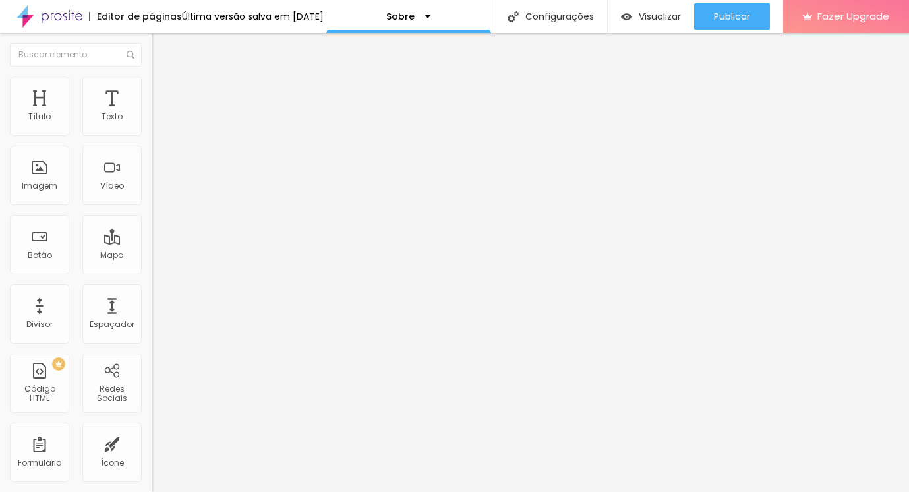
type input "133"
type input "128"
type input "125"
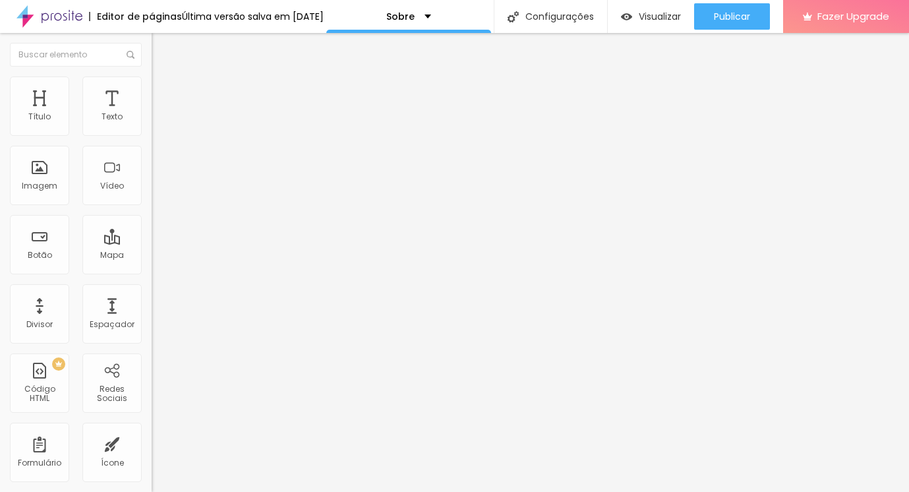
type input "125"
type input "123"
type input "120"
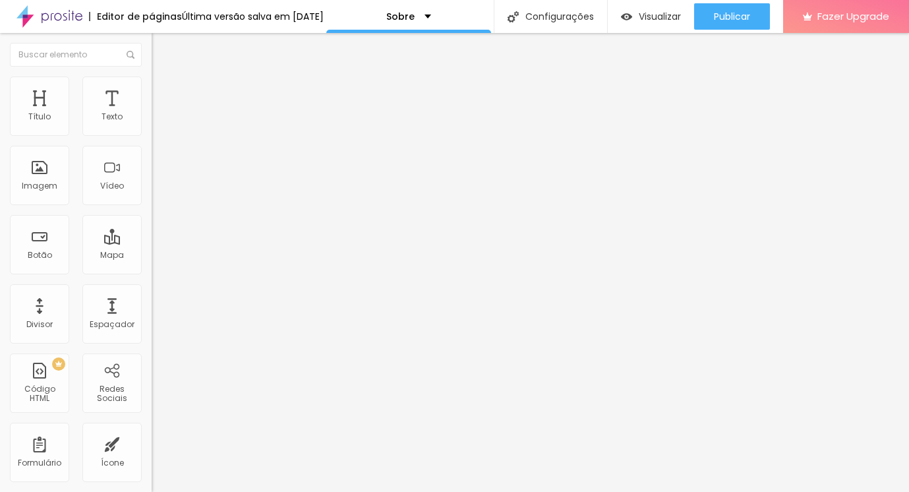
type input "119"
type input "116"
type input "114"
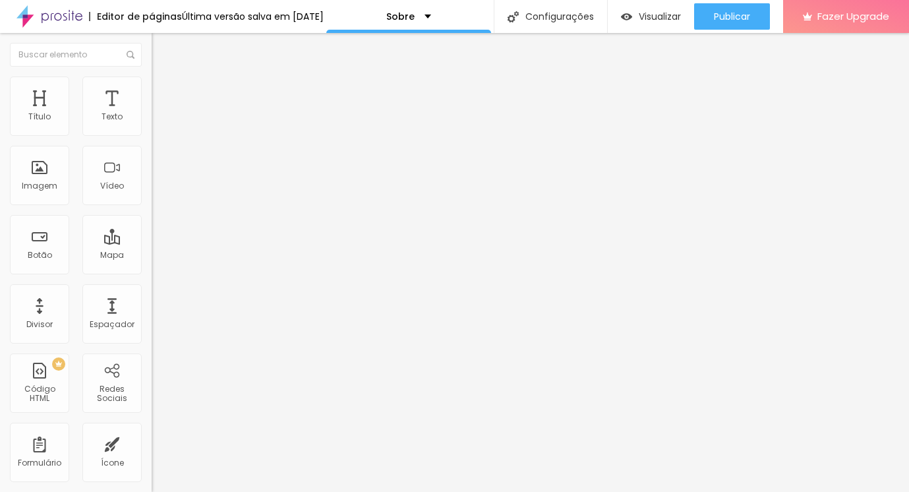
type input "114"
type input "111"
type input "107"
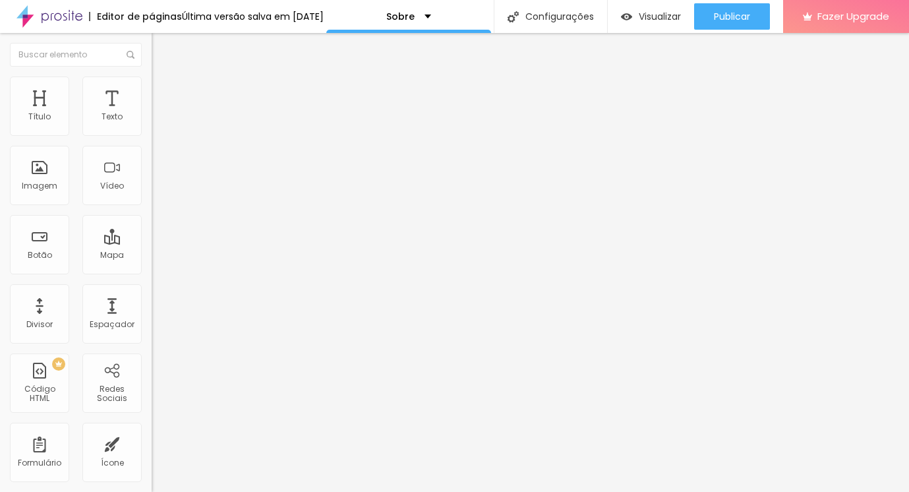
type input "104"
type input "99"
type input "93"
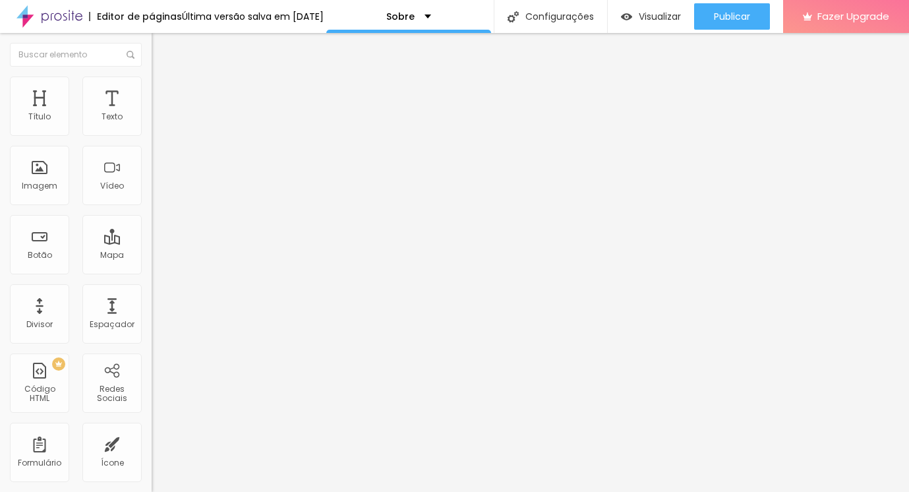
type input "93"
type input "88"
type input "85"
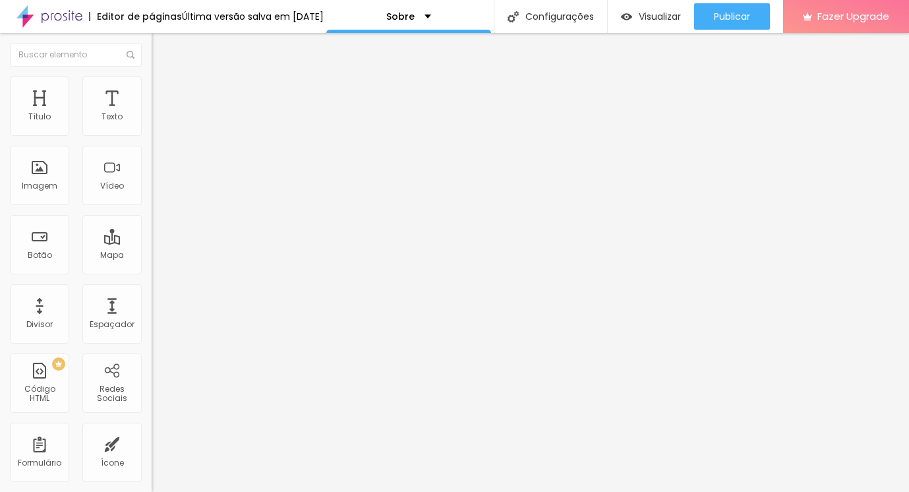
type input "82"
type input "78"
type input "75"
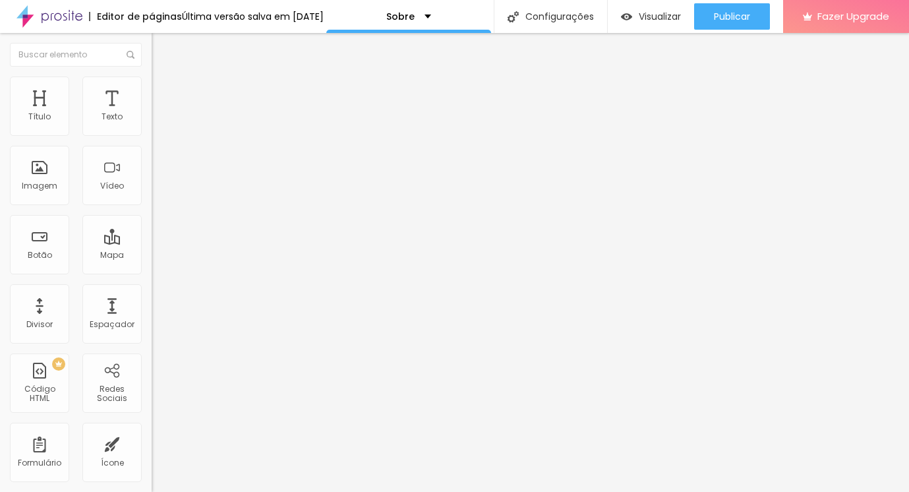
type input "75"
type input "71"
type input "68"
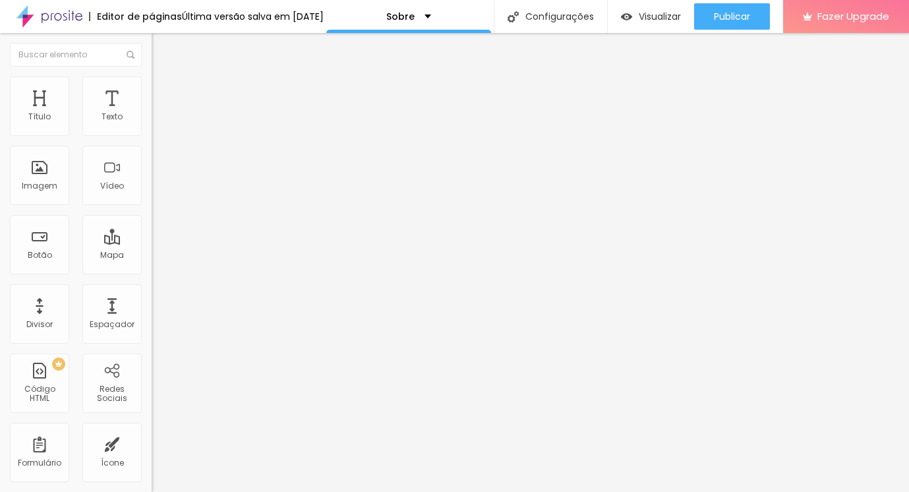
type input "64"
type input "62"
type input "60"
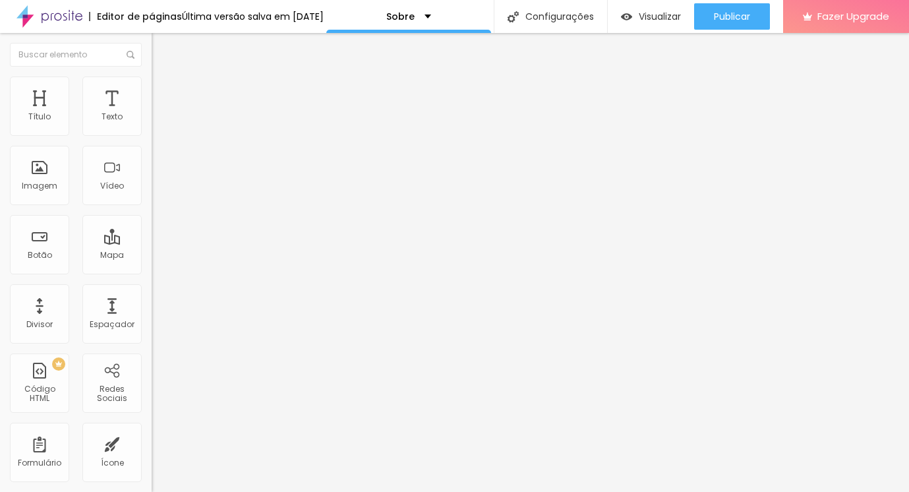
type input "60"
type input "54"
type input "47"
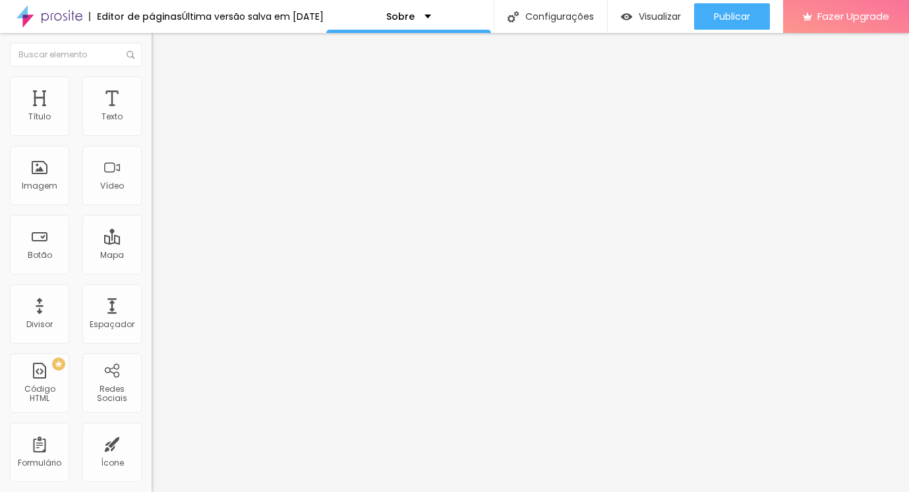
type input "43"
type input "41"
type input "40"
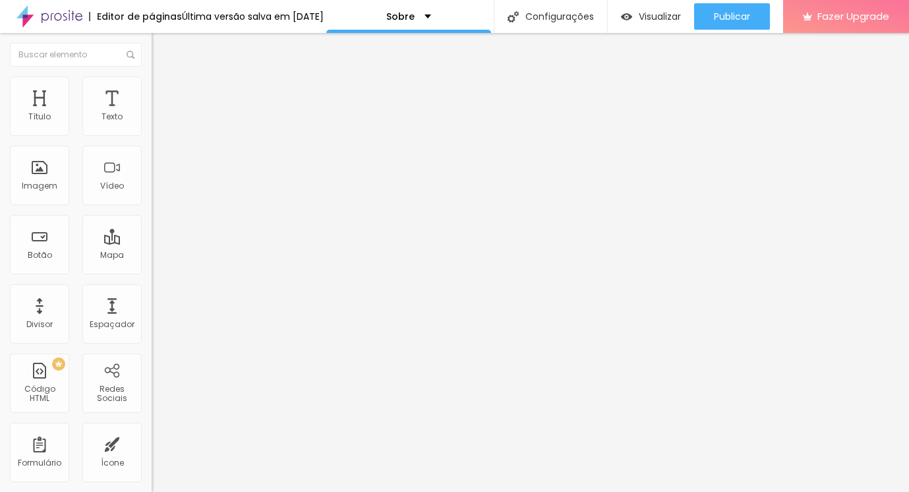
type input "40"
type input "38"
type input "37"
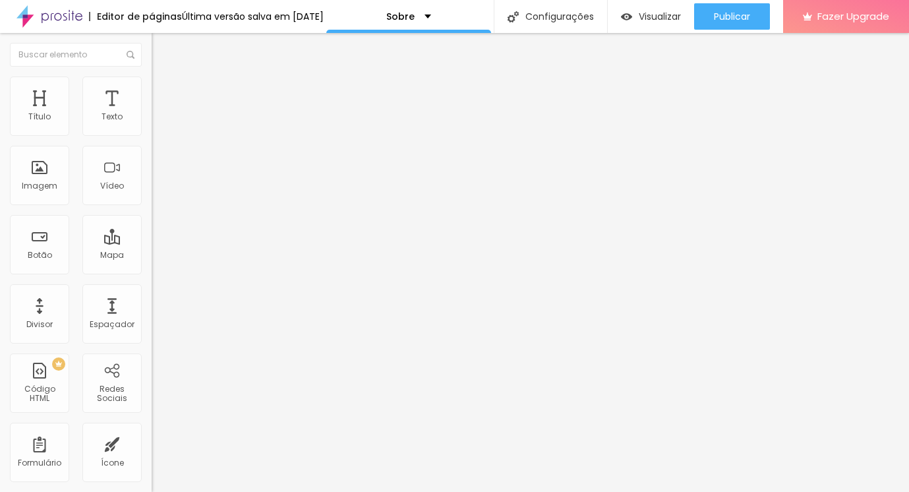
type input "35"
type input "33"
type input "32"
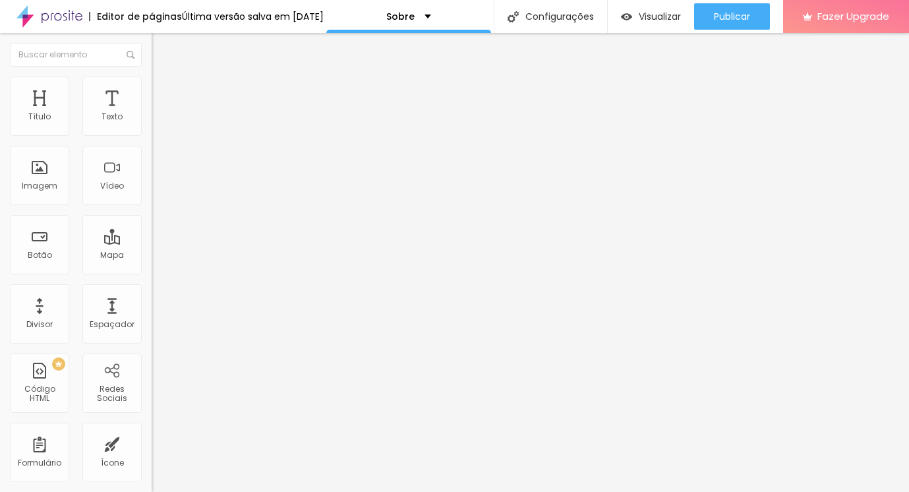
type input "32"
type input "31"
type input "30"
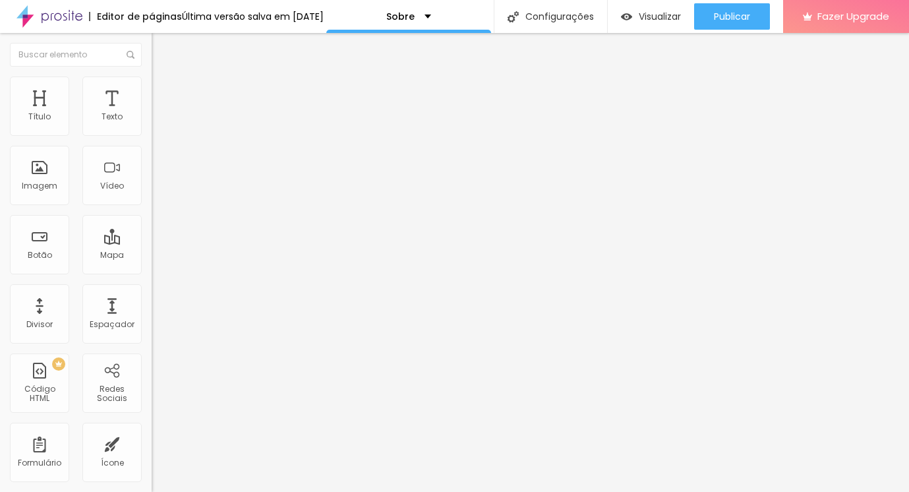
type input "29"
type input "28"
drag, startPoint x: 59, startPoint y: 154, endPoint x: 32, endPoint y: 152, distance: 26.4
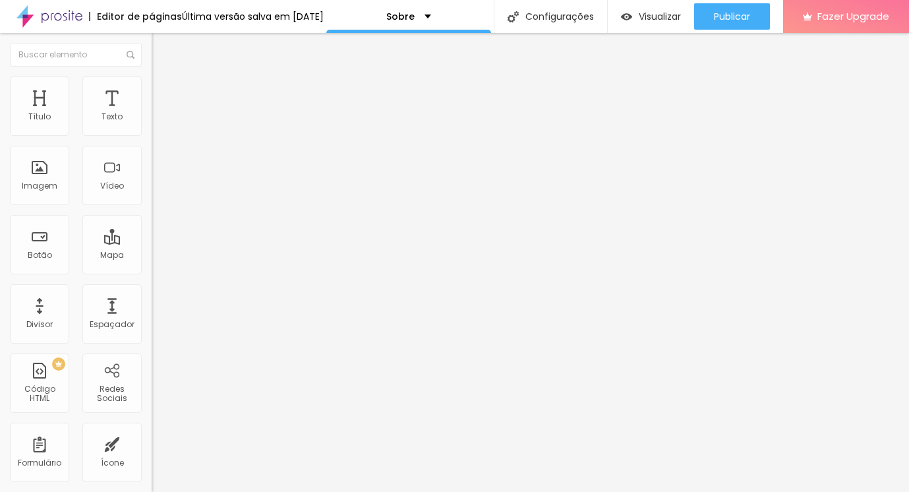
type input "28"
click at [152, 442] on input "range" at bounding box center [194, 447] width 85 height 11
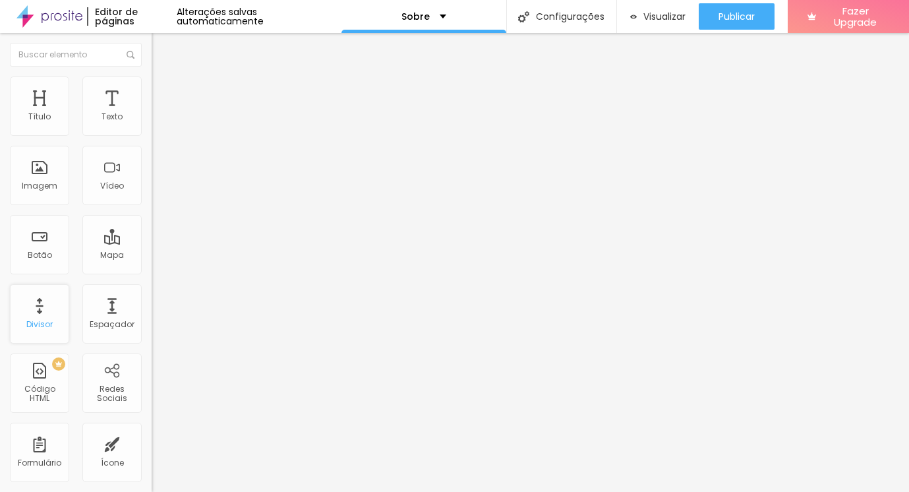
click at [20, 318] on div "Divisor" at bounding box center [39, 313] width 59 height 59
click at [65, 181] on div "Imagem" at bounding box center [39, 175] width 59 height 59
click at [152, 59] on button "Editar Coluna" at bounding box center [228, 48] width 152 height 30
click at [152, 113] on span "Adicionar imagem" at bounding box center [194, 107] width 85 height 11
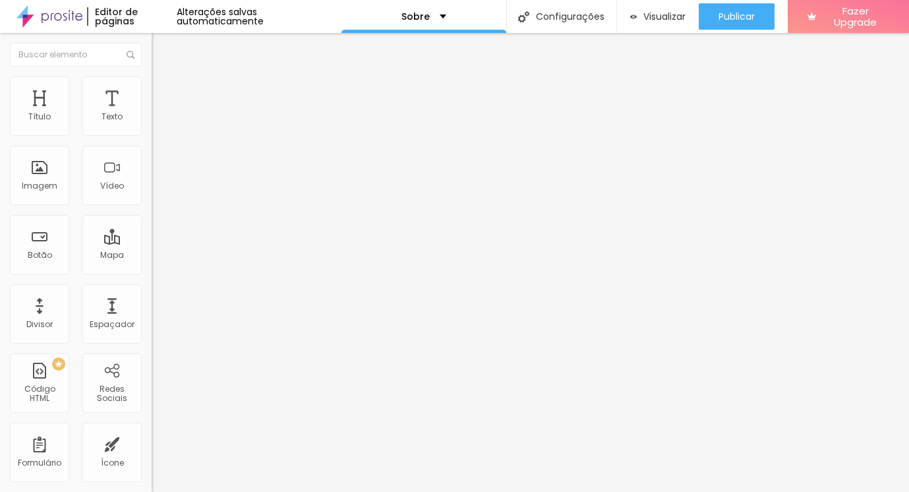
click at [152, 88] on li "Estilo" at bounding box center [228, 82] width 152 height 13
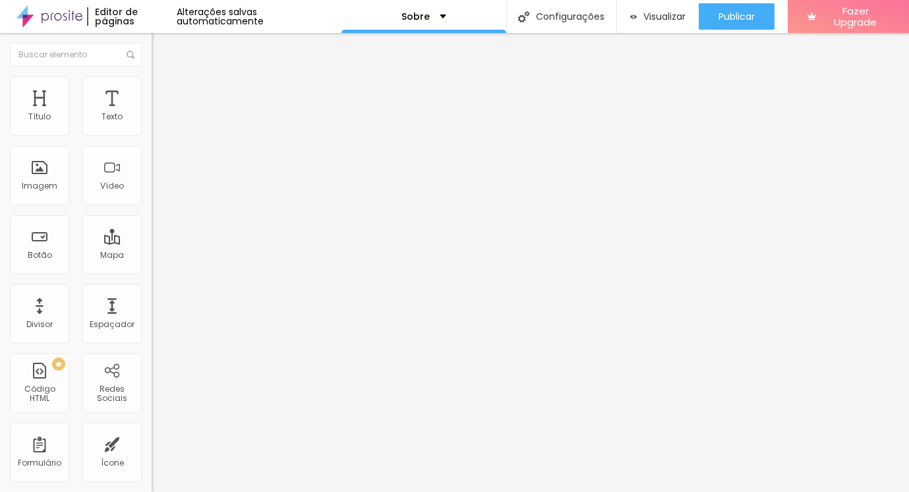
type input "70"
type input "65"
type input "60"
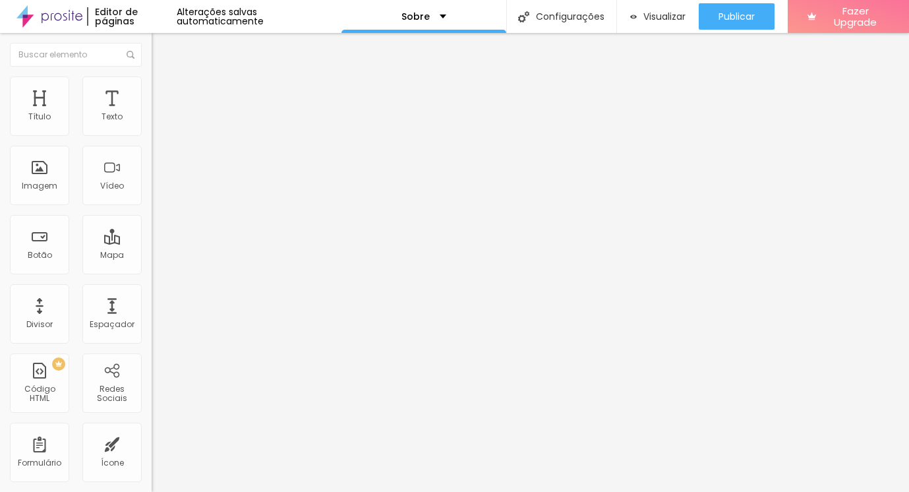
type input "60"
type input "55"
type input "50"
drag, startPoint x: 98, startPoint y: 144, endPoint x: 66, endPoint y: 144, distance: 31.6
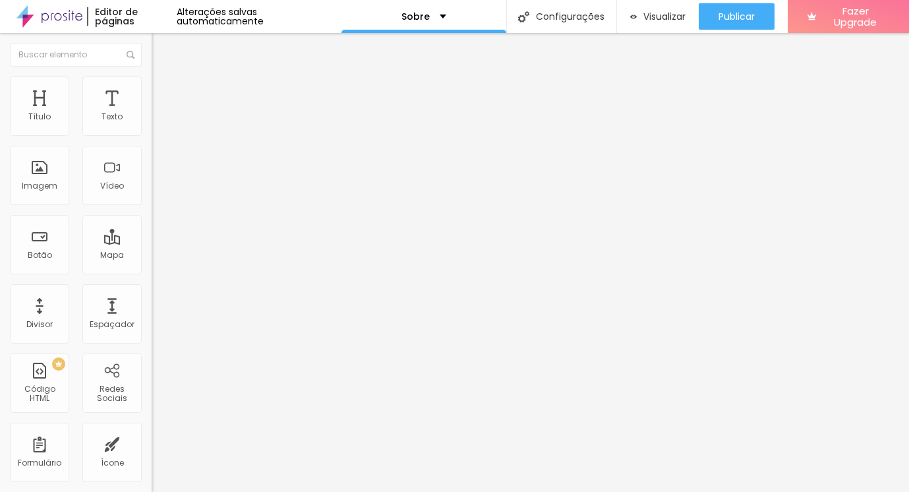
type input "50"
click at [152, 135] on input "range" at bounding box center [194, 130] width 85 height 11
click at [152, 168] on div at bounding box center [228, 163] width 152 height 11
click at [152, 86] on li "Avançado" at bounding box center [228, 82] width 152 height 13
click at [163, 78] on span "Estilo" at bounding box center [173, 72] width 20 height 11
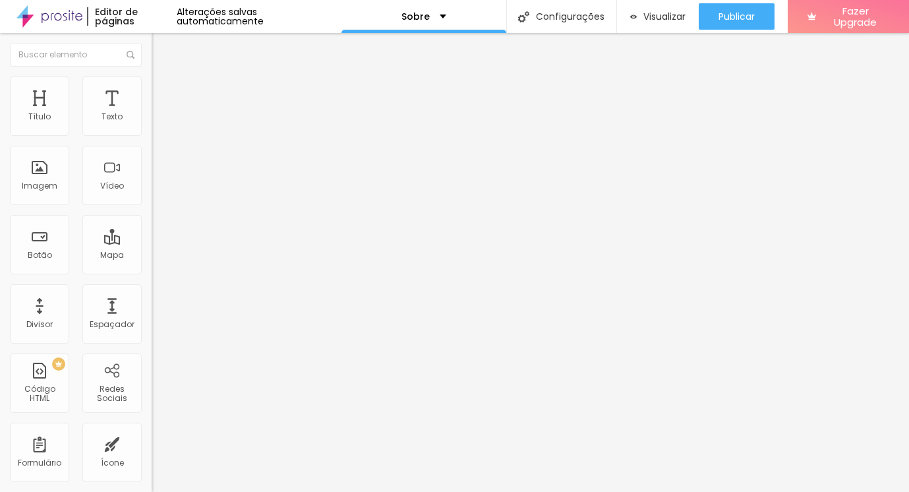
click at [152, 90] on li "Avançado" at bounding box center [228, 96] width 152 height 13
type input "5"
type input "6"
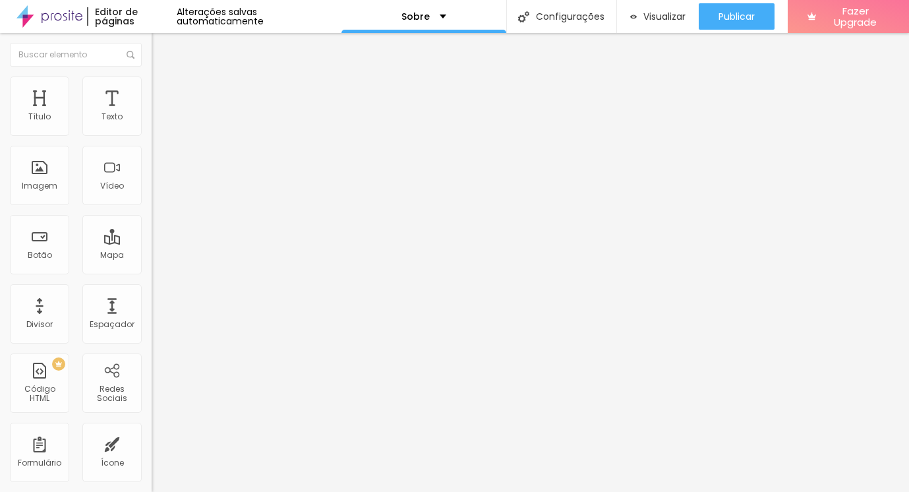
type input "7"
type input "8"
type input "9"
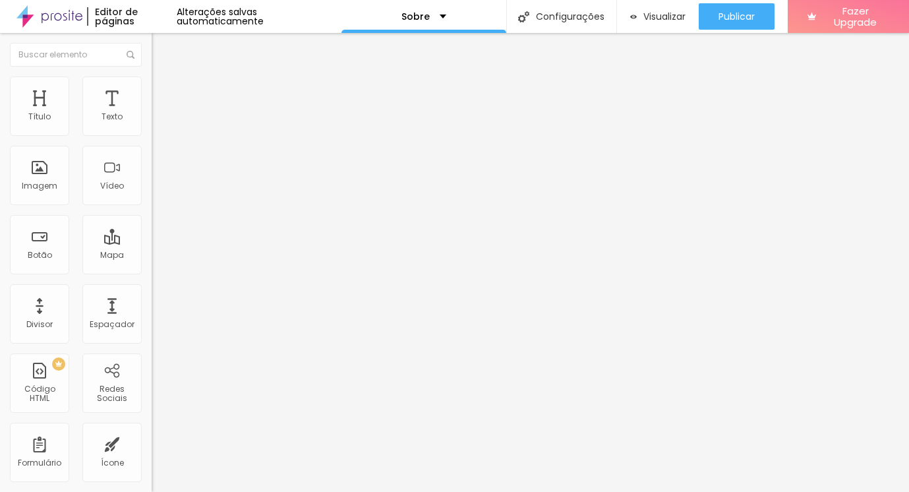
type input "9"
type input "10"
type input "11"
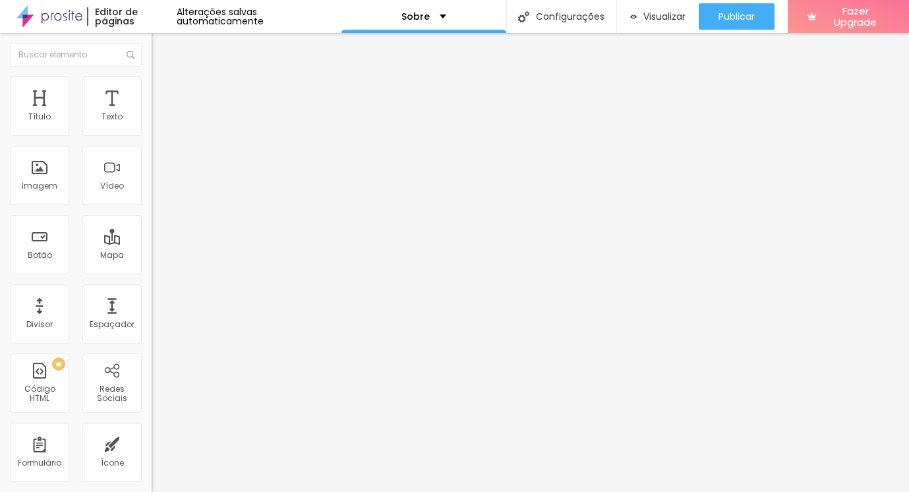
type input "12"
type input "14"
type input "16"
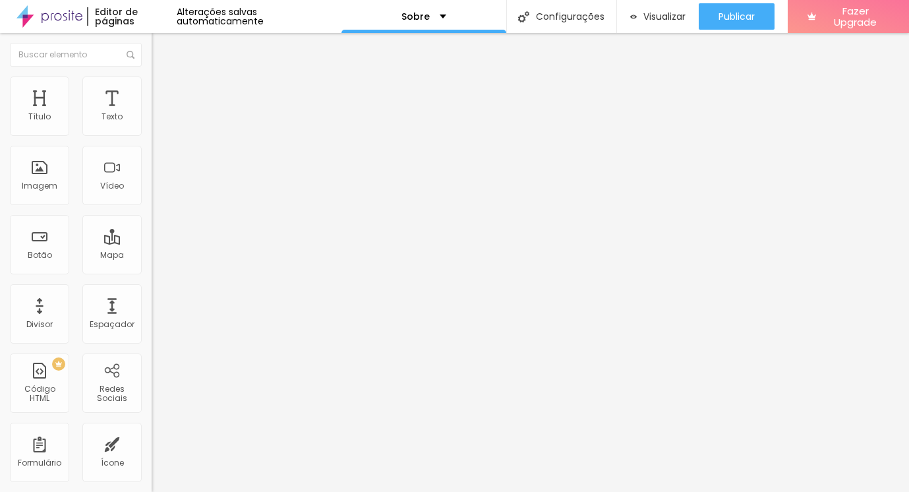
type input "16"
type input "19"
type input "22"
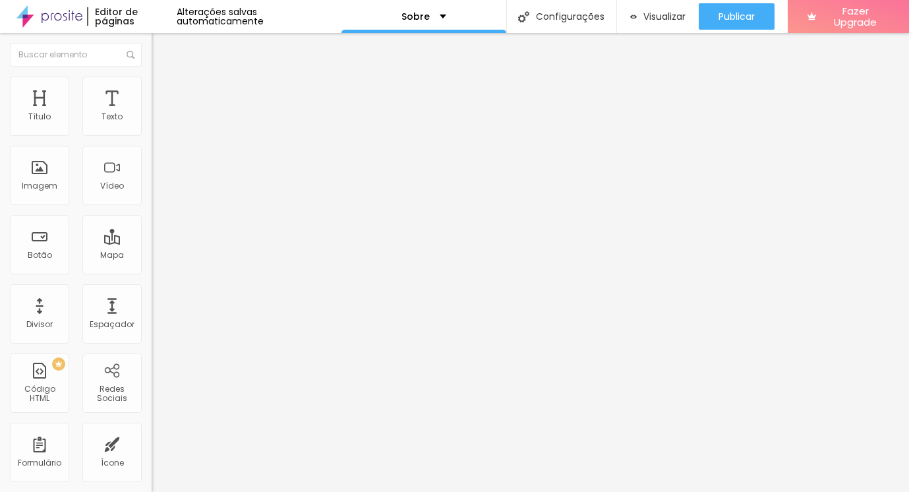
type input "24"
type input "26"
type input "28"
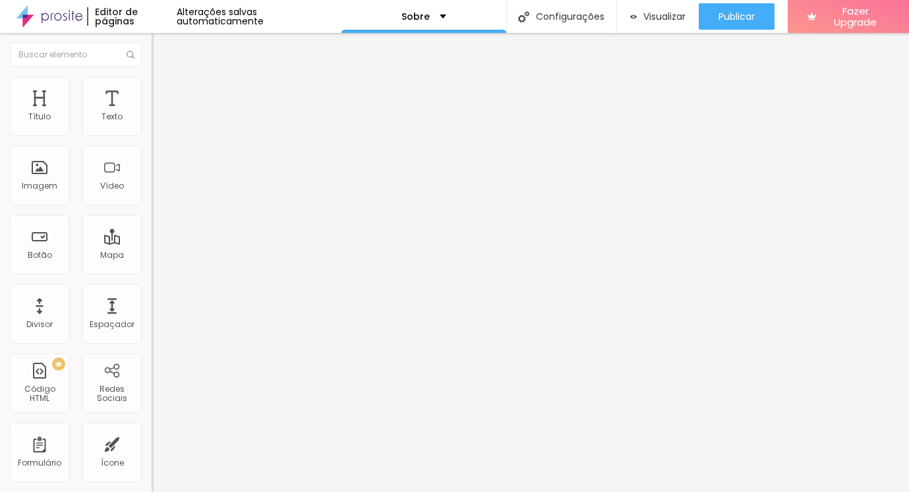
type input "28"
type input "29"
type input "30"
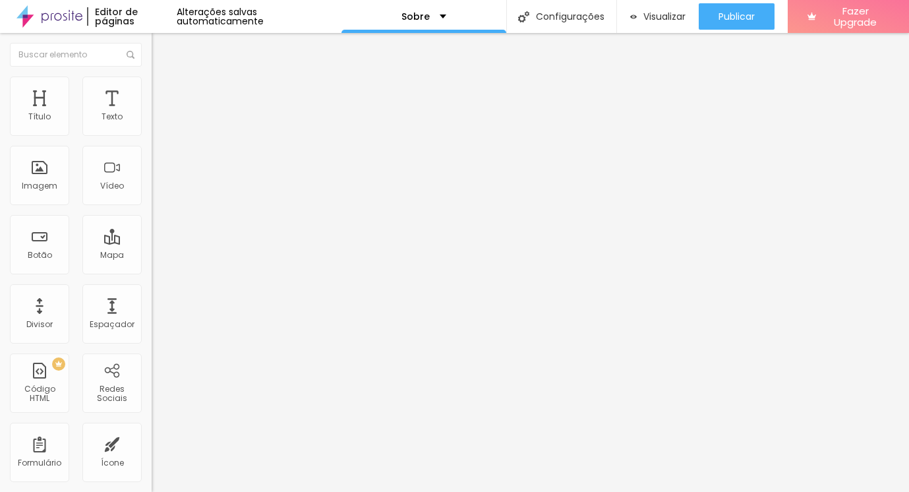
type input "32"
type input "33"
type input "34"
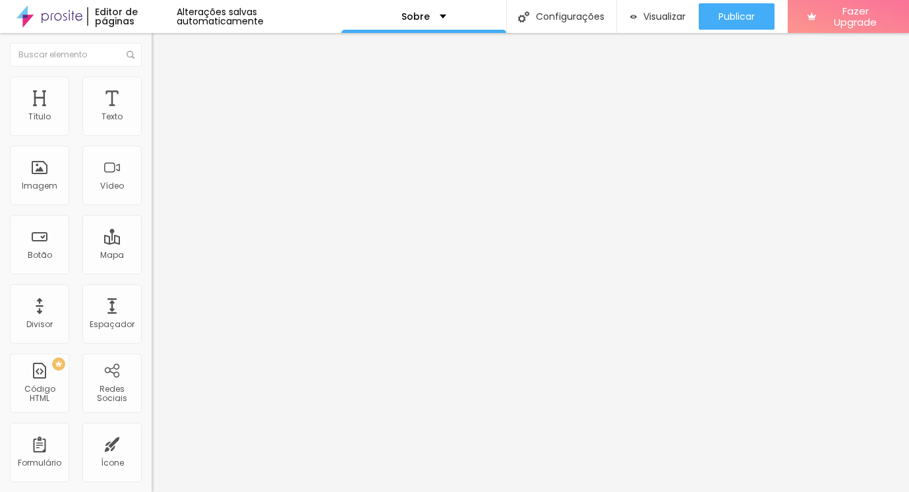
type input "34"
type input "35"
type input "36"
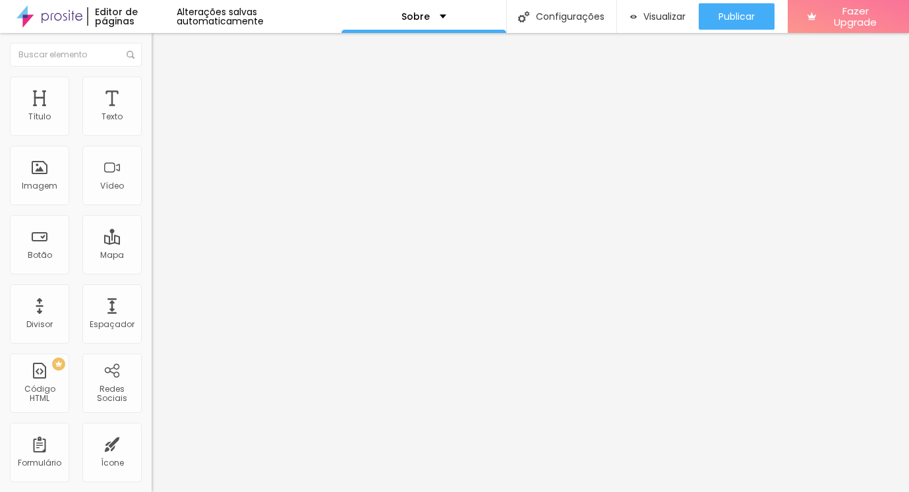
type input "37"
type input "39"
type input "41"
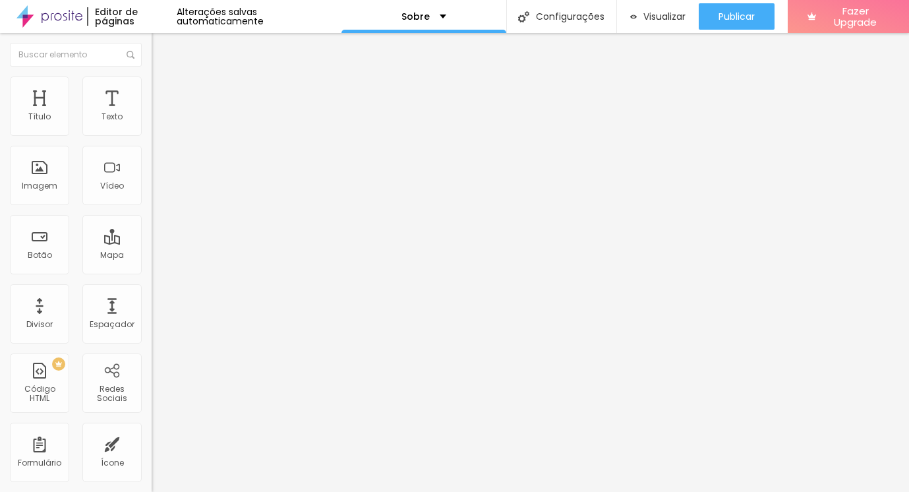
type input "41"
type input "42"
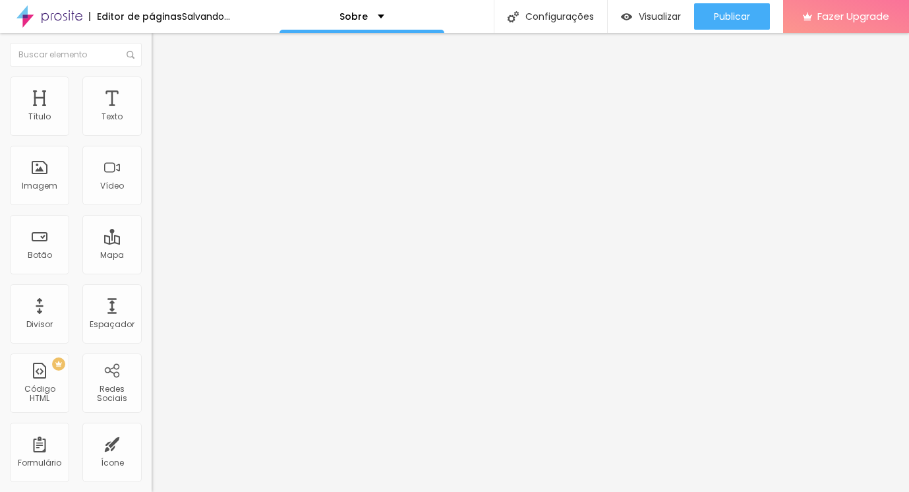
type input "41"
type input "40"
type input "39"
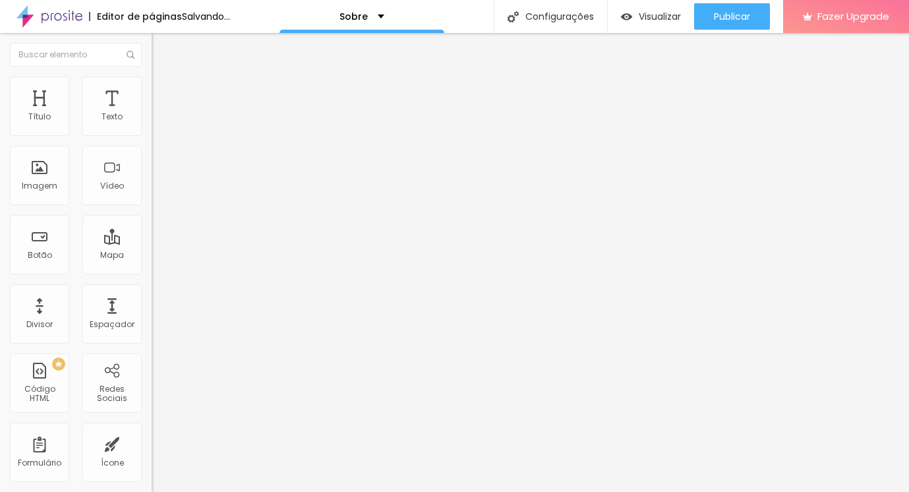
type input "39"
type input "37"
type input "36"
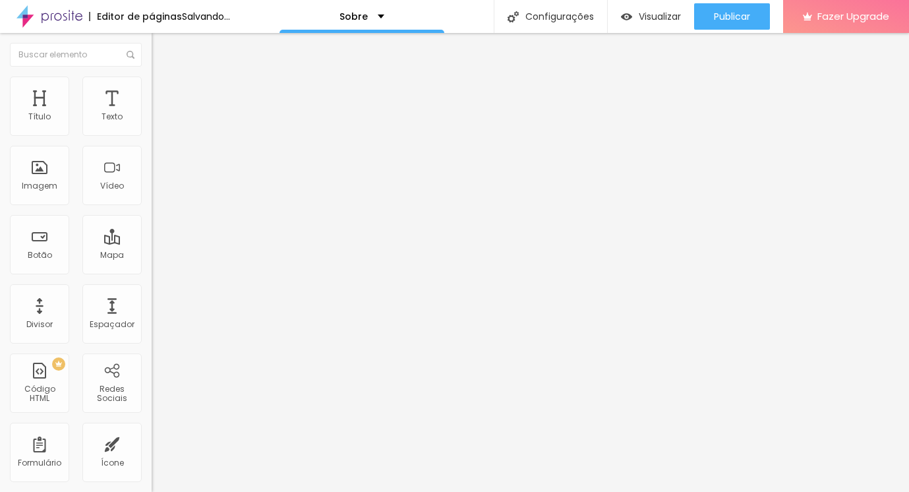
type input "34"
type input "33"
click at [152, 256] on input "range" at bounding box center [194, 261] width 85 height 11
drag, startPoint x: 37, startPoint y: 152, endPoint x: 22, endPoint y: 153, distance: 14.6
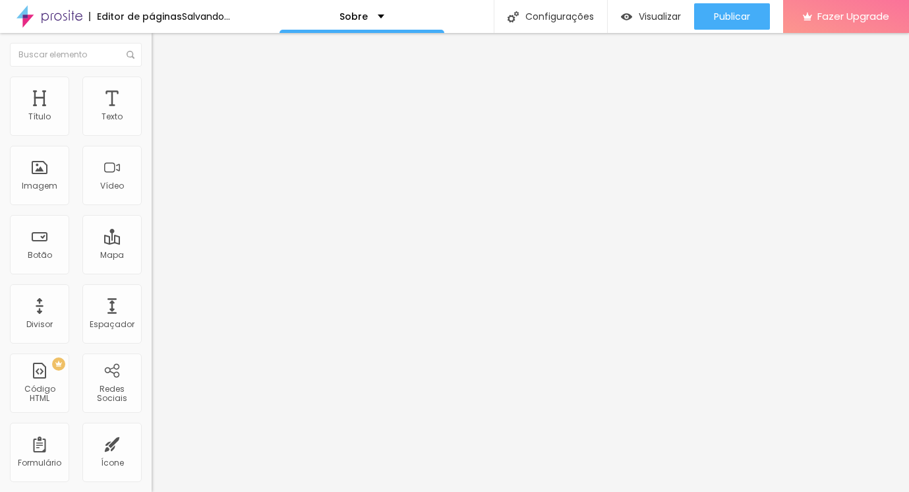
click at [152, 442] on input "range" at bounding box center [194, 447] width 85 height 11
click at [163, 91] on span "Estilo" at bounding box center [173, 85] width 20 height 11
drag, startPoint x: 69, startPoint y: 140, endPoint x: 154, endPoint y: 141, distance: 84.4
click at [154, 135] on input "range" at bounding box center [194, 130] width 85 height 11
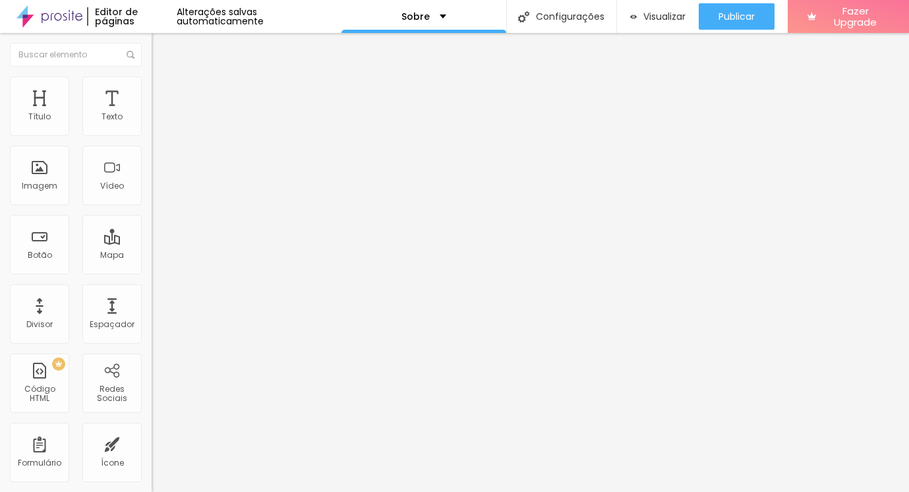
click at [162, 51] on img "button" at bounding box center [167, 48] width 11 height 11
click at [152, 88] on li "Estilo" at bounding box center [228, 82] width 152 height 13
drag, startPoint x: 38, startPoint y: 166, endPoint x: 22, endPoint y: 161, distance: 16.7
click at [152, 289] on input "range" at bounding box center [194, 294] width 85 height 11
click at [152, 100] on li "Avançado" at bounding box center [228, 96] width 152 height 13
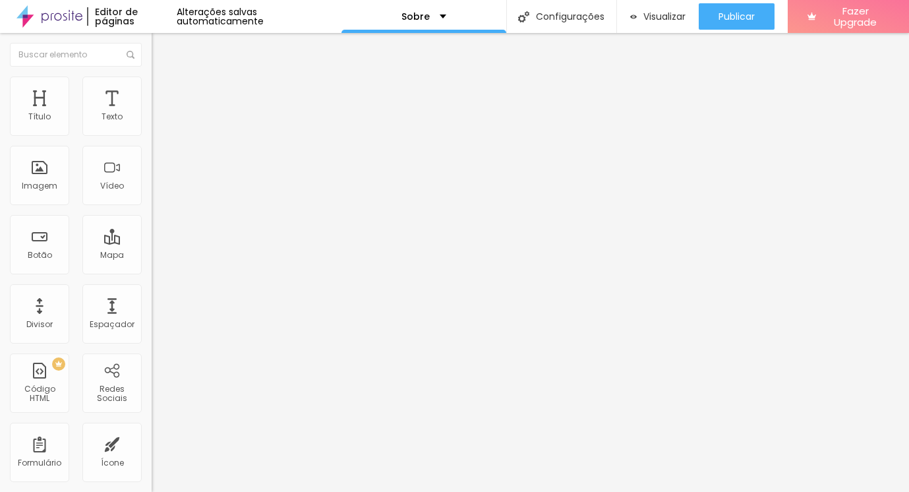
click at [152, 256] on input "range" at bounding box center [194, 261] width 85 height 11
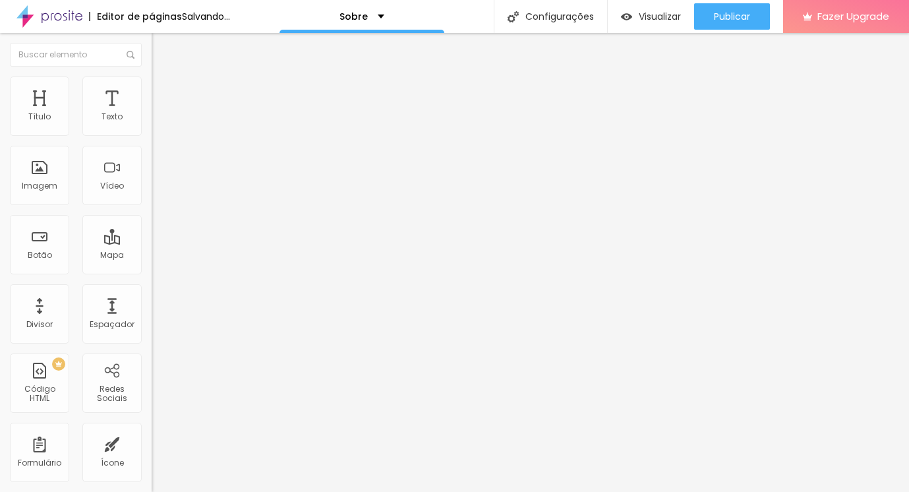
click at [152, 113] on span "Adicionar imagem" at bounding box center [194, 107] width 85 height 11
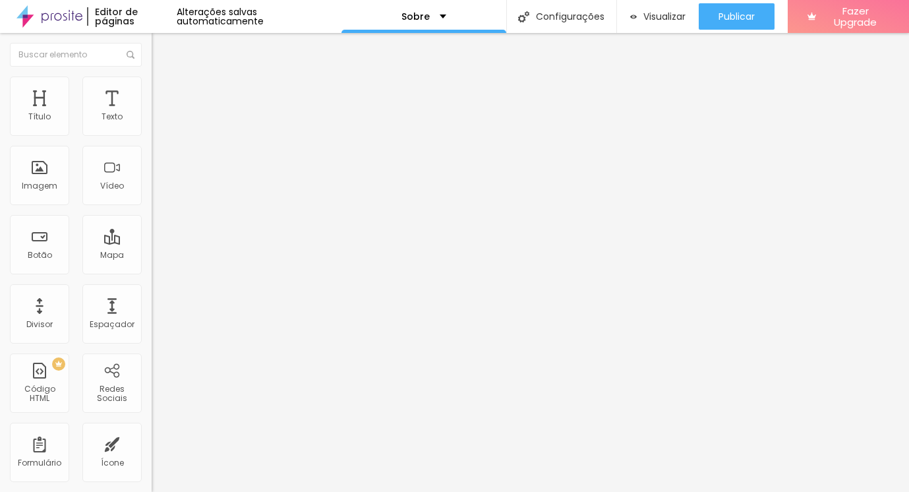
click at [152, 113] on span "Adicionar imagem" at bounding box center [194, 107] width 85 height 11
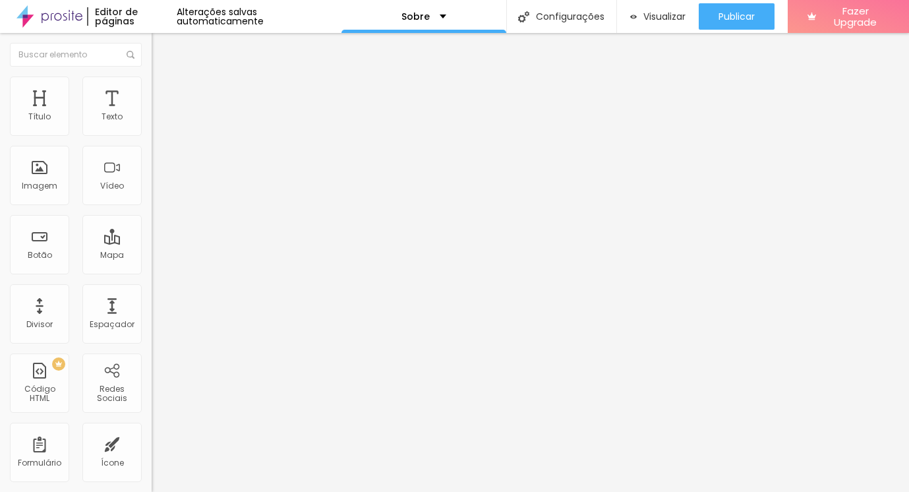
click at [163, 91] on span "Avançado" at bounding box center [185, 85] width 44 height 11
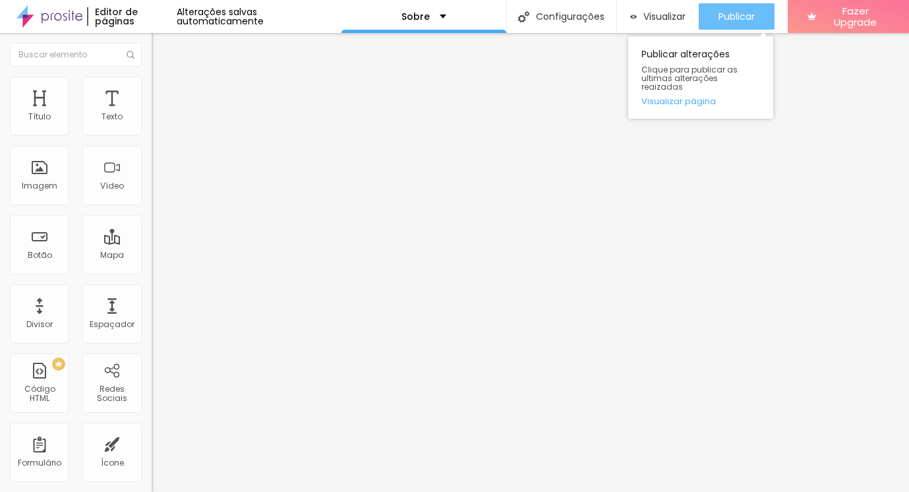
click at [713, 22] on button "Publicar" at bounding box center [737, 16] width 76 height 26
click at [734, 22] on span "Publicar" at bounding box center [737, 16] width 36 height 11
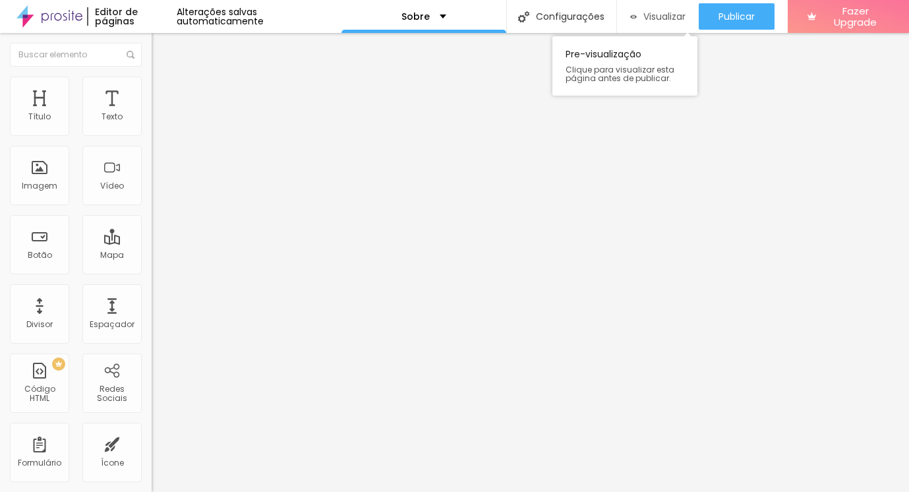
click at [671, 18] on span "Visualizar" at bounding box center [664, 16] width 42 height 11
click at [152, 113] on span "Trocar imagem" at bounding box center [188, 107] width 72 height 11
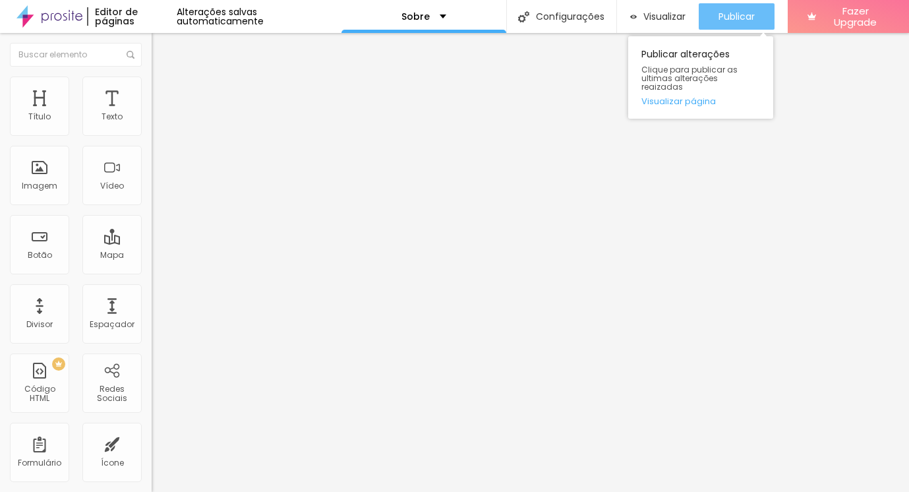
click at [722, 7] on div "Publicar" at bounding box center [737, 16] width 36 height 26
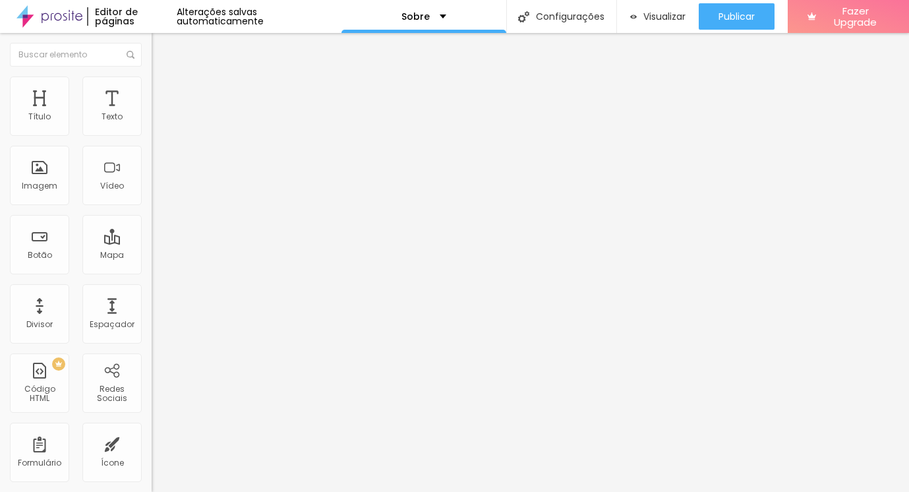
click at [63, 16] on img at bounding box center [49, 16] width 66 height 33
click at [152, 90] on li "Avançado" at bounding box center [228, 96] width 152 height 13
type input "15"
type input "10"
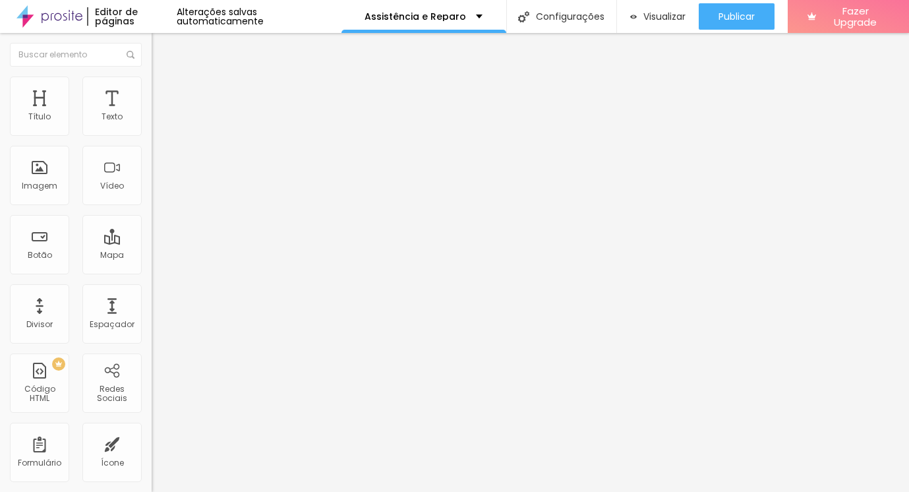
type input "10"
type input "5"
type input "0"
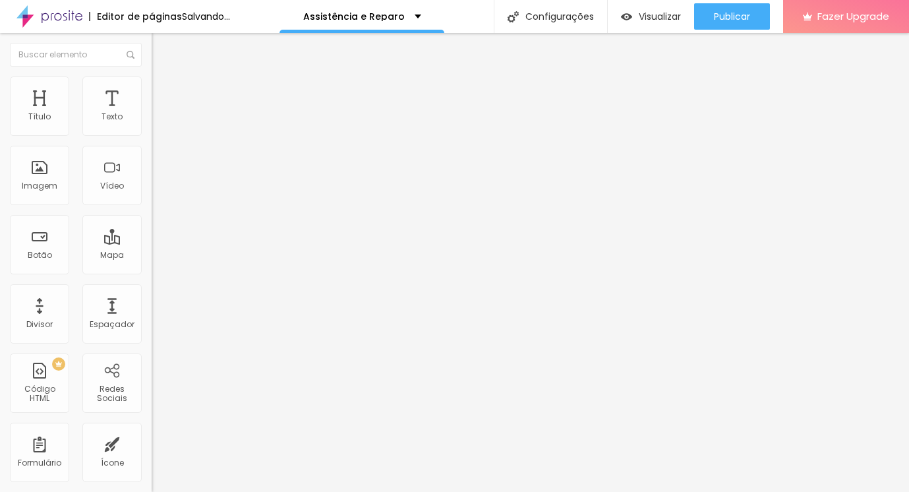
drag, startPoint x: 51, startPoint y: 127, endPoint x: 27, endPoint y: 127, distance: 24.4
type input "0"
click at [152, 256] on input "range" at bounding box center [194, 261] width 85 height 11
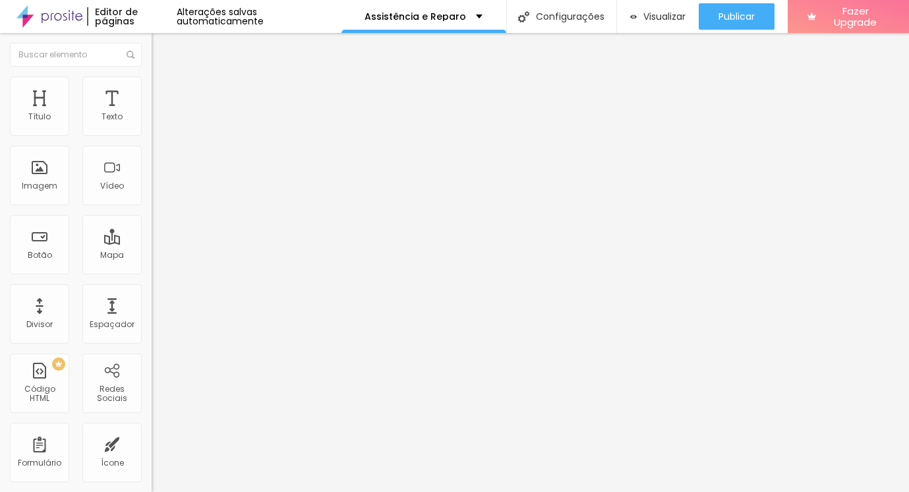
click at [152, 90] on li "Estilo" at bounding box center [228, 82] width 152 height 13
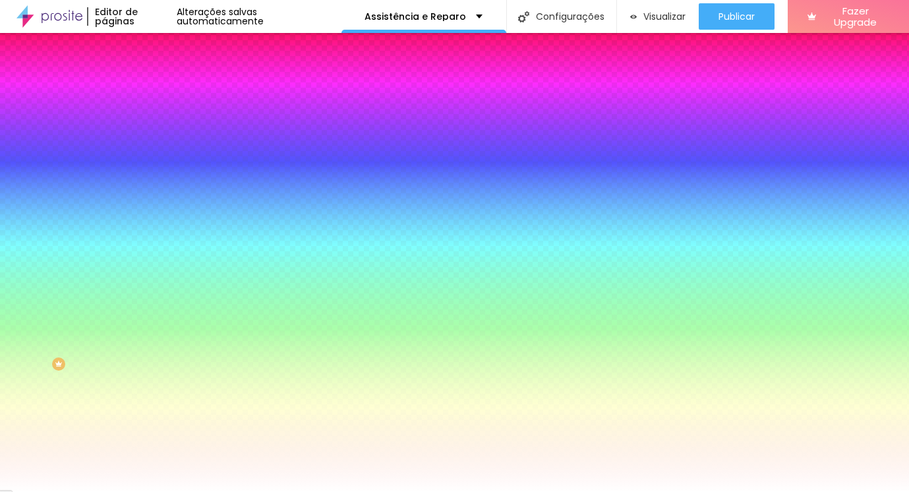
click at [163, 78] on span "Conteúdo" at bounding box center [183, 72] width 41 height 11
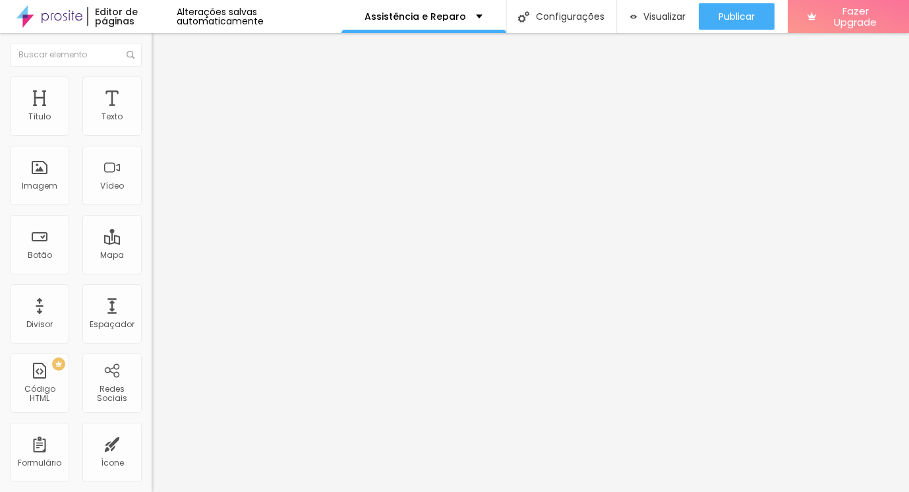
click at [152, 129] on img at bounding box center [156, 125] width 9 height 9
click at [152, 121] on div at bounding box center [228, 116] width 152 height 11
click at [152, 90] on li "Avançado" at bounding box center [228, 96] width 152 height 13
click at [163, 91] on span "Estilo" at bounding box center [173, 85] width 20 height 11
type input "20"
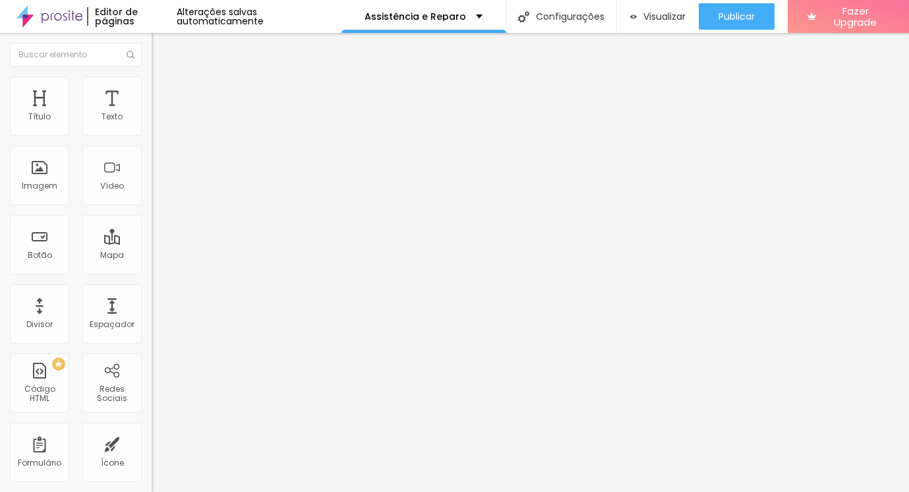
type input "20"
type input "28"
type input "53"
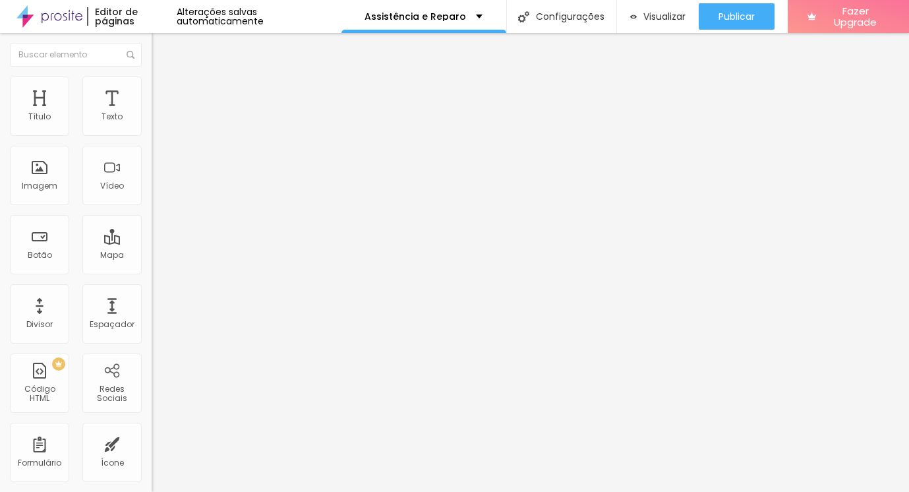
type input "57"
type input "65"
type input "77"
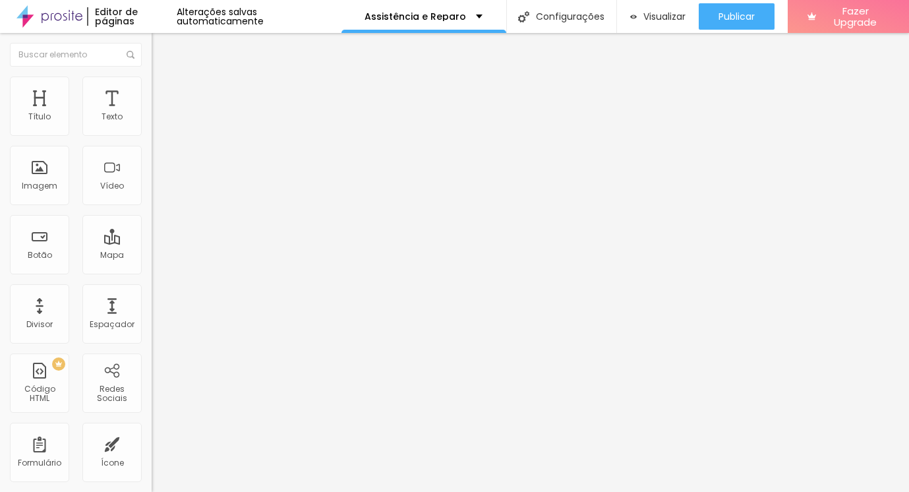
type input "77"
type input "86"
type input "92"
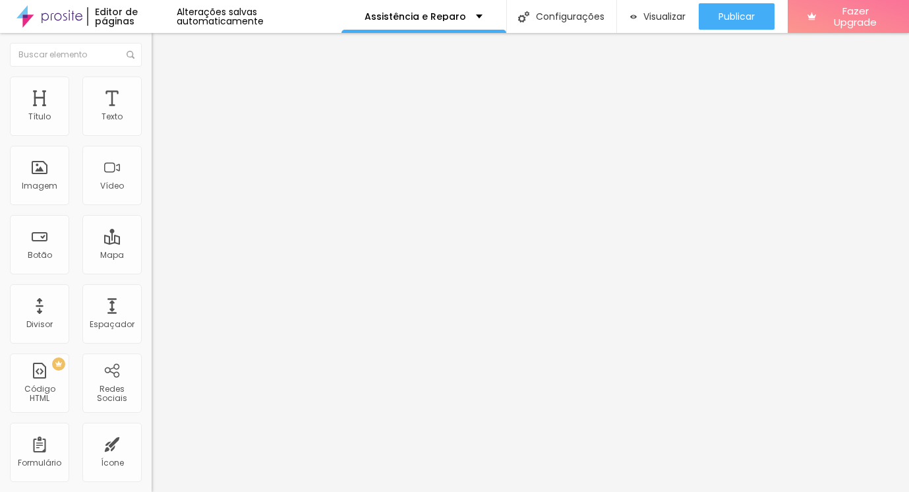
type input "95"
type input "97"
type input "100"
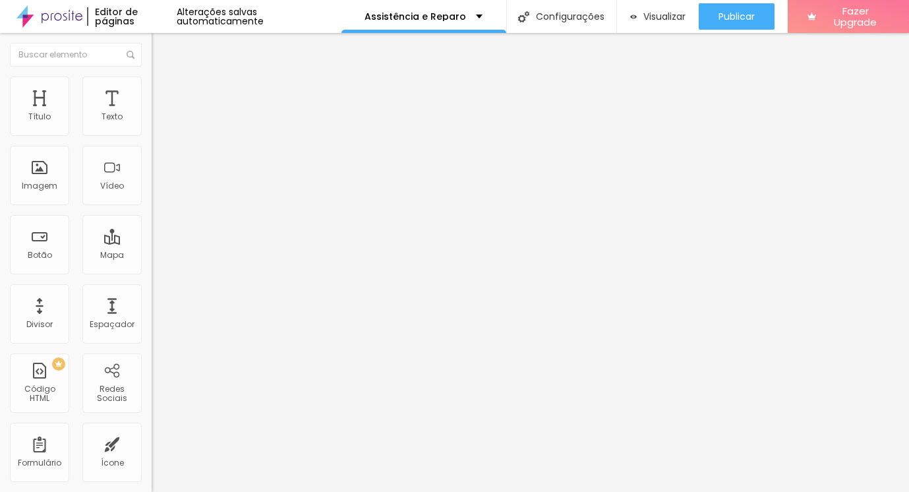
type input "100"
type input "104"
type input "106"
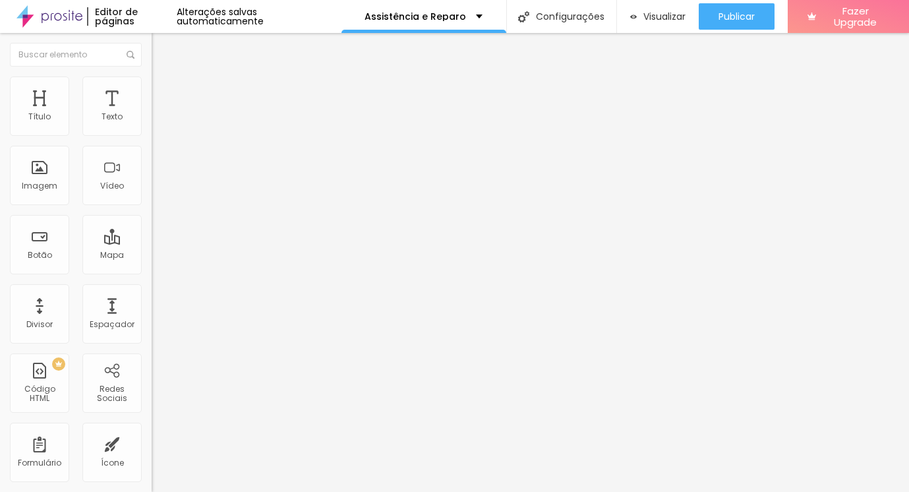
type input "104"
type input "102"
type input "99"
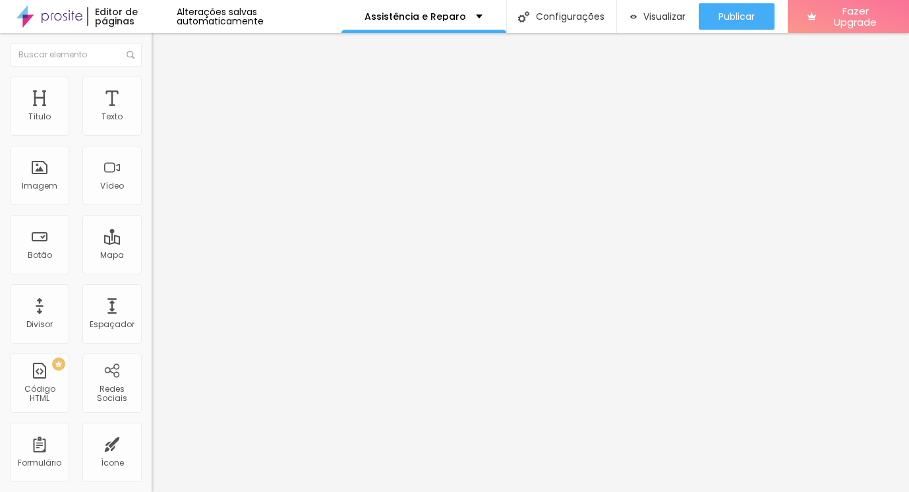
type input "99"
type input "94"
type input "91"
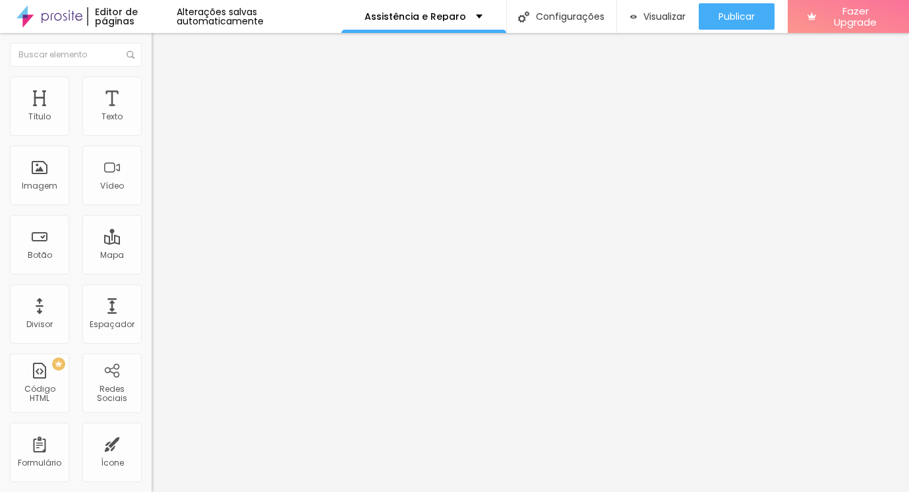
type input "88"
type input "85"
type input "81"
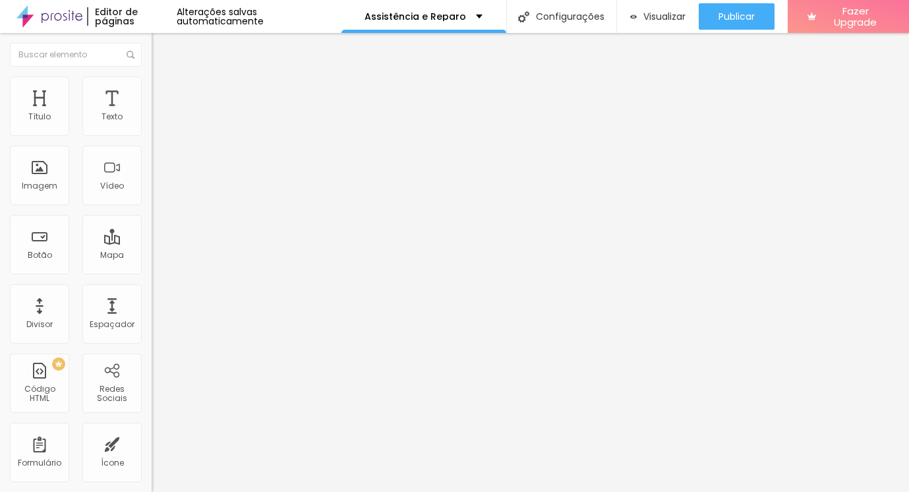
type input "81"
type input "76"
type input "73"
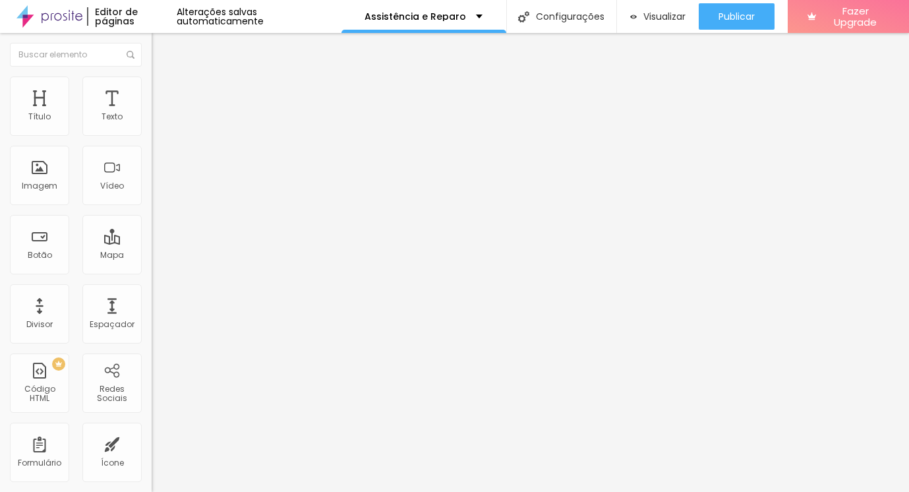
type input "71"
type input "68"
type input "64"
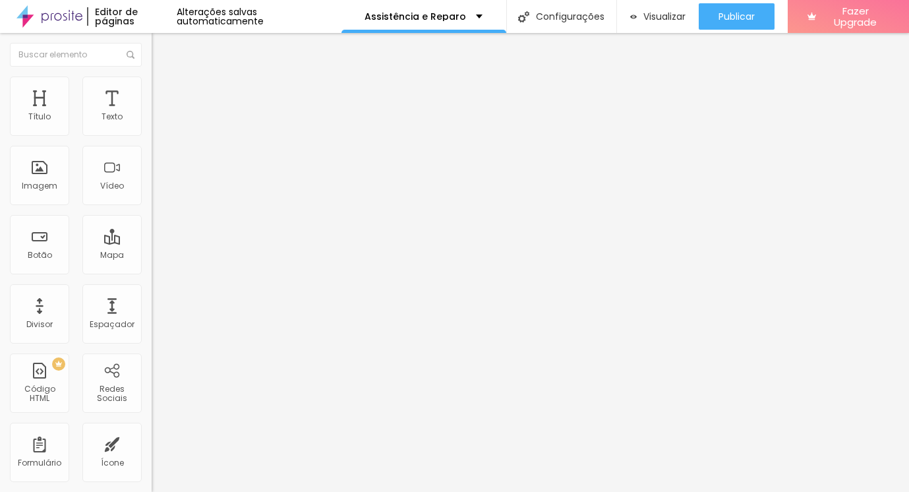
type input "64"
type input "60"
type input "55"
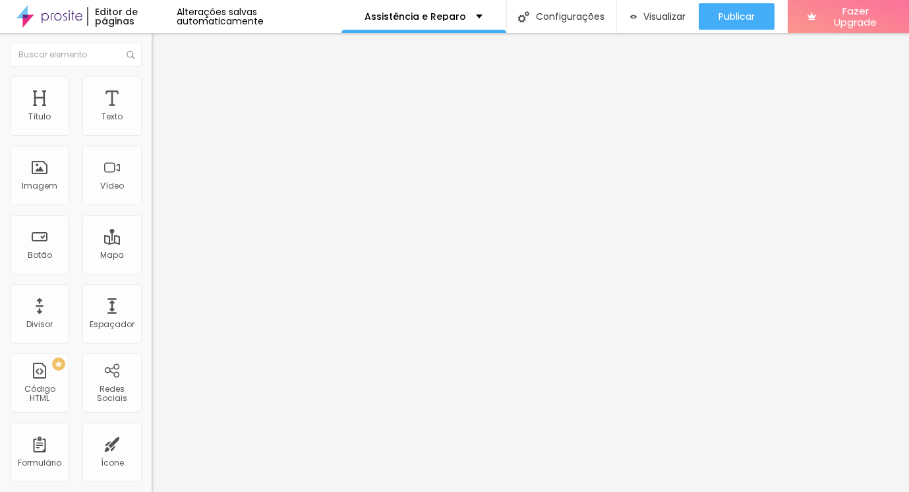
type input "49"
type input "44"
type input "39"
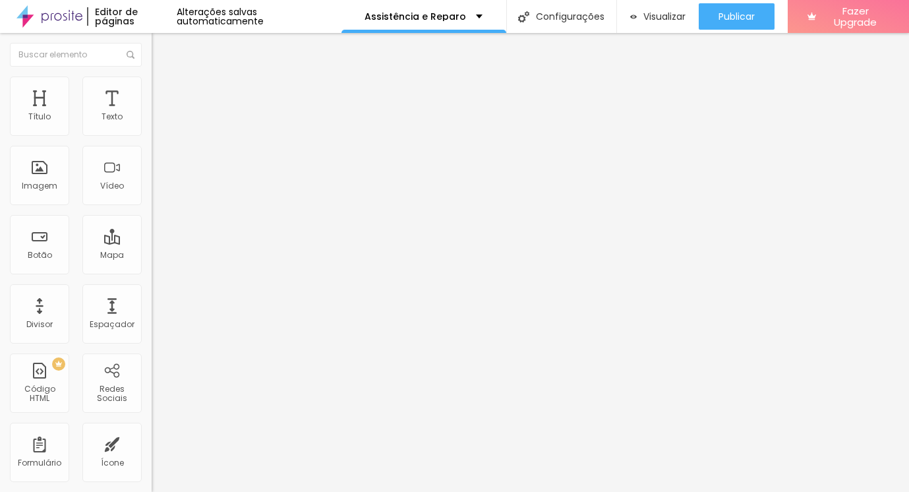
type input "39"
type input "32"
type input "25"
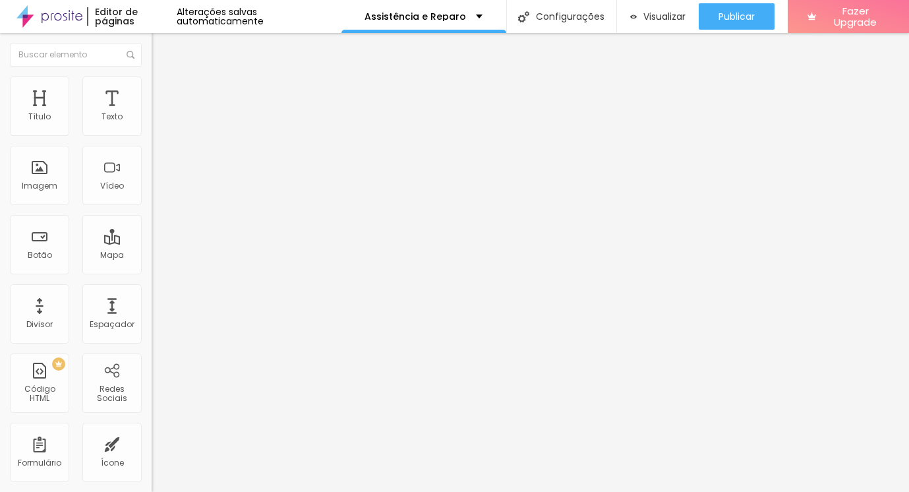
type input "20"
type input "16"
type input "12"
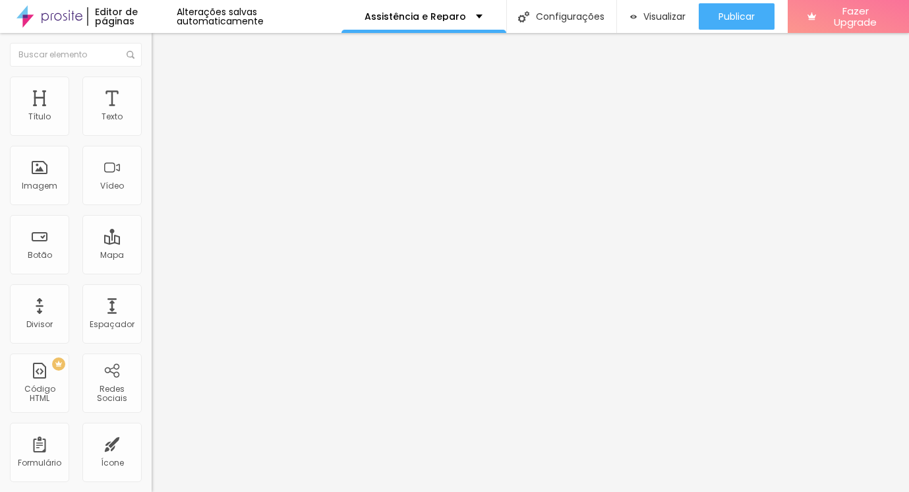
type input "12"
type input "10"
type input "8"
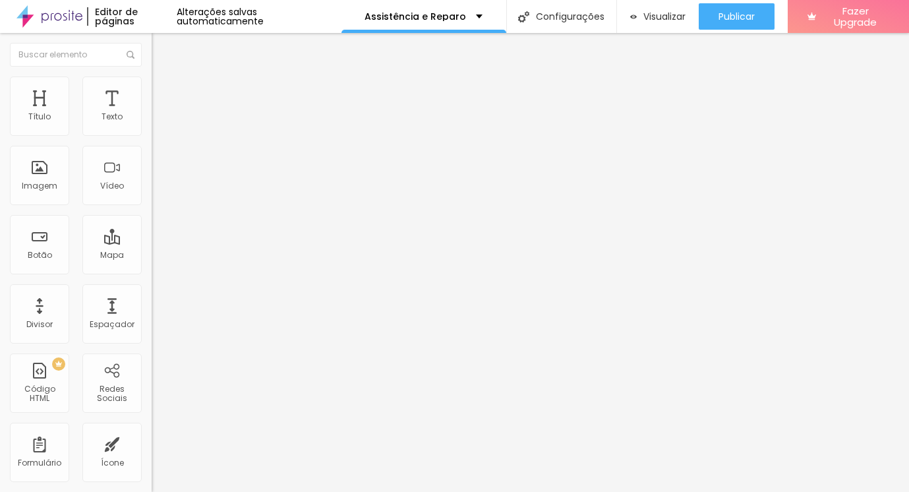
type input "7"
type input "6"
type input "5"
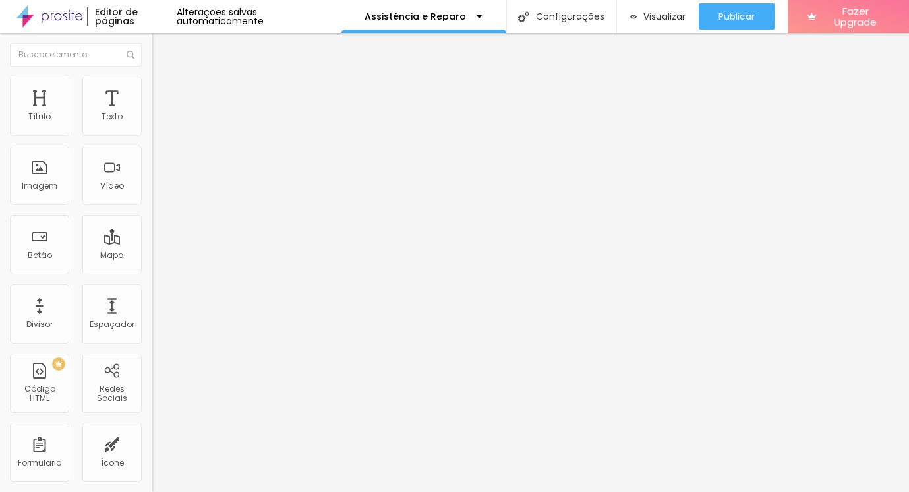
type input "5"
type input "4"
type input "3"
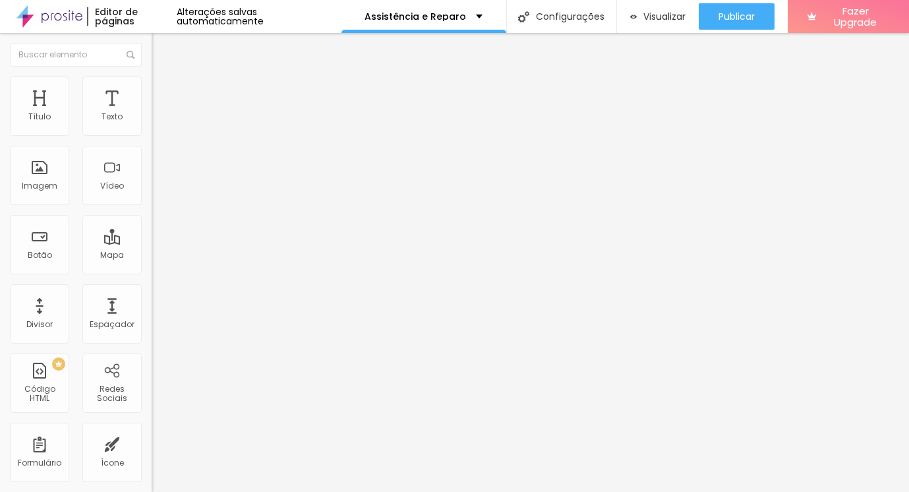
type input "2"
type input "1"
type input "0"
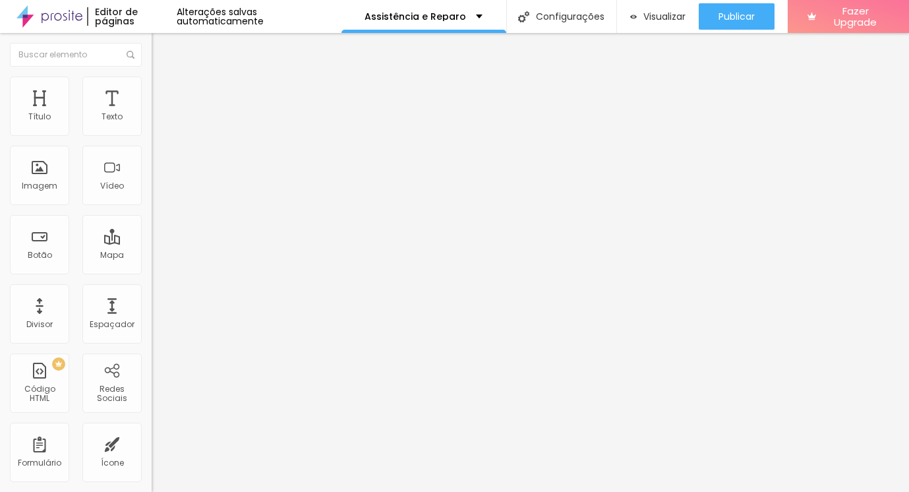
type input "0"
drag, startPoint x: 38, startPoint y: 165, endPoint x: 26, endPoint y: 166, distance: 12.5
type input "0"
click at [152, 289] on input "range" at bounding box center [194, 294] width 85 height 11
click at [163, 93] on span "Avançado" at bounding box center [185, 98] width 44 height 11
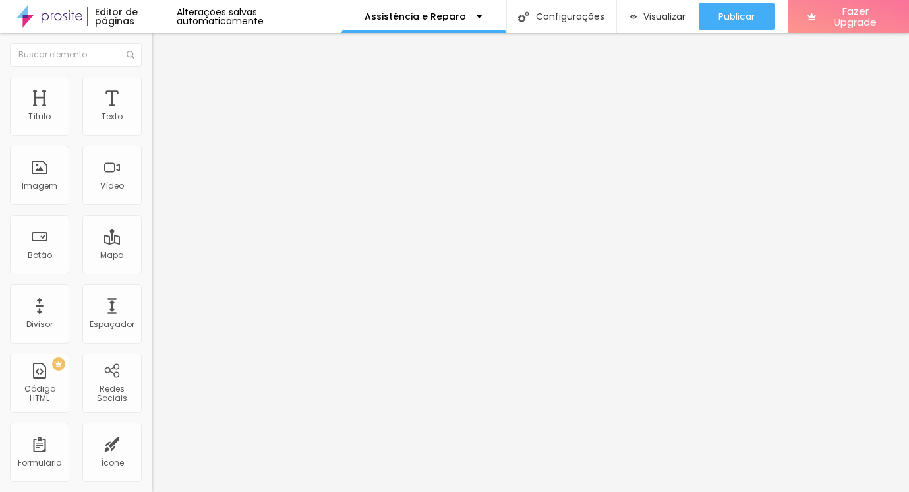
type input "5"
type input "0"
drag, startPoint x: 38, startPoint y: 129, endPoint x: 20, endPoint y: 131, distance: 17.8
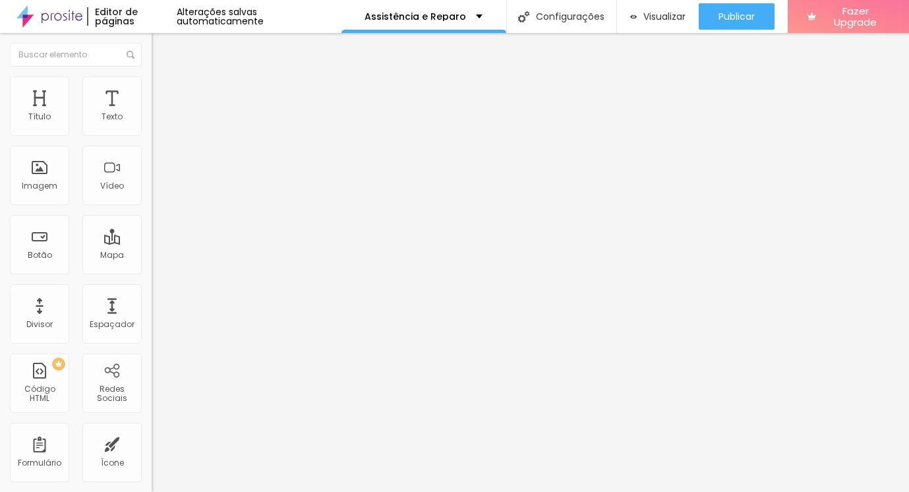
type input "0"
click at [152, 256] on input "range" at bounding box center [194, 261] width 85 height 11
type input "7"
type input "6"
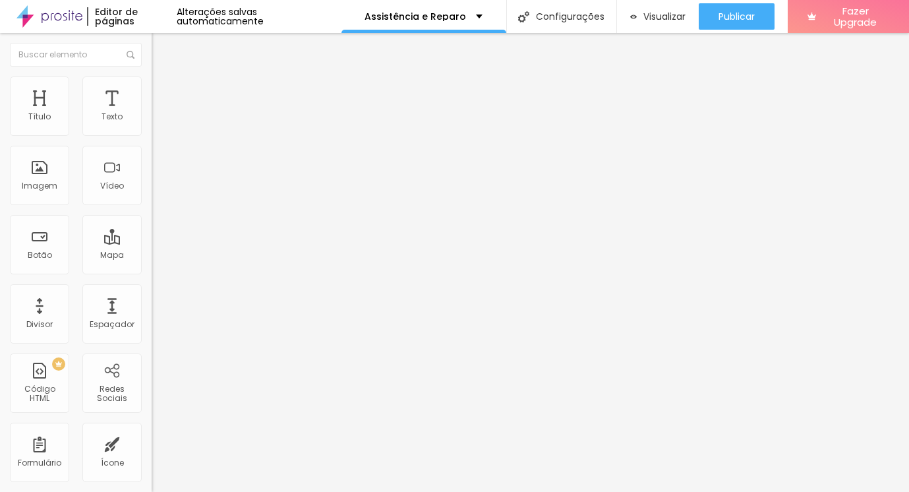
type input "6"
type input "4"
type input "1"
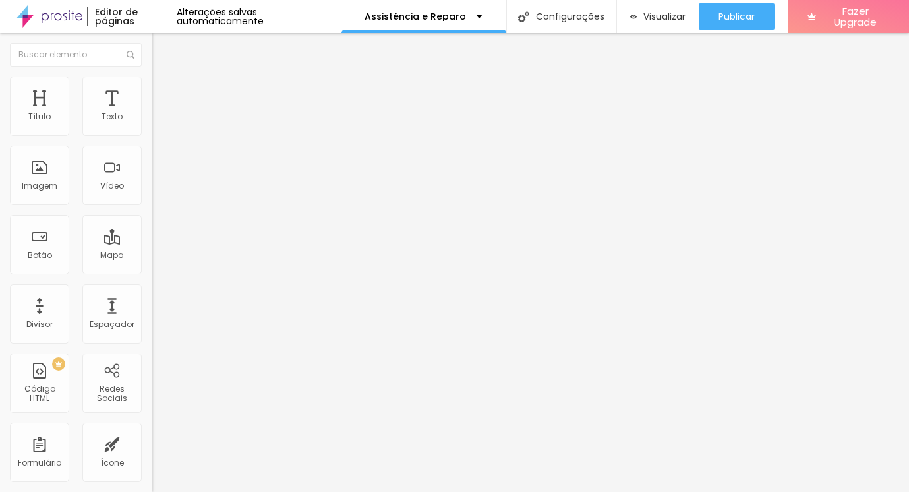
type input "0"
drag, startPoint x: 36, startPoint y: 157, endPoint x: 10, endPoint y: 156, distance: 26.4
type input "0"
click at [152, 442] on input "range" at bounding box center [194, 447] width 85 height 11
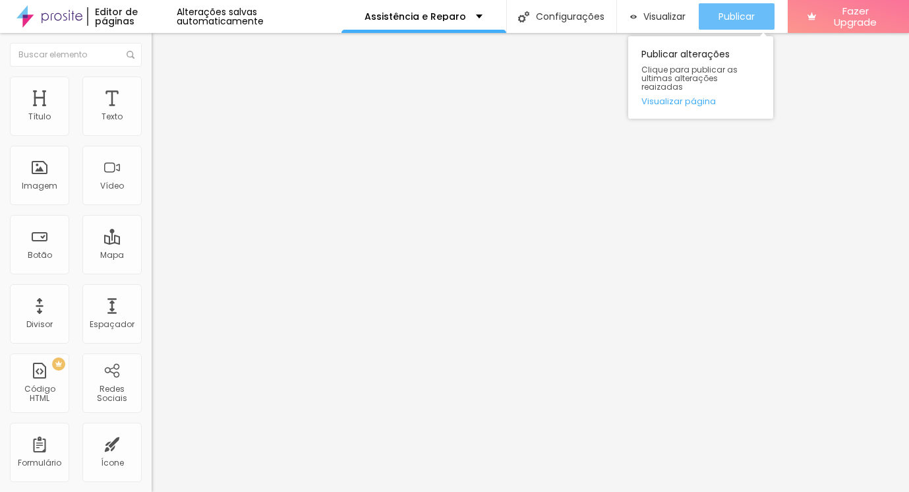
click at [728, 22] on span "Publicar" at bounding box center [737, 16] width 36 height 11
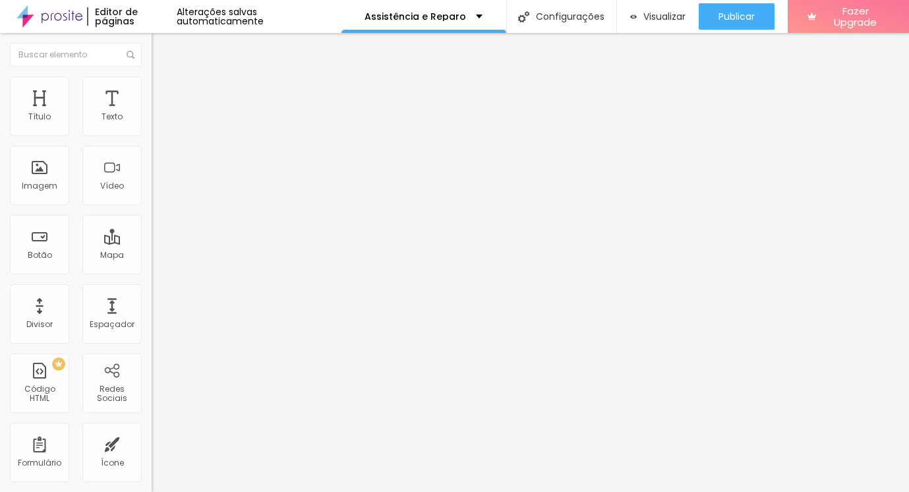
click at [53, 20] on img at bounding box center [49, 16] width 66 height 33
click at [163, 90] on span "Estilo" at bounding box center [173, 85] width 20 height 11
click at [152, 90] on li "Avançado" at bounding box center [228, 96] width 152 height 13
click at [152, 92] on ul "Conteúdo Estilo Avançado" at bounding box center [228, 83] width 152 height 40
click at [163, 90] on span "Estilo" at bounding box center [173, 85] width 20 height 11
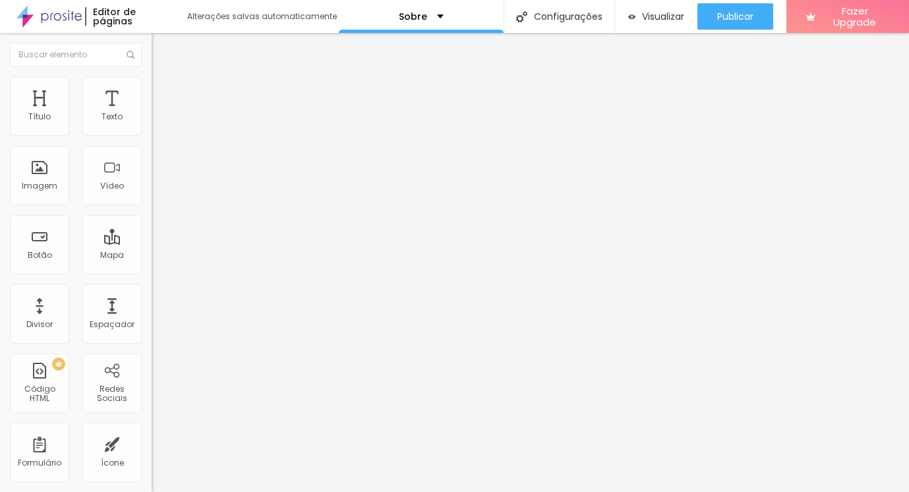
click at [152, 90] on li "Avançado" at bounding box center [228, 96] width 152 height 13
click at [152, 76] on li "Conteúdo" at bounding box center [228, 69] width 152 height 13
click at [162, 47] on div "Editar Texto" at bounding box center [199, 48] width 75 height 11
click at [152, 86] on li "Avançado" at bounding box center [228, 82] width 152 height 13
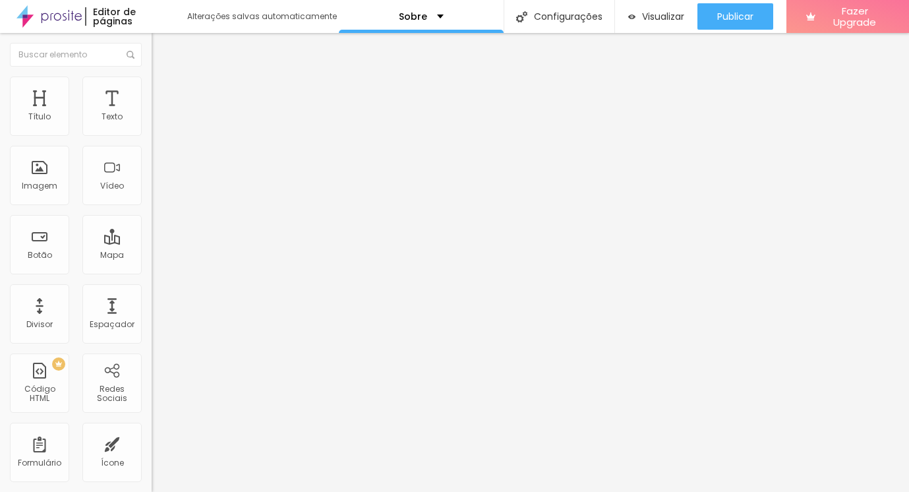
scroll to position [5, 0]
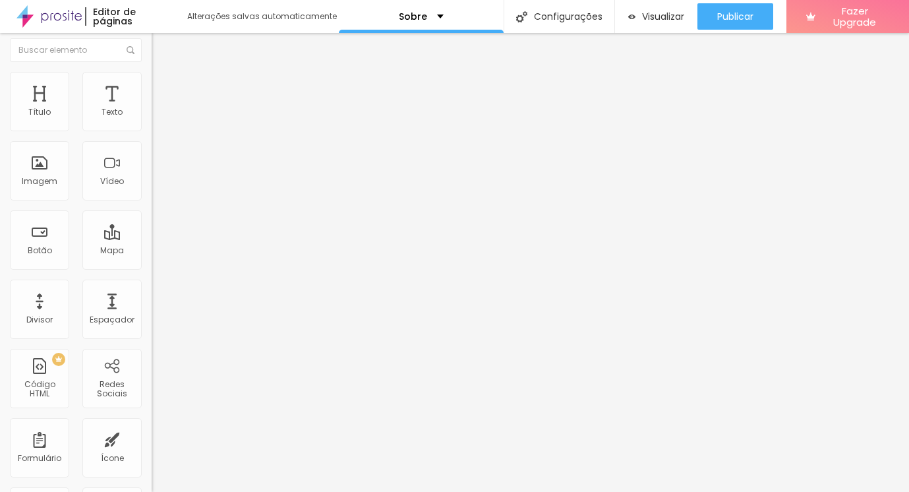
click at [163, 73] on span "Estilo" at bounding box center [173, 67] width 20 height 11
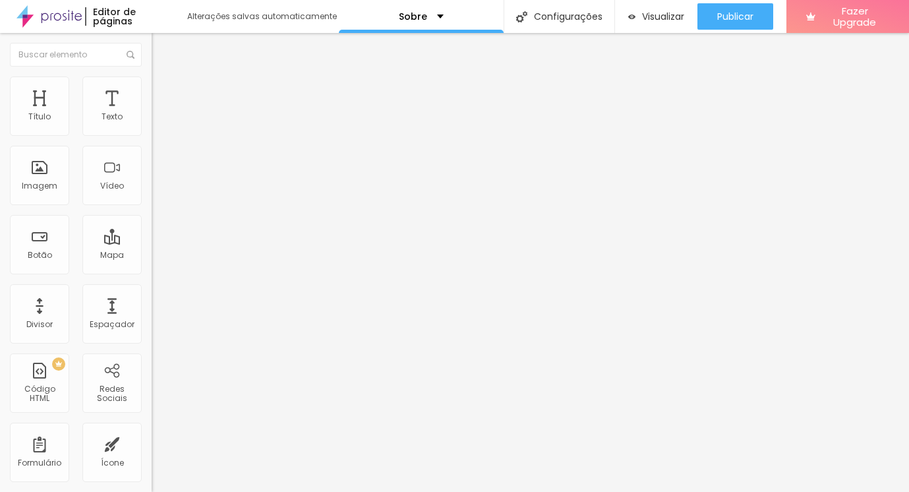
click at [152, 81] on li "Estilo" at bounding box center [228, 82] width 152 height 13
click at [152, 81] on ul "Conteúdo Estilo Avançado" at bounding box center [228, 83] width 152 height 40
click at [152, 90] on li "Avançado" at bounding box center [228, 96] width 152 height 13
click at [152, 76] on li "Conteúdo" at bounding box center [228, 69] width 152 height 13
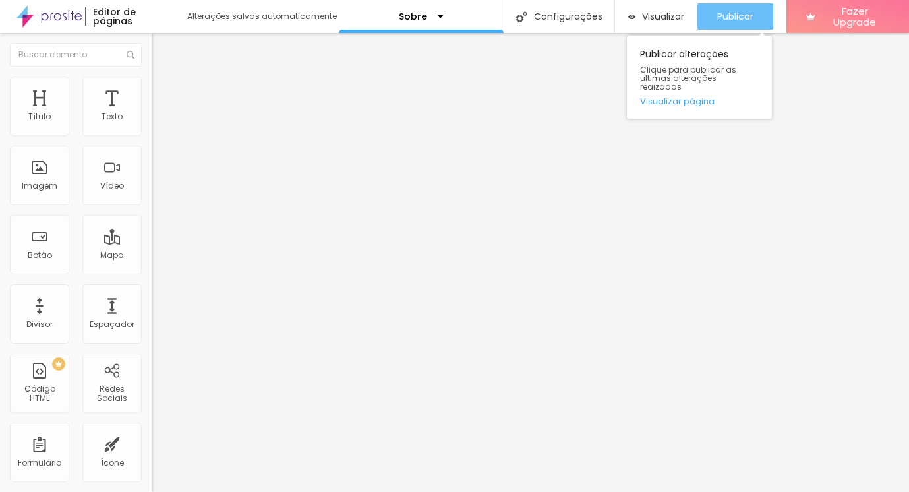
click at [719, 12] on span "Publicar" at bounding box center [735, 16] width 36 height 11
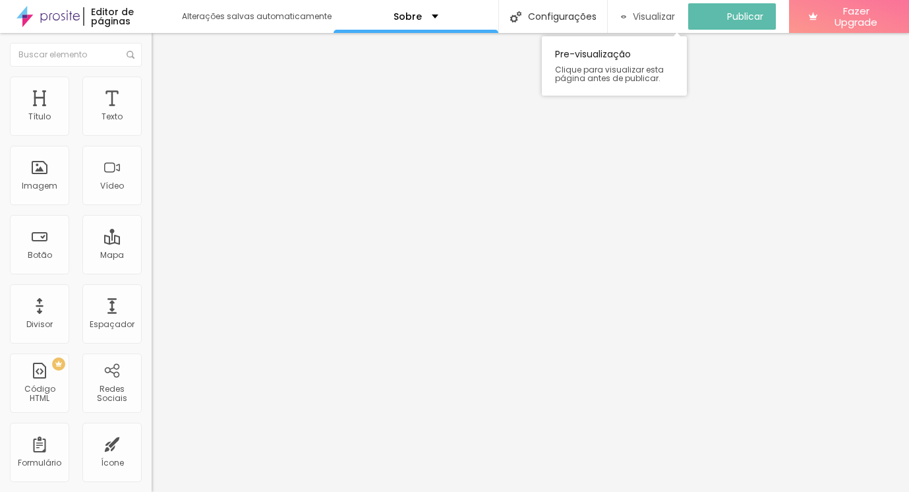
click at [673, 12] on span "Visualizar" at bounding box center [654, 16] width 42 height 11
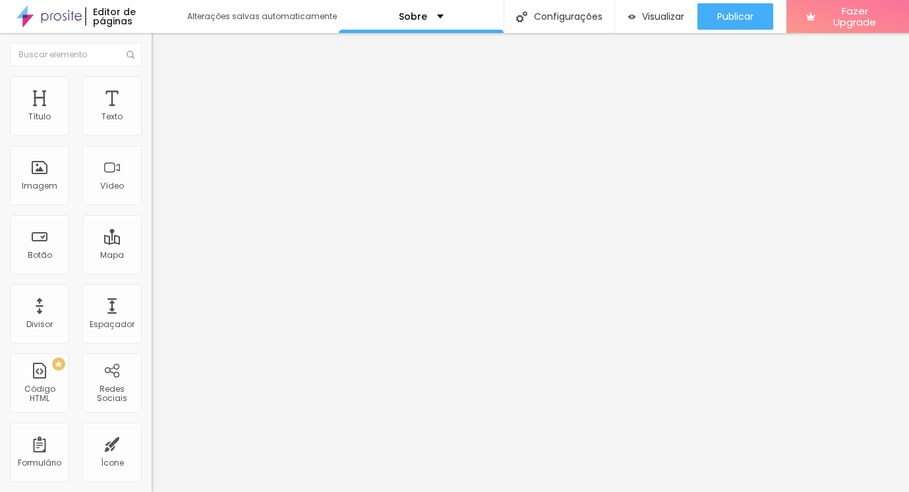
click at [152, 82] on img at bounding box center [158, 82] width 12 height 12
click at [152, 90] on li "Avançado" at bounding box center [228, 96] width 152 height 13
click at [163, 78] on span "Conteúdo" at bounding box center [183, 72] width 41 height 11
click at [52, 313] on div "Divisor" at bounding box center [39, 311] width 59 height 59
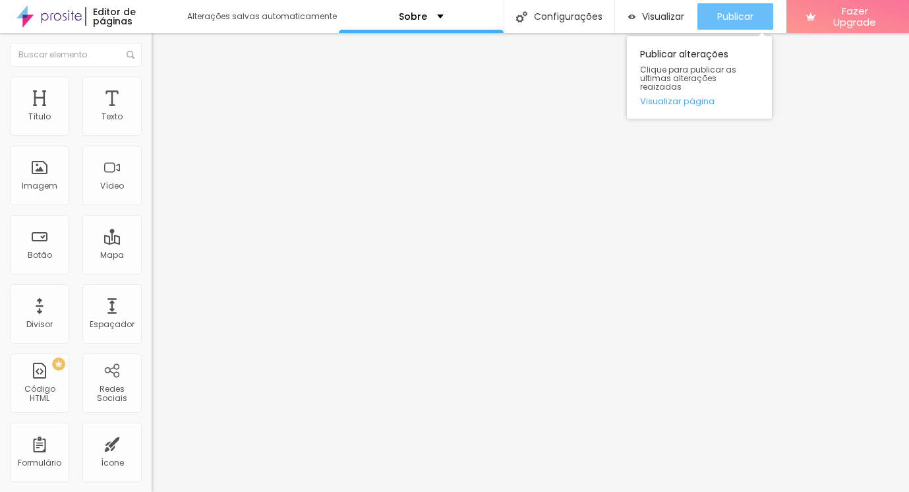
click at [732, 13] on span "Publicar" at bounding box center [735, 16] width 36 height 11
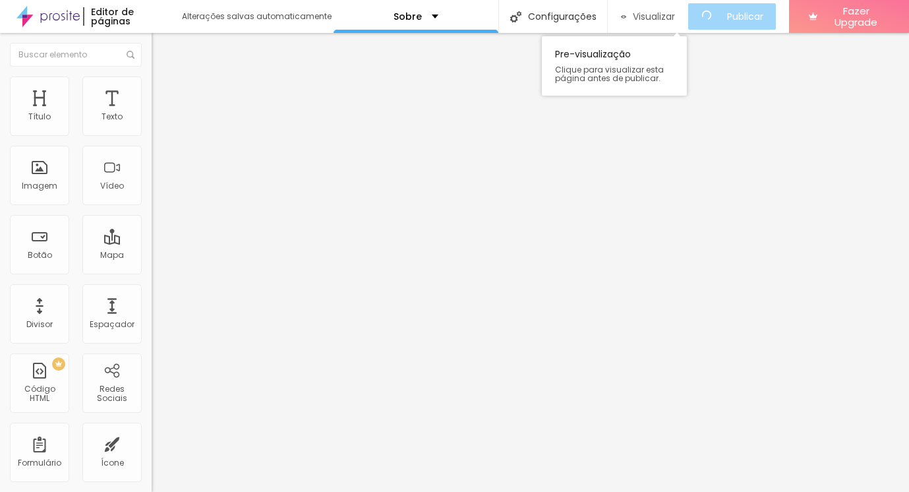
click at [675, 14] on span "Visualizar" at bounding box center [654, 16] width 42 height 11
